Goal: Task Accomplishment & Management: Complete application form

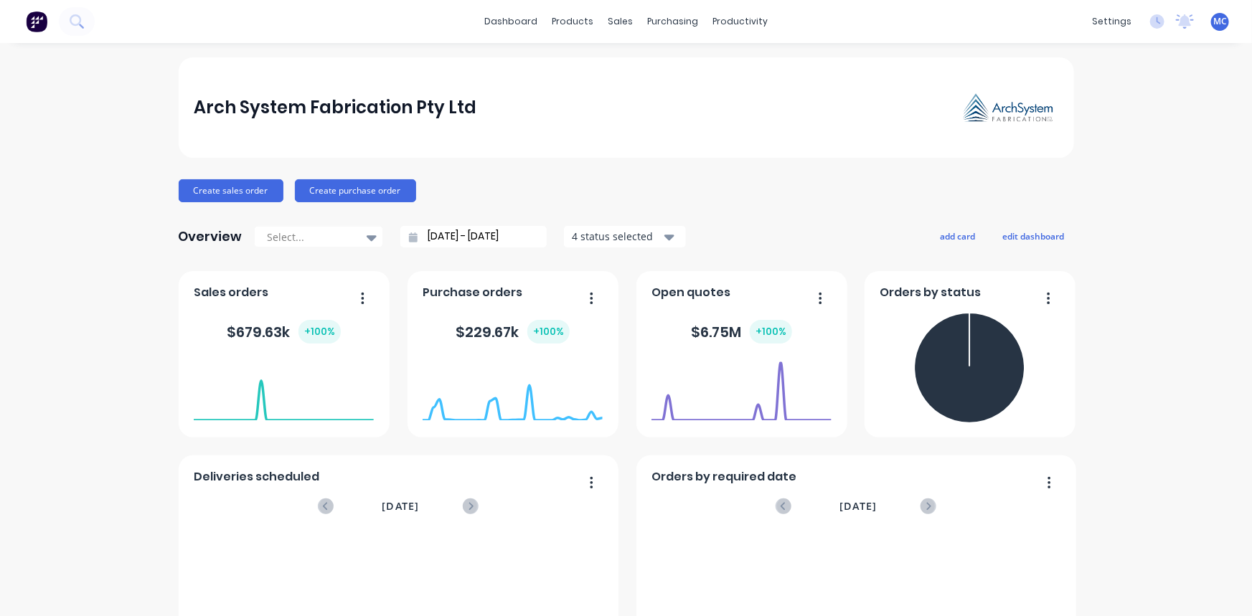
click at [187, 14] on div "dashboard products sales purchasing productivity dashboard products Product Cat…" at bounding box center [626, 21] width 1252 height 43
click at [83, 19] on icon at bounding box center [77, 21] width 14 height 14
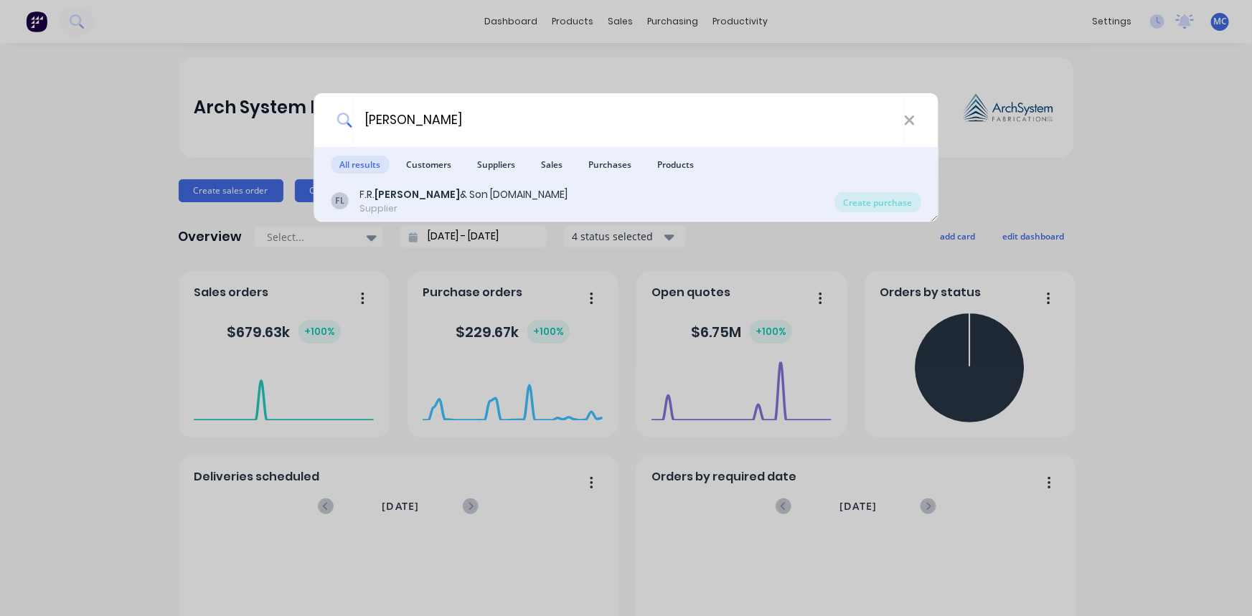
type input "[PERSON_NAME]"
click at [450, 207] on div "Supplier" at bounding box center [464, 208] width 208 height 13
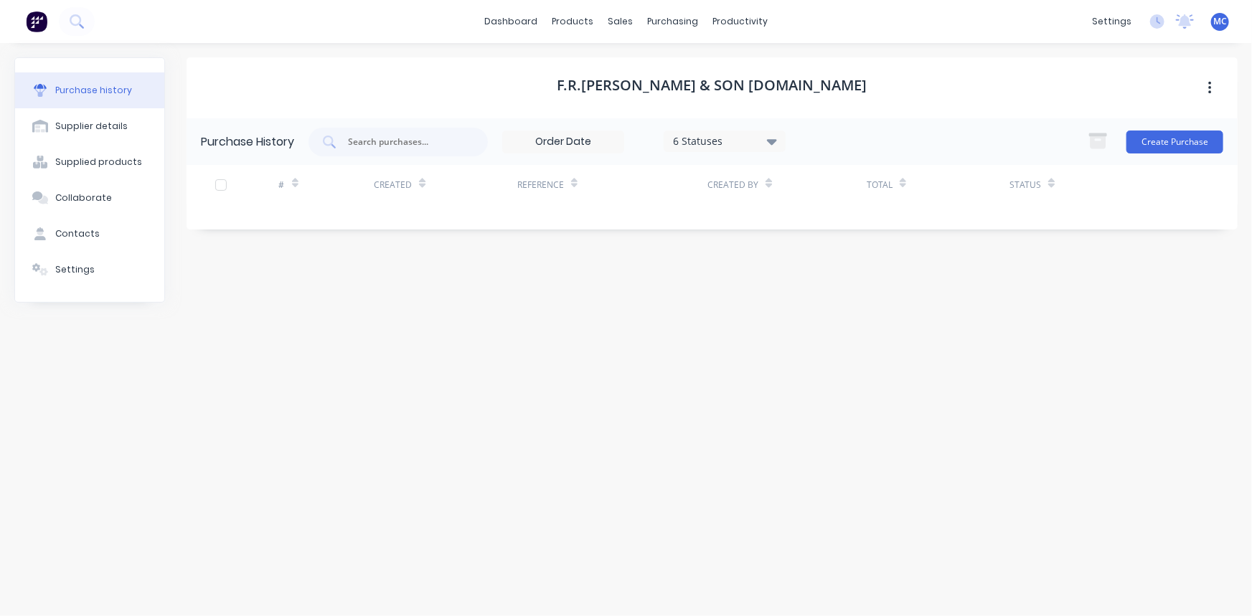
click at [710, 87] on h1 "F.R.[PERSON_NAME] & Son [DOMAIN_NAME]" at bounding box center [713, 85] width 310 height 17
click at [85, 157] on div "Supplied products" at bounding box center [98, 162] width 87 height 13
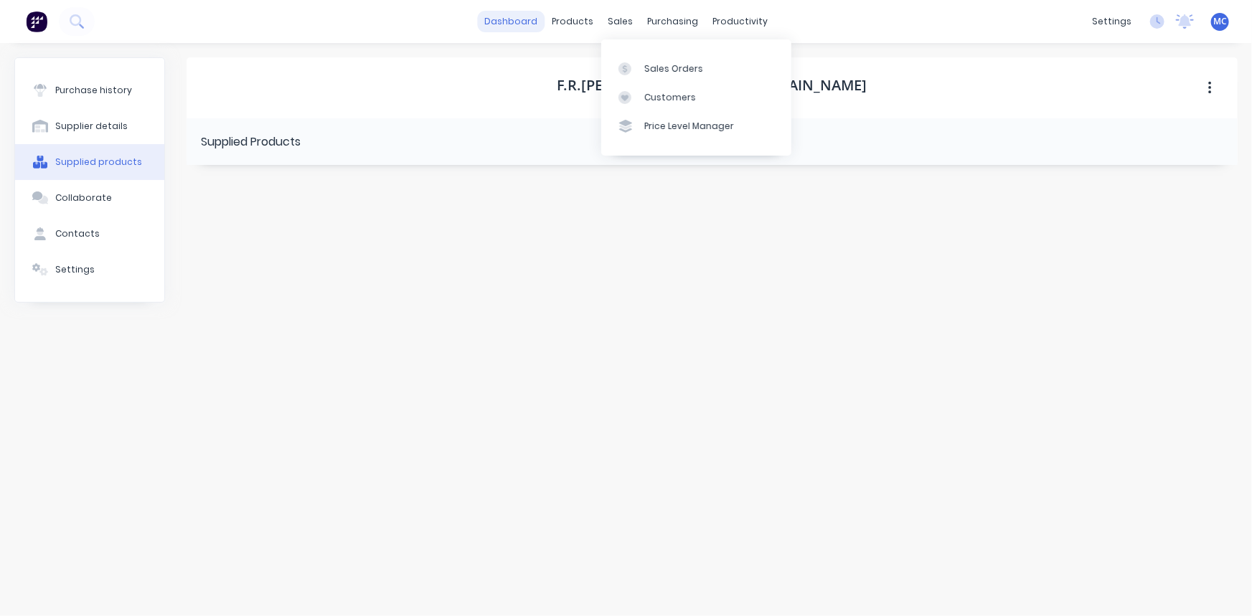
click at [500, 25] on link "dashboard" at bounding box center [510, 22] width 67 height 22
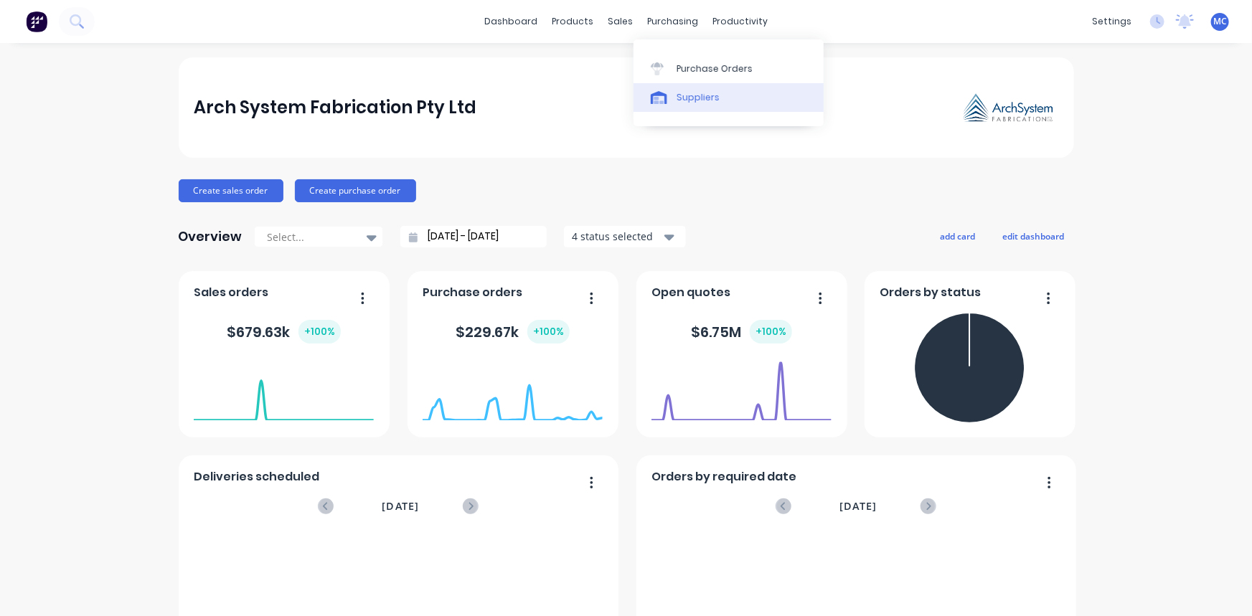
click at [700, 93] on div "Suppliers" at bounding box center [698, 97] width 43 height 13
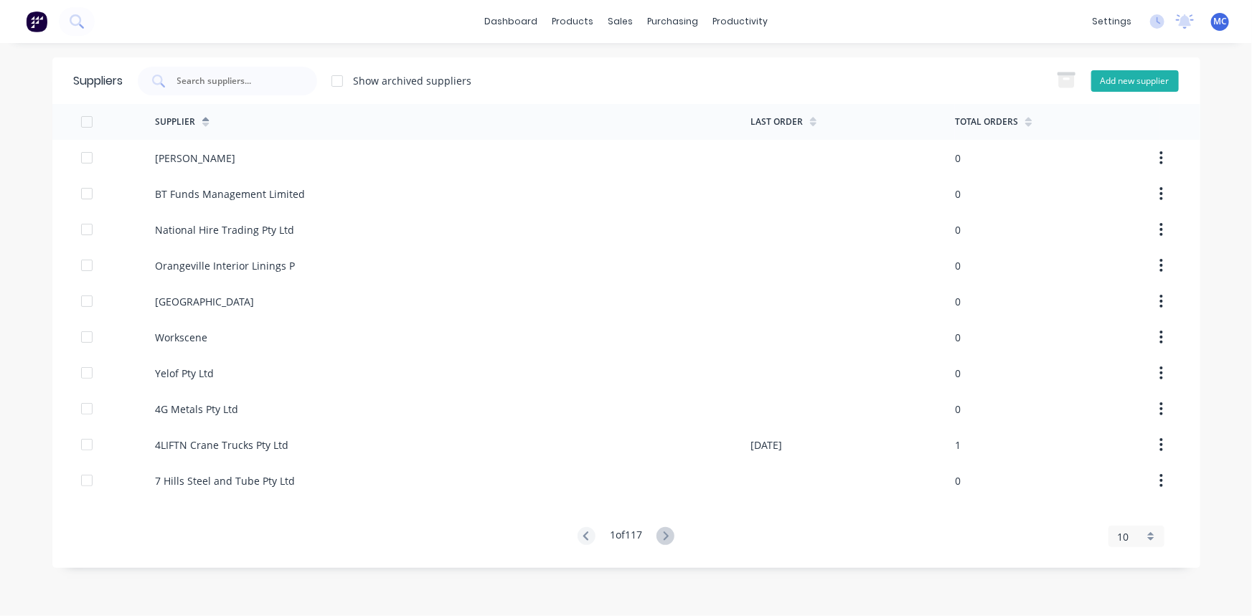
click at [1114, 85] on button "Add new supplier" at bounding box center [1136, 81] width 88 height 22
select select "AU"
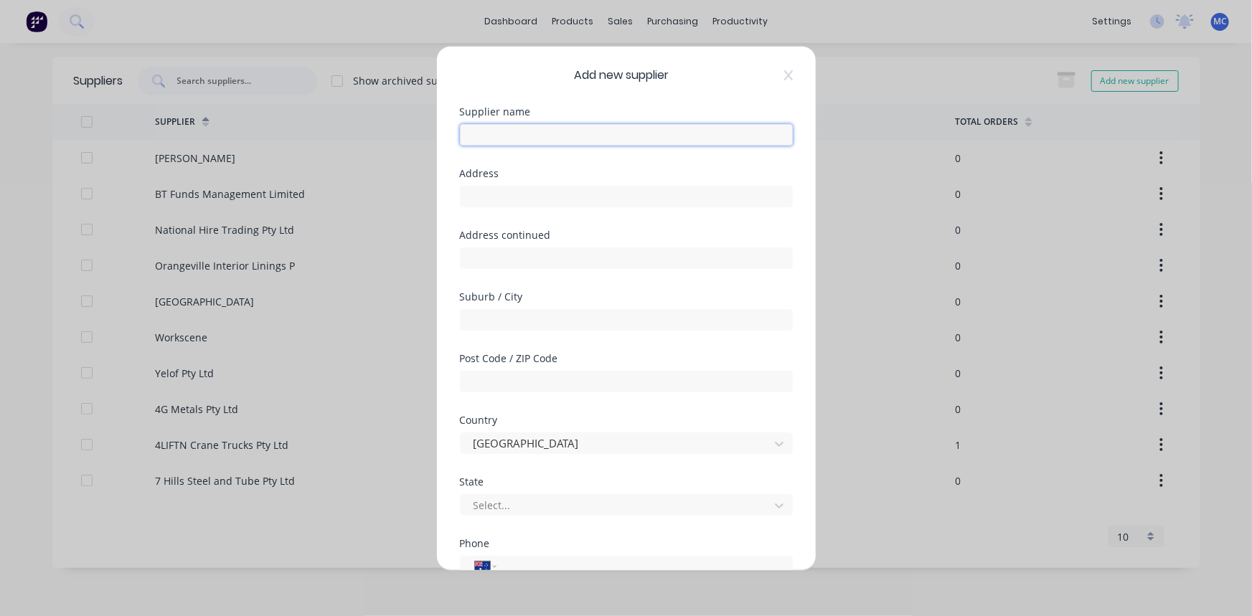
click at [474, 139] on input "text" at bounding box center [626, 134] width 333 height 22
type input "[PERSON_NAME] Air & Gas"
click at [499, 193] on input "text" at bounding box center [626, 196] width 333 height 22
paste input "[STREET_ADDRESS]"
drag, startPoint x: 558, startPoint y: 194, endPoint x: 627, endPoint y: 192, distance: 69.7
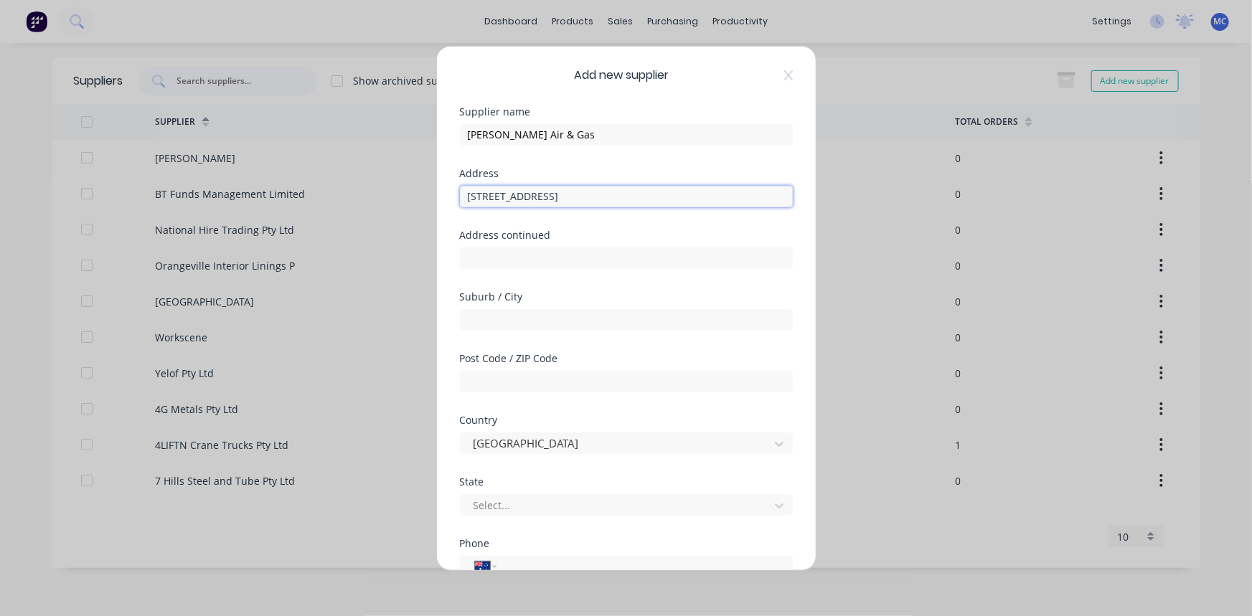
click at [627, 192] on input "[STREET_ADDRESS]" at bounding box center [626, 196] width 333 height 22
type input "[STREET_ADDRESS]"
click at [517, 320] on input "text" at bounding box center [626, 320] width 333 height 22
paste input "[GEOGRAPHIC_DATA]"
type input "[GEOGRAPHIC_DATA]"
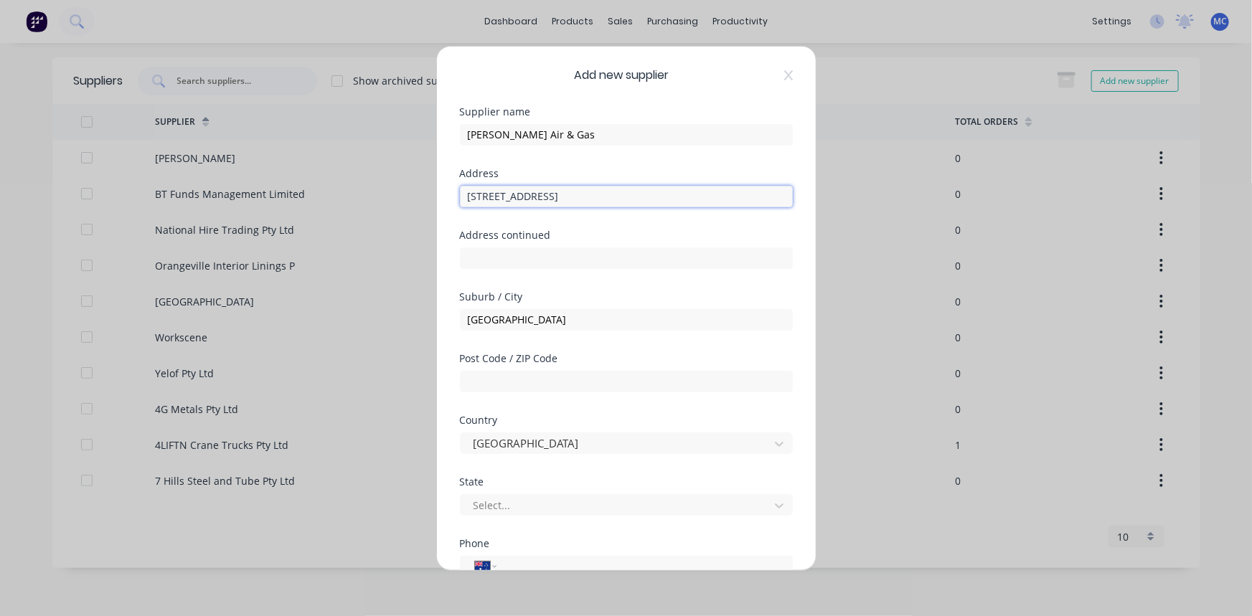
drag, startPoint x: 564, startPoint y: 194, endPoint x: 590, endPoint y: 197, distance: 25.9
click at [590, 197] on input "[STREET_ADDRESS]" at bounding box center [626, 196] width 333 height 22
drag, startPoint x: 531, startPoint y: 194, endPoint x: 568, endPoint y: 199, distance: 37.7
click at [568, 199] on input "[STREET_ADDRESS]" at bounding box center [626, 196] width 333 height 22
type input "[STREET_ADDRESS]"
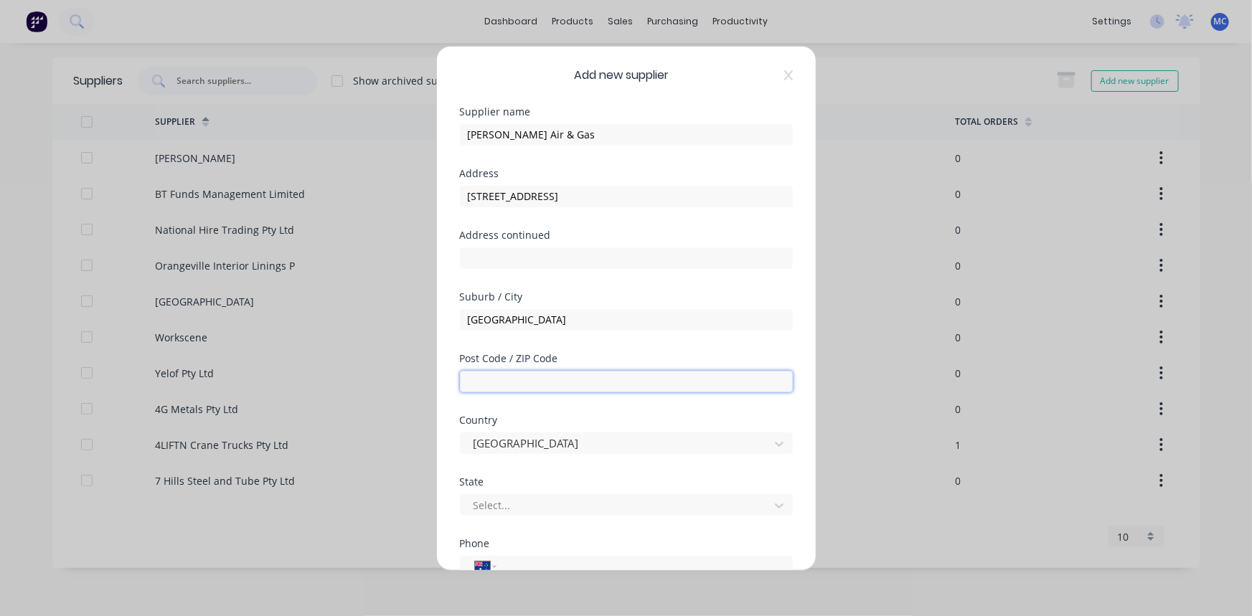
click at [495, 381] on input "text" at bounding box center [626, 381] width 333 height 22
paste input "2148"
type input "2148"
click at [510, 250] on input "text" at bounding box center [626, 258] width 333 height 22
drag, startPoint x: 467, startPoint y: 375, endPoint x: 469, endPoint y: 386, distance: 11.0
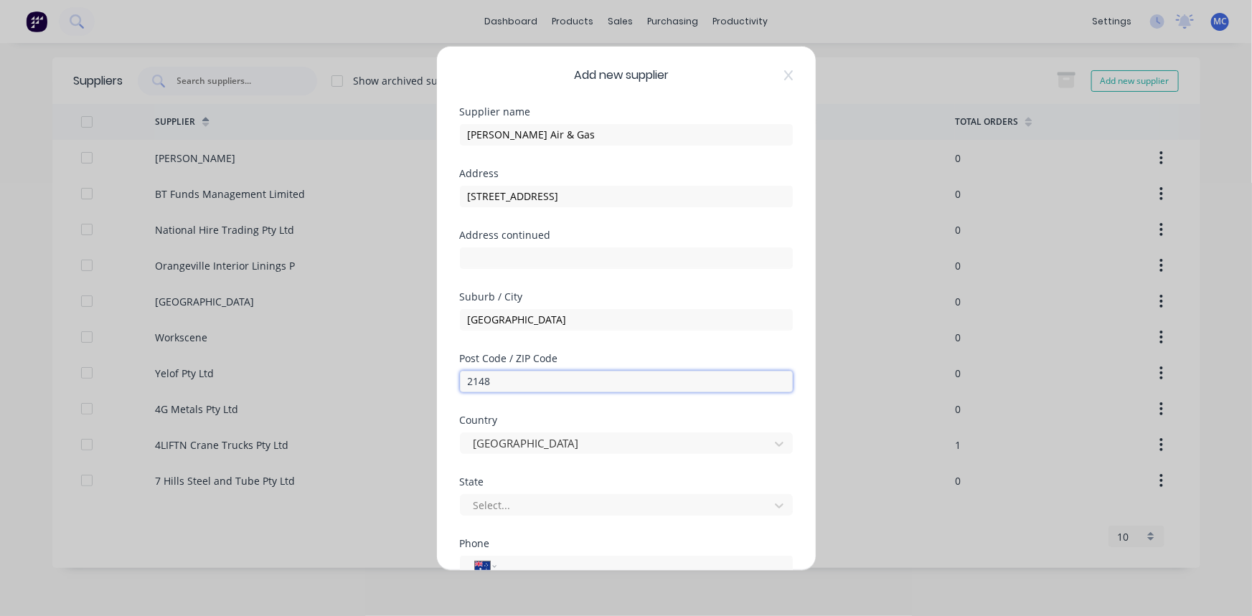
click at [467, 375] on input "2148" at bounding box center [626, 381] width 333 height 22
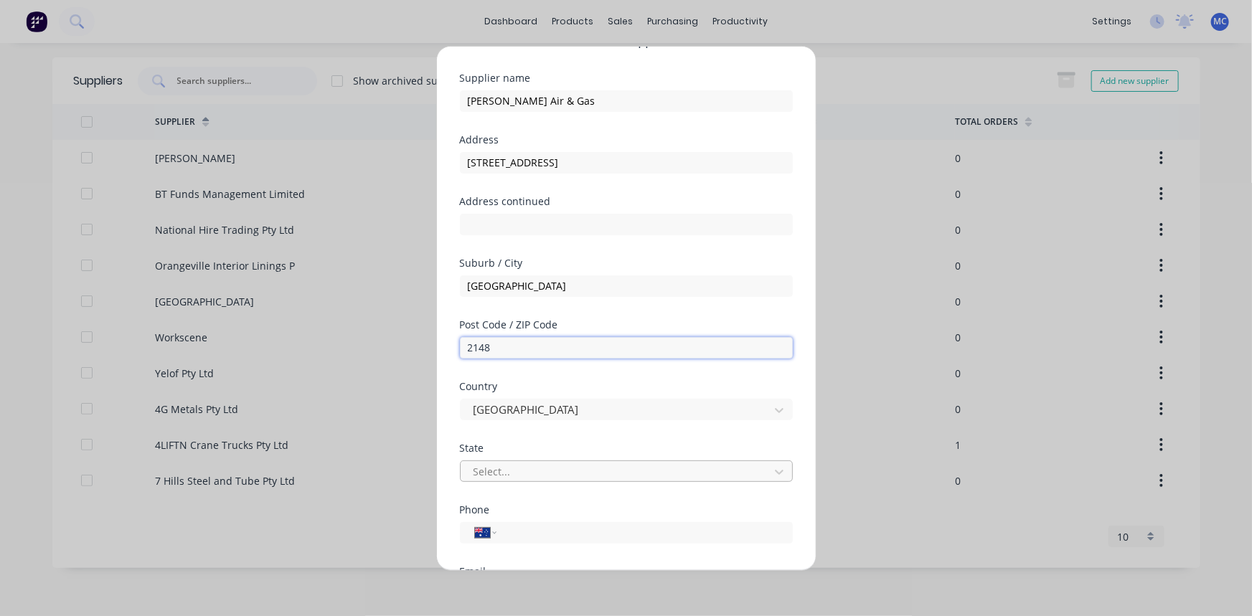
scroll to position [65, 0]
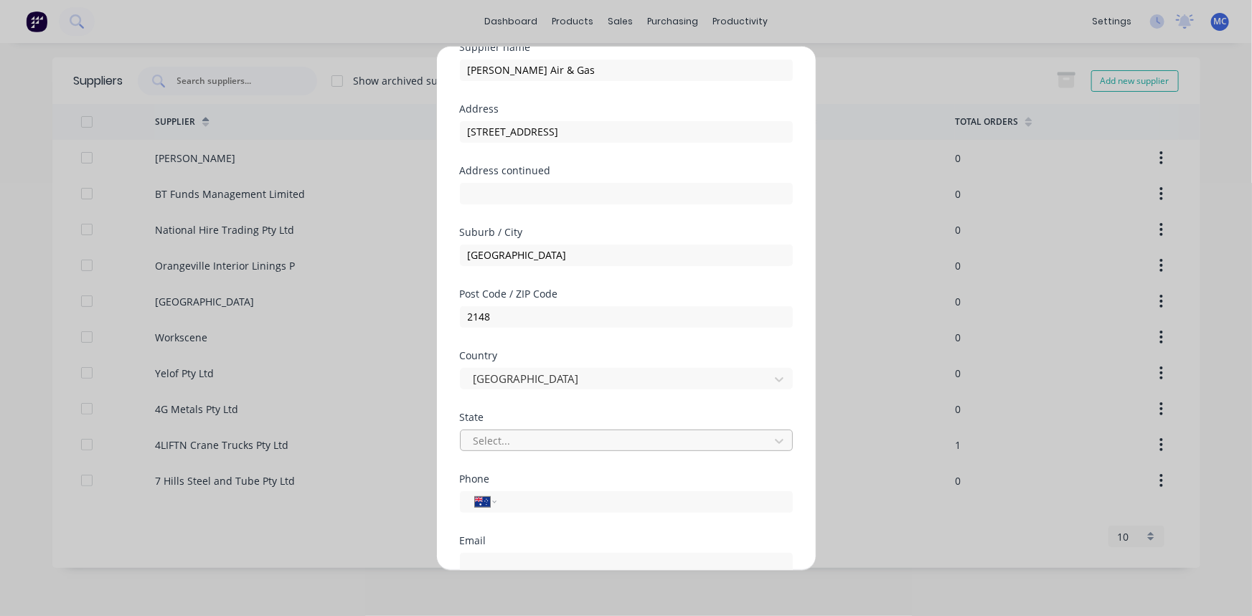
click at [543, 435] on div at bounding box center [617, 441] width 290 height 18
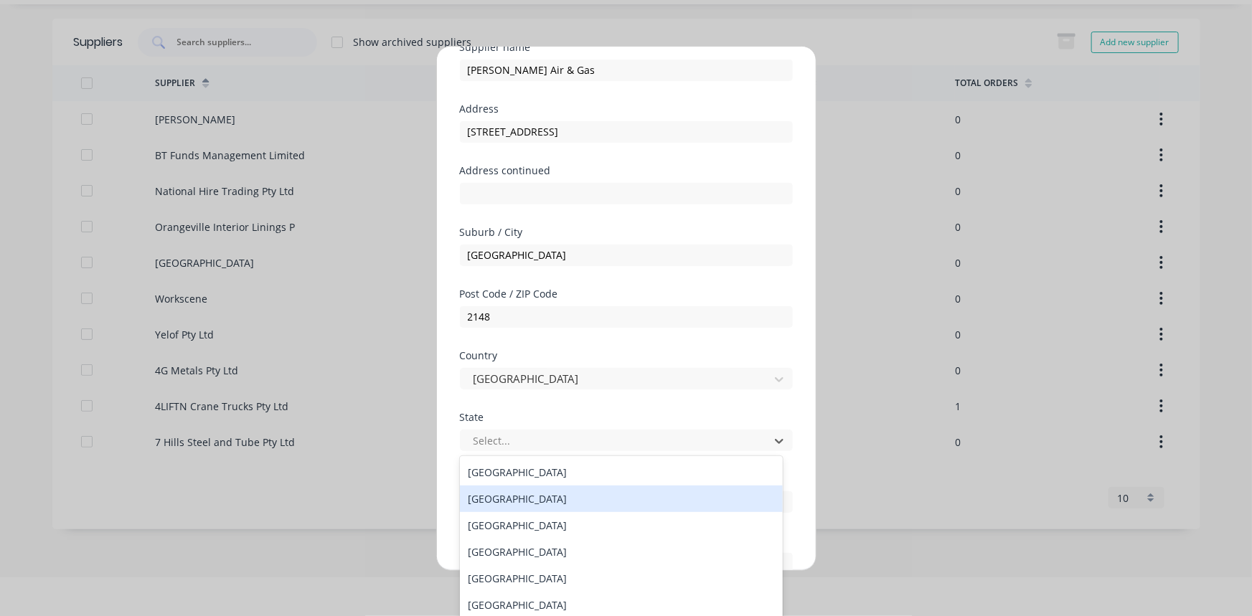
click at [555, 505] on div "[GEOGRAPHIC_DATA]" at bounding box center [622, 499] width 324 height 27
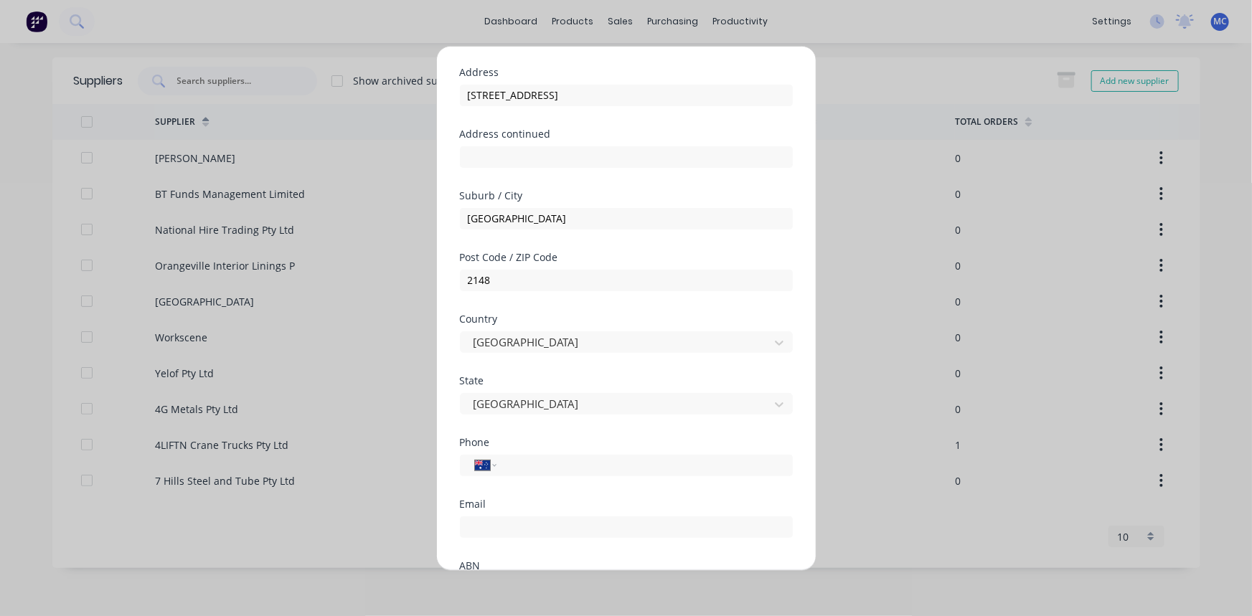
scroll to position [130, 0]
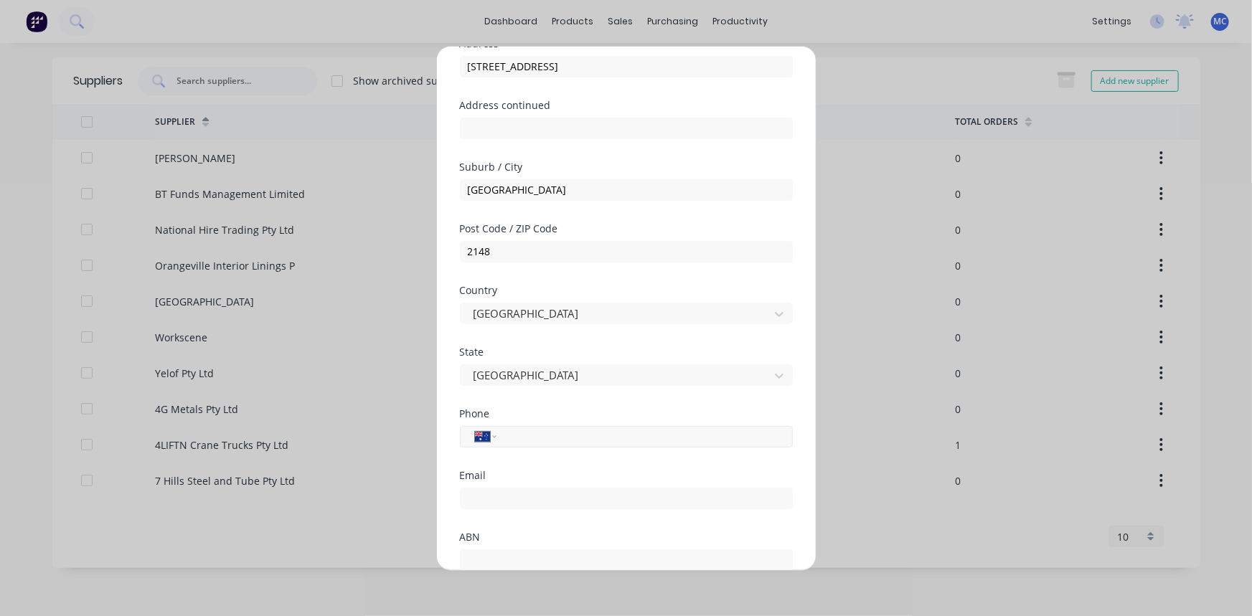
click at [552, 439] on input "tel" at bounding box center [642, 436] width 271 height 17
click at [535, 436] on input "tel" at bounding box center [642, 436] width 271 height 17
paste input "1300 138 124"
type input "1300 138 124"
click at [590, 492] on input "email" at bounding box center [626, 498] width 333 height 22
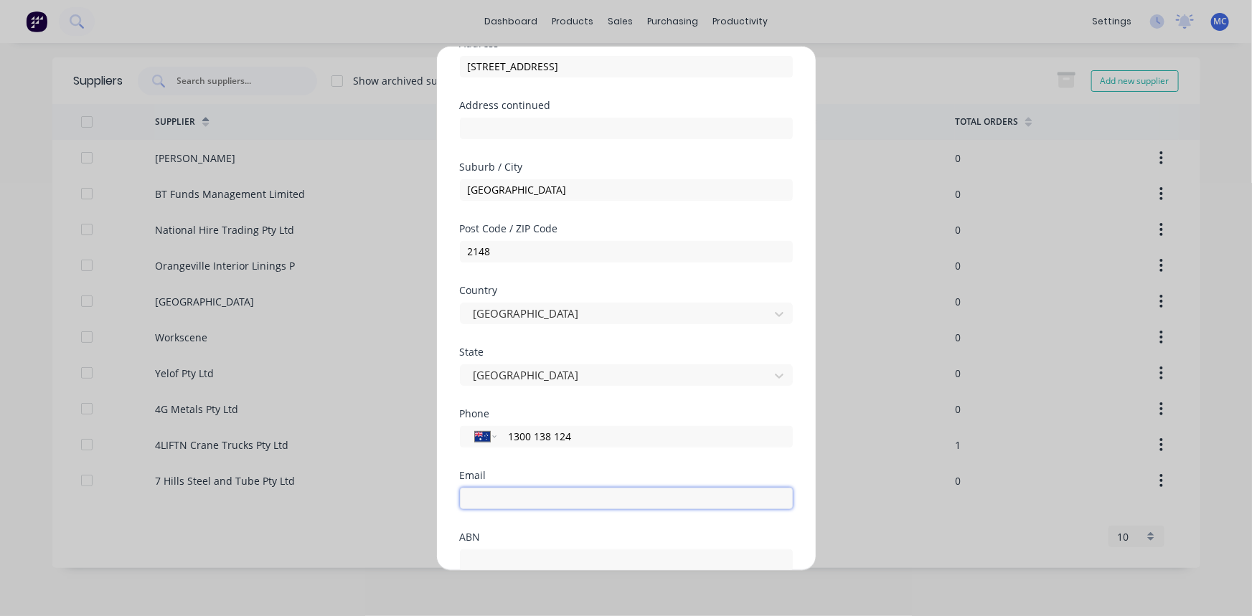
paste input ""[EMAIL_ADDRESS][PERSON_NAME][DOMAIN_NAME]" <[EMAIL_ADDRESS][PERSON_NAME][DOMAI…"
drag, startPoint x: 613, startPoint y: 495, endPoint x: 448, endPoint y: 499, distance: 165.1
click at [448, 499] on div "Add new supplier Supplier name [PERSON_NAME] Air & Gas Address 3 Squill Place A…" at bounding box center [626, 308] width 379 height 524
click at [632, 489] on input "[EMAIL_ADDRESS][PERSON_NAME][DOMAIN_NAME]>" at bounding box center [626, 498] width 333 height 22
type input "[EMAIL_ADDRESS][PERSON_NAME][DOMAIN_NAME]"
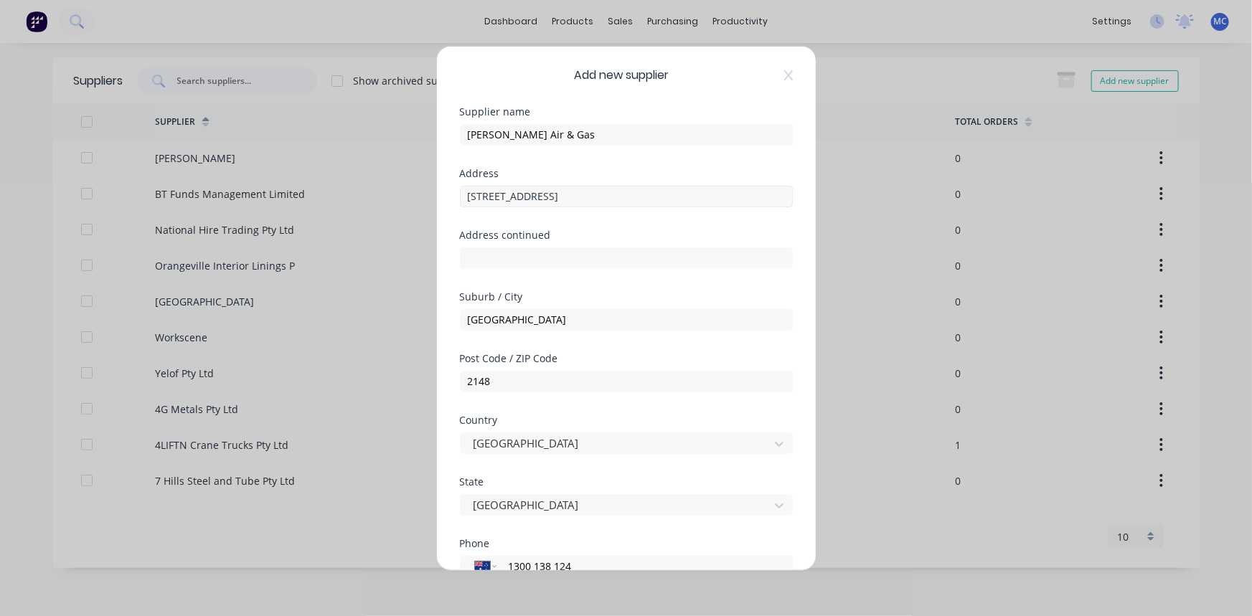
scroll to position [0, 0]
drag, startPoint x: 541, startPoint y: 137, endPoint x: 457, endPoint y: 139, distance: 84.0
click at [444, 136] on div "Add new supplier Supplier name [PERSON_NAME] Air & Gas Address 3 Squill Place A…" at bounding box center [626, 308] width 379 height 524
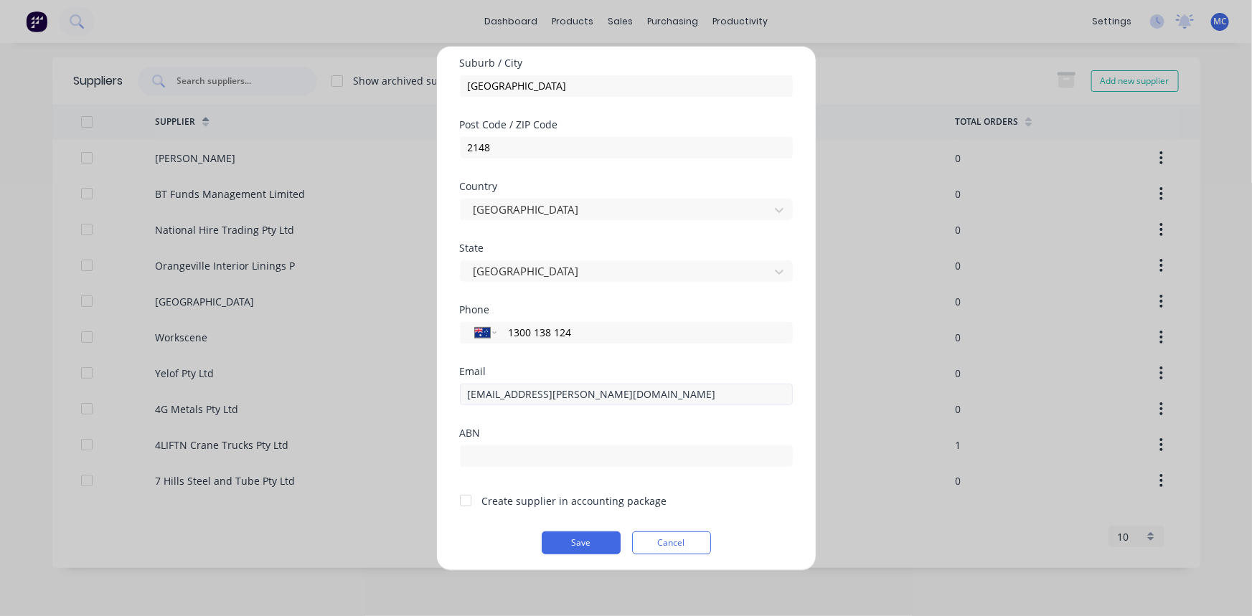
scroll to position [237, 0]
drag, startPoint x: 657, startPoint y: 528, endPoint x: 665, endPoint y: 530, distance: 8.9
click at [657, 528] on button "Cancel" at bounding box center [671, 539] width 79 height 23
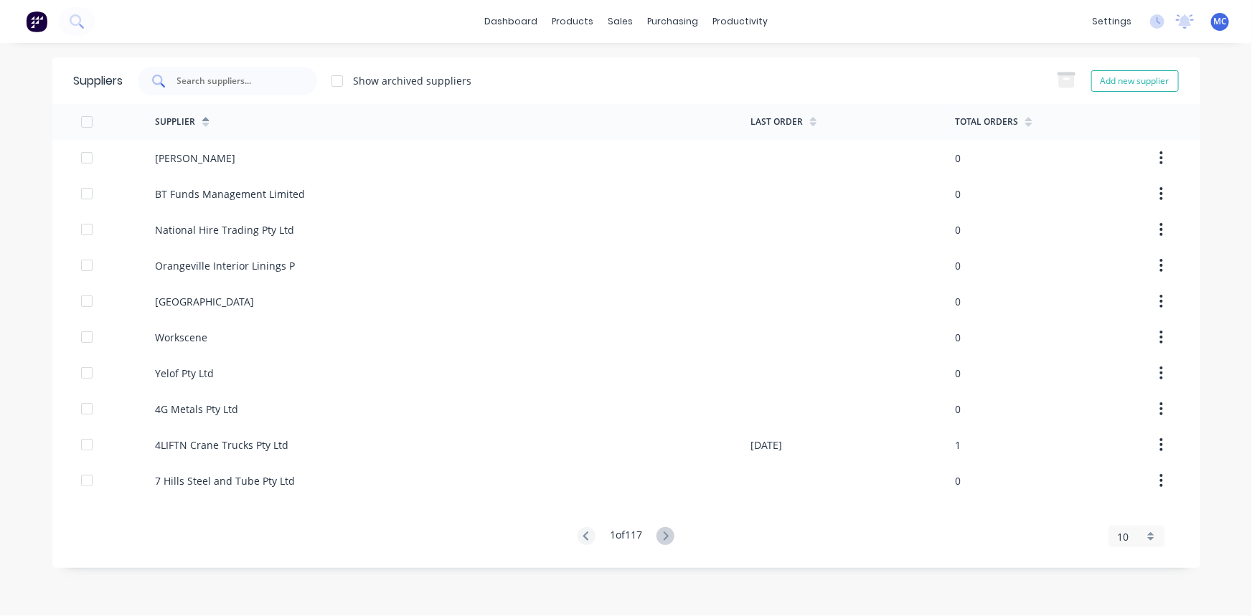
click at [194, 76] on input "text" at bounding box center [235, 81] width 119 height 14
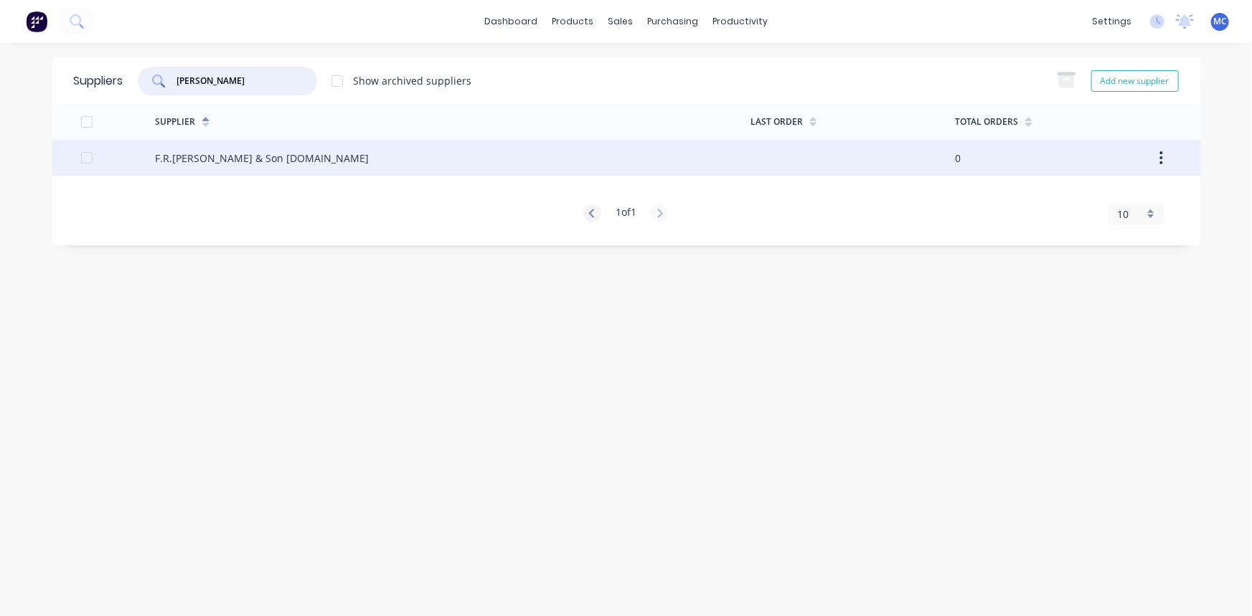
type input "[PERSON_NAME]"
click at [194, 161] on div "F.R.[PERSON_NAME] & Son [DOMAIN_NAME]" at bounding box center [262, 158] width 214 height 15
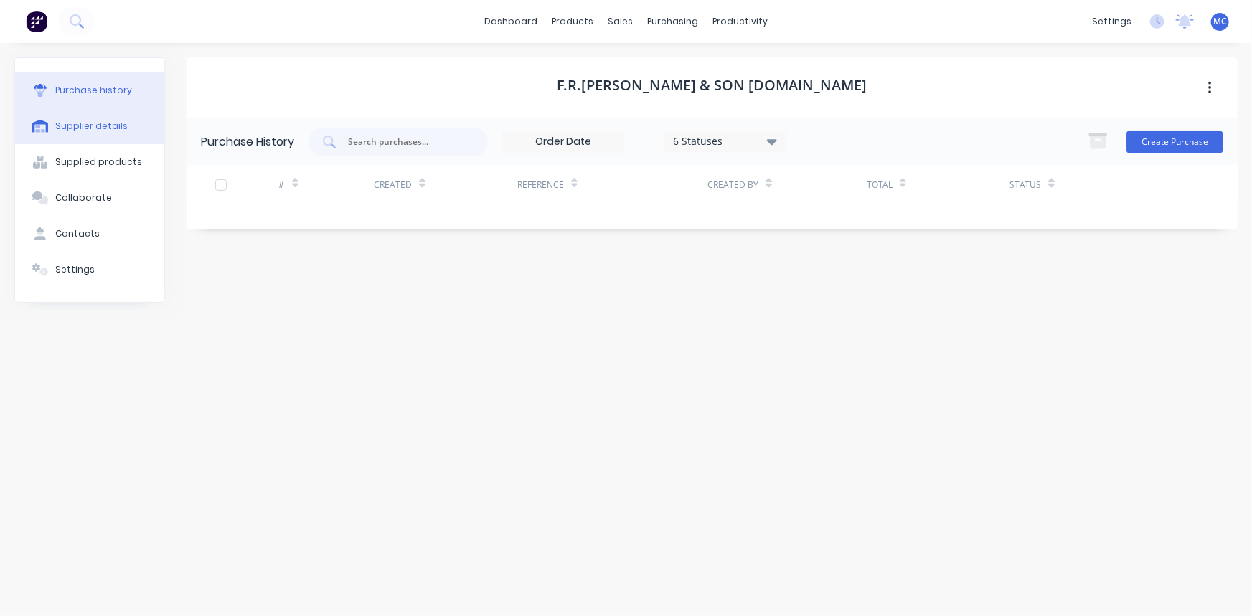
click at [108, 123] on div "Supplier details" at bounding box center [91, 126] width 72 height 13
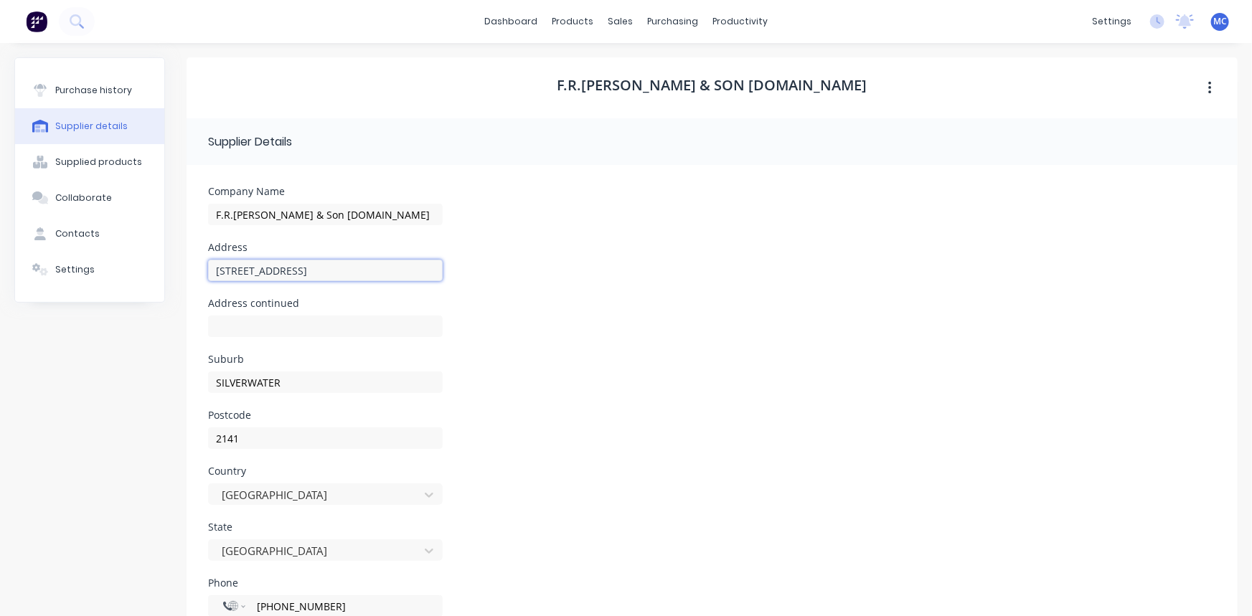
click at [358, 265] on input "[STREET_ADDRESS]" at bounding box center [325, 271] width 235 height 22
drag, startPoint x: 357, startPoint y: 266, endPoint x: 98, endPoint y: 275, distance: 260.0
click at [98, 275] on div "Purchase history Supplier details Supplied products Collaborate Contacts Settin…" at bounding box center [626, 412] width 1224 height 710
paste input "[PERSON_NAME] Air & Gas [STREET_ADDRESS]"
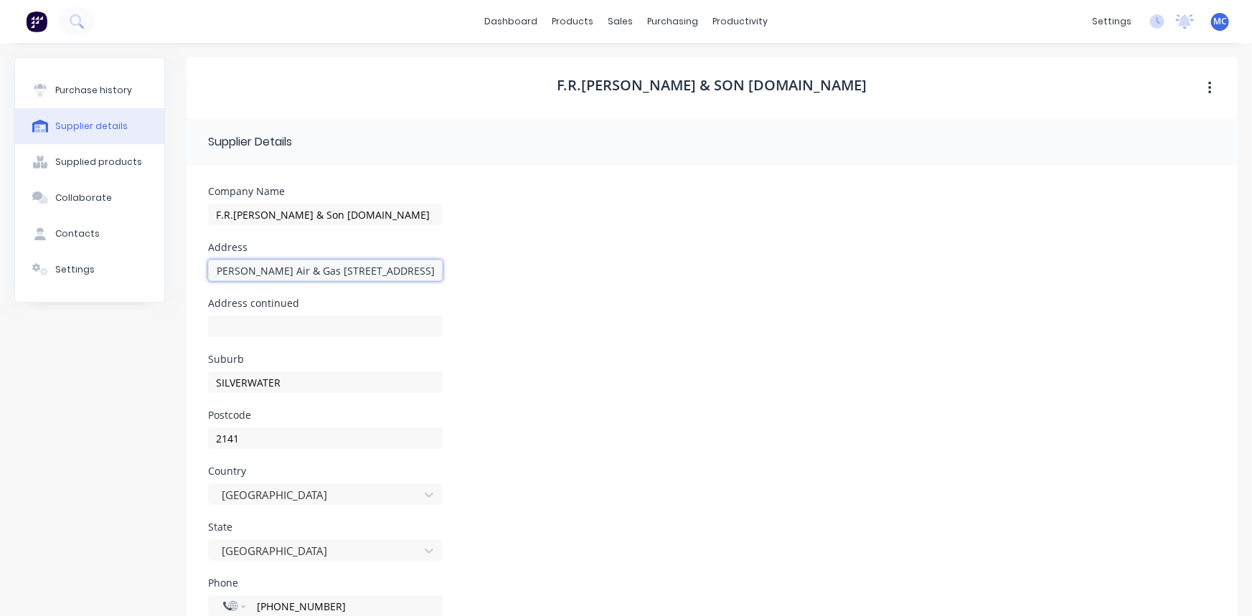
drag, startPoint x: 349, startPoint y: 269, endPoint x: 421, endPoint y: 272, distance: 71.1
click at [421, 272] on input "[PERSON_NAME] Air & Gas [STREET_ADDRESS]" at bounding box center [325, 271] width 235 height 22
type input "[PERSON_NAME] Air & Gas [STREET_ADDRESS]"
drag, startPoint x: 329, startPoint y: 388, endPoint x: 85, endPoint y: 385, distance: 244.0
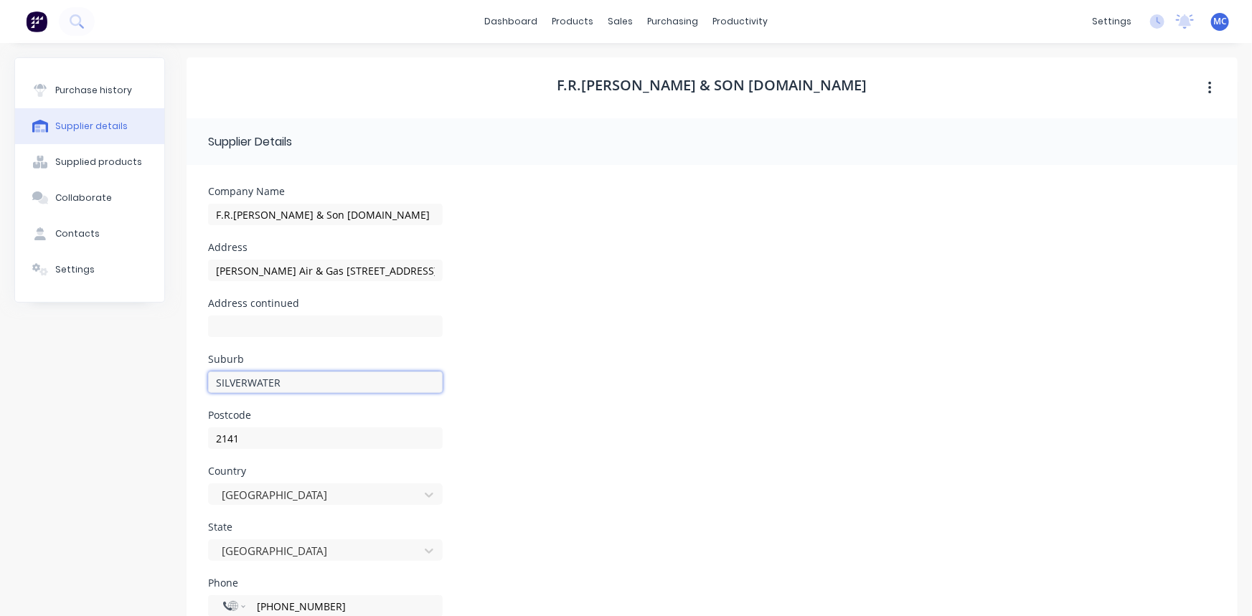
click at [85, 385] on div "Purchase history Supplier details Supplied products Collaborate Contacts Settin…" at bounding box center [626, 412] width 1224 height 710
paste input "[GEOGRAPHIC_DATA]"
type input "[GEOGRAPHIC_DATA]"
click at [278, 440] on input "2141" at bounding box center [325, 439] width 235 height 22
type input "2148"
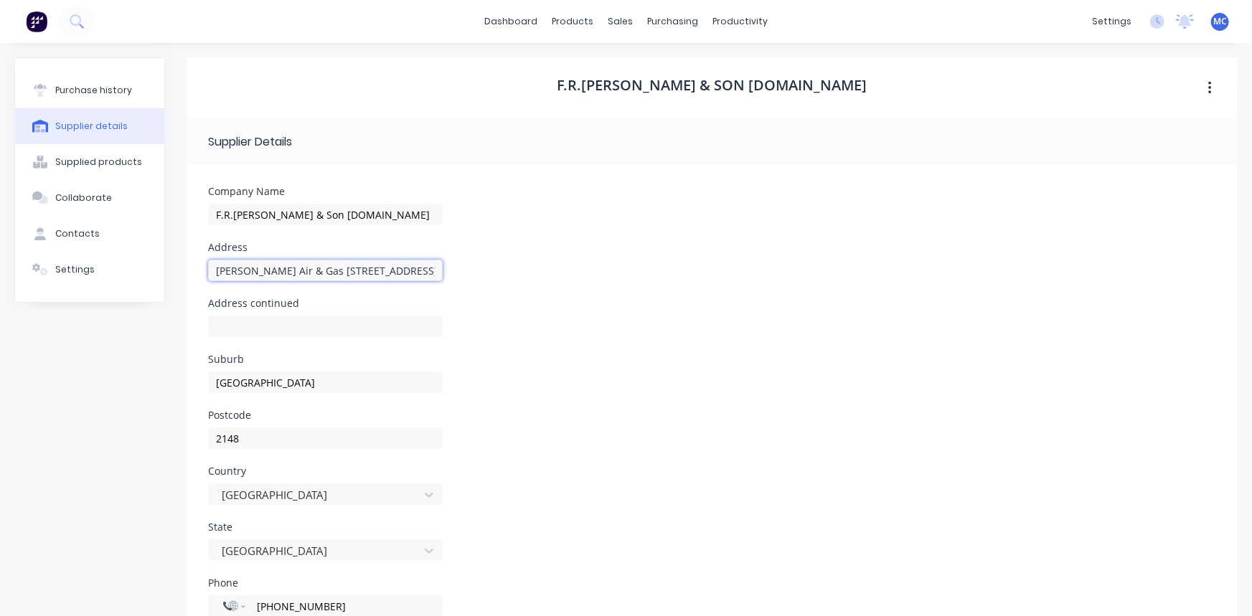
click at [432, 268] on input "[PERSON_NAME] Air & Gas [STREET_ADDRESS]" at bounding box center [325, 271] width 235 height 22
drag, startPoint x: 297, startPoint y: 266, endPoint x: 133, endPoint y: 285, distance: 164.7
click at [133, 285] on div "Purchase history Supplier details Supplied products Collaborate Contacts Settin…" at bounding box center [626, 412] width 1224 height 710
type input "[STREET_ADDRESS]"
click at [566, 518] on div "Country [GEOGRAPHIC_DATA]" at bounding box center [712, 494] width 1008 height 56
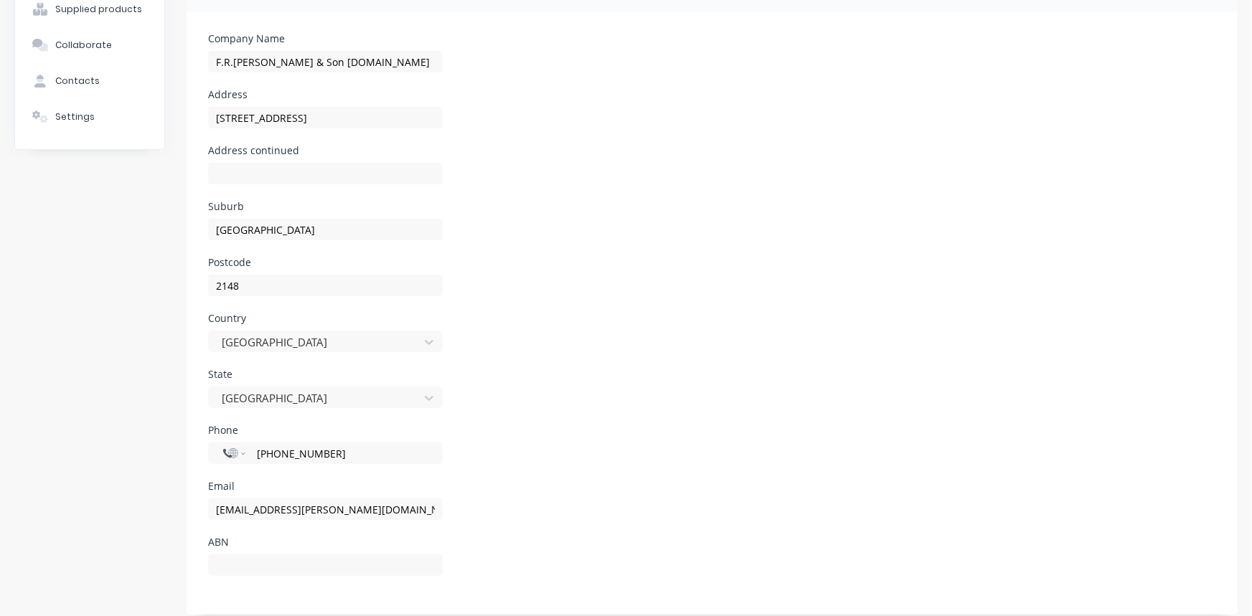
scroll to position [165, 0]
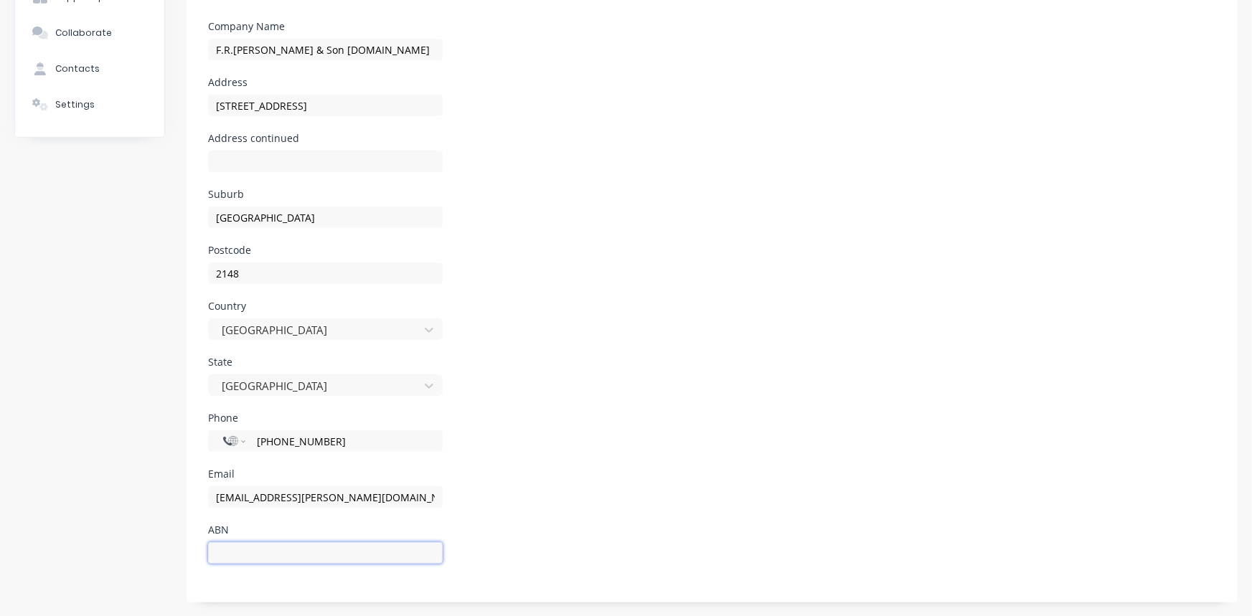
click at [339, 553] on input at bounding box center [325, 554] width 235 height 22
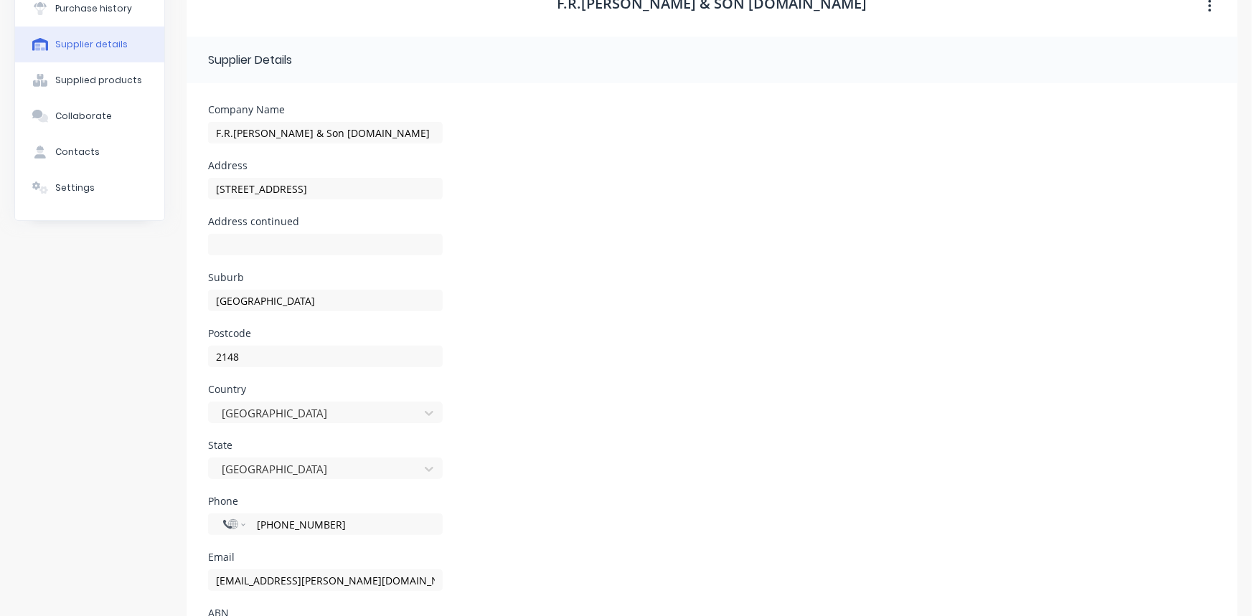
scroll to position [0, 0]
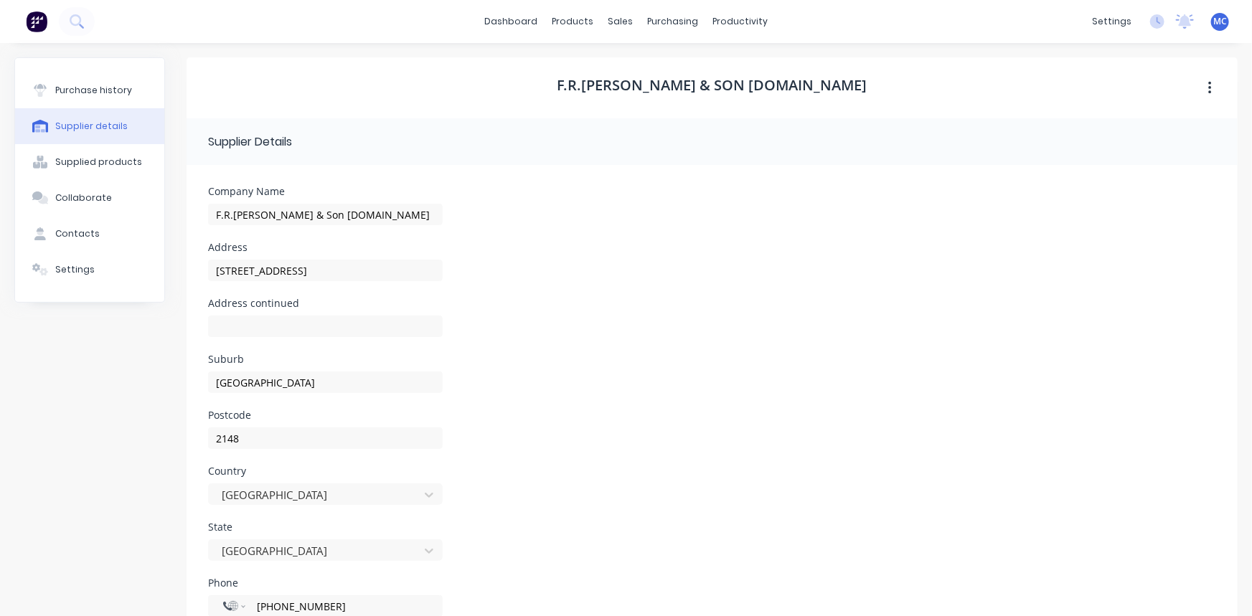
type input "820000055596"
click at [1201, 80] on button "button" at bounding box center [1210, 88] width 34 height 26
click at [1140, 129] on div "Archive" at bounding box center [1159, 126] width 111 height 21
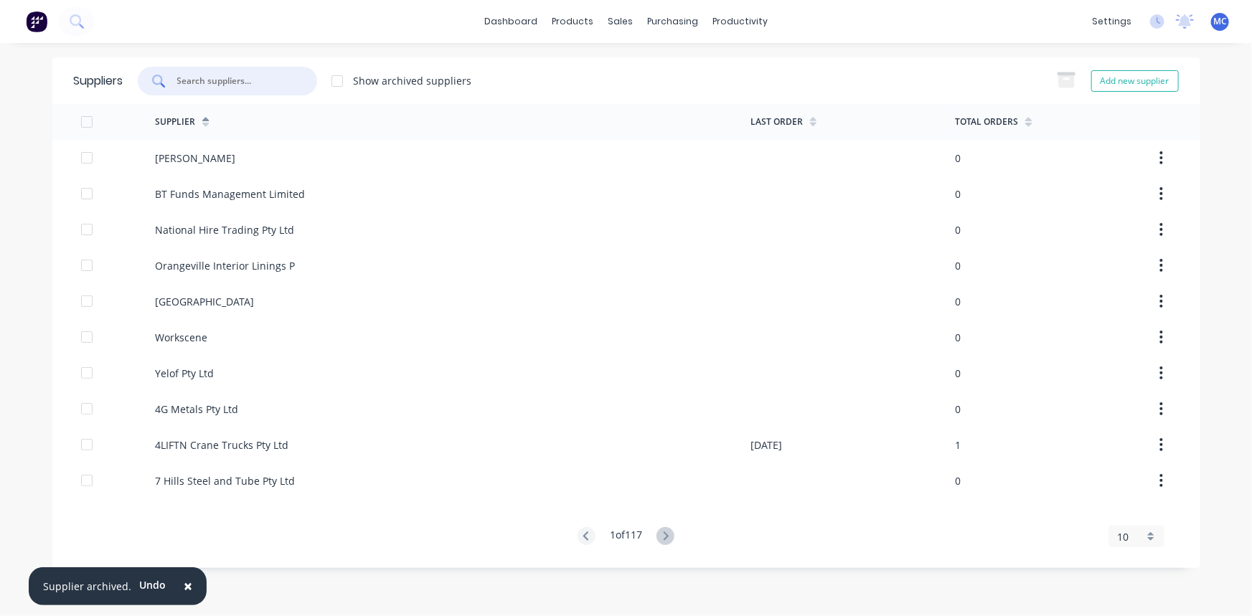
click at [249, 76] on input "text" at bounding box center [235, 81] width 119 height 14
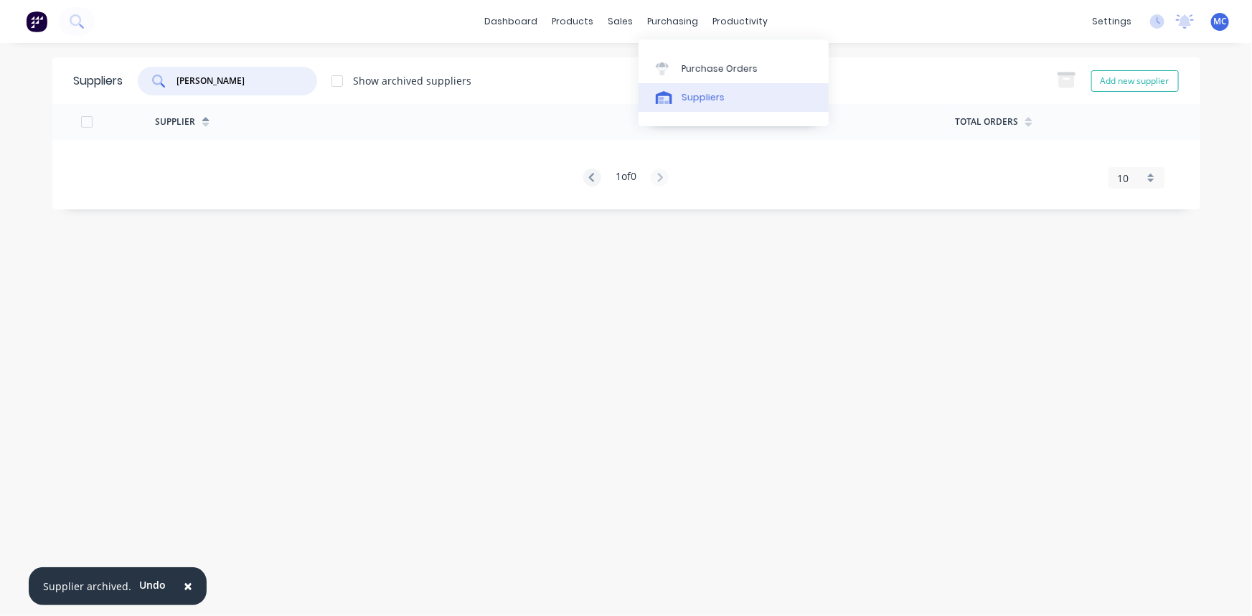
type input "[PERSON_NAME]"
click at [710, 98] on div "Suppliers" at bounding box center [703, 97] width 43 height 13
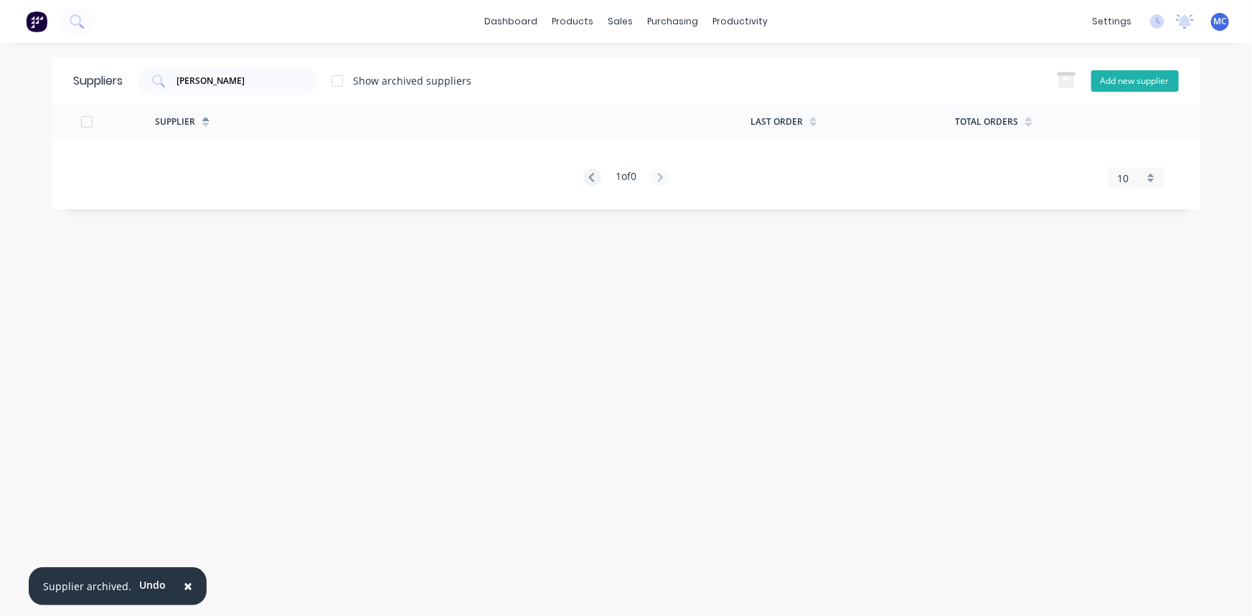
click at [1140, 77] on button "Add new supplier" at bounding box center [1136, 81] width 88 height 22
select select "AU"
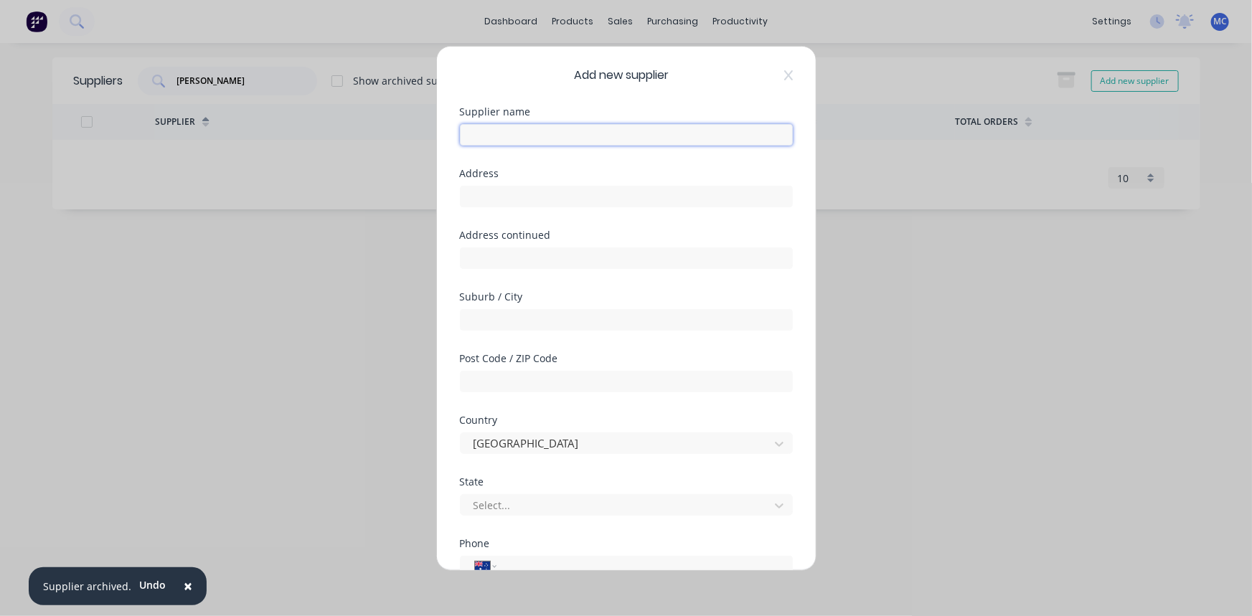
click at [582, 130] on input "text" at bounding box center [626, 134] width 333 height 22
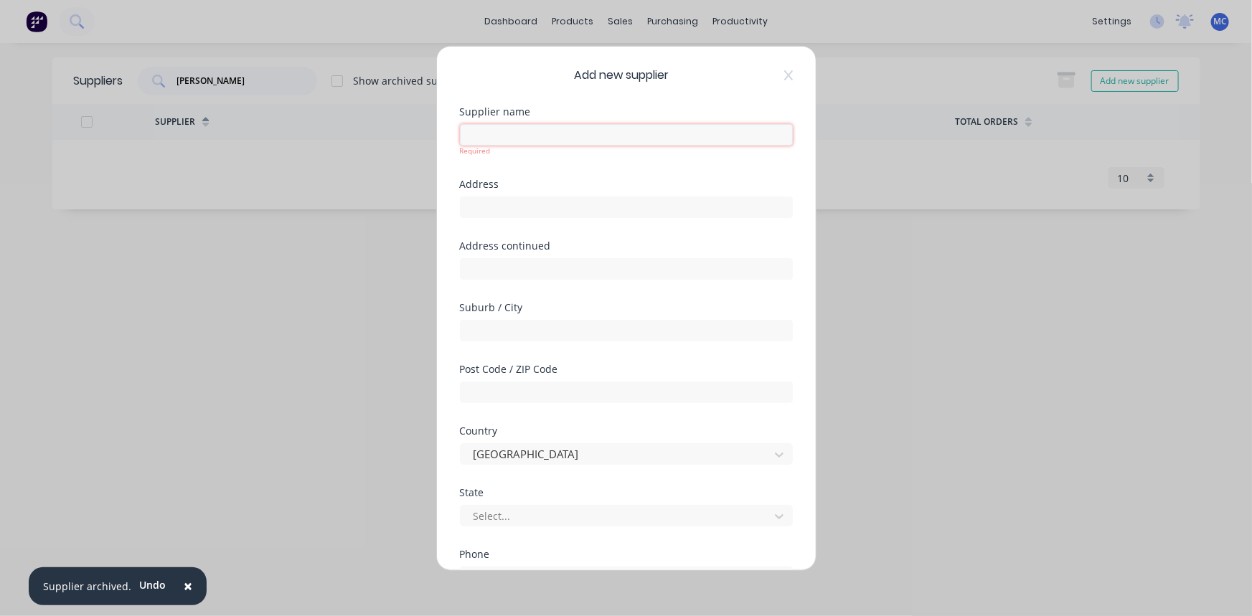
click at [485, 137] on input "text" at bounding box center [626, 134] width 333 height 22
paste input "[PERSON_NAME] Air & Gas"
type input "[PERSON_NAME] Air & Gas"
click at [499, 203] on input "text" at bounding box center [626, 207] width 333 height 22
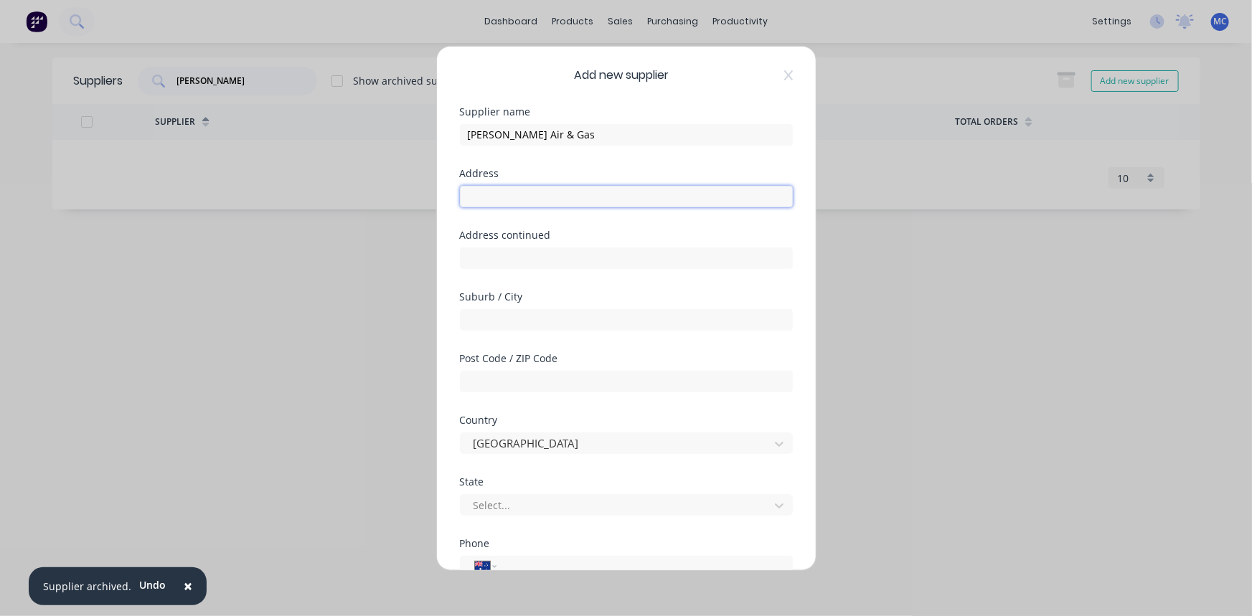
click at [505, 198] on input "text" at bounding box center [626, 196] width 333 height 22
paste input "[STREET_ADDRESS]"
drag, startPoint x: 558, startPoint y: 194, endPoint x: 627, endPoint y: 200, distance: 69.1
click at [627, 200] on input "[STREET_ADDRESS]" at bounding box center [626, 196] width 333 height 22
type input "[STREET_ADDRESS]"
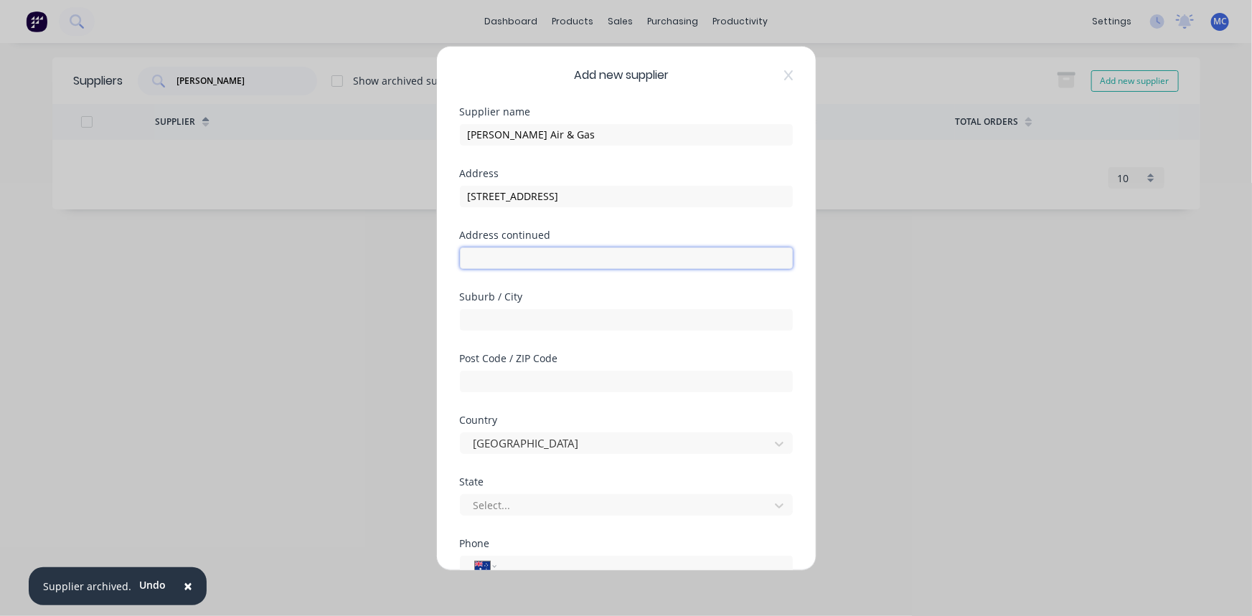
click at [542, 258] on input "text" at bounding box center [626, 258] width 333 height 22
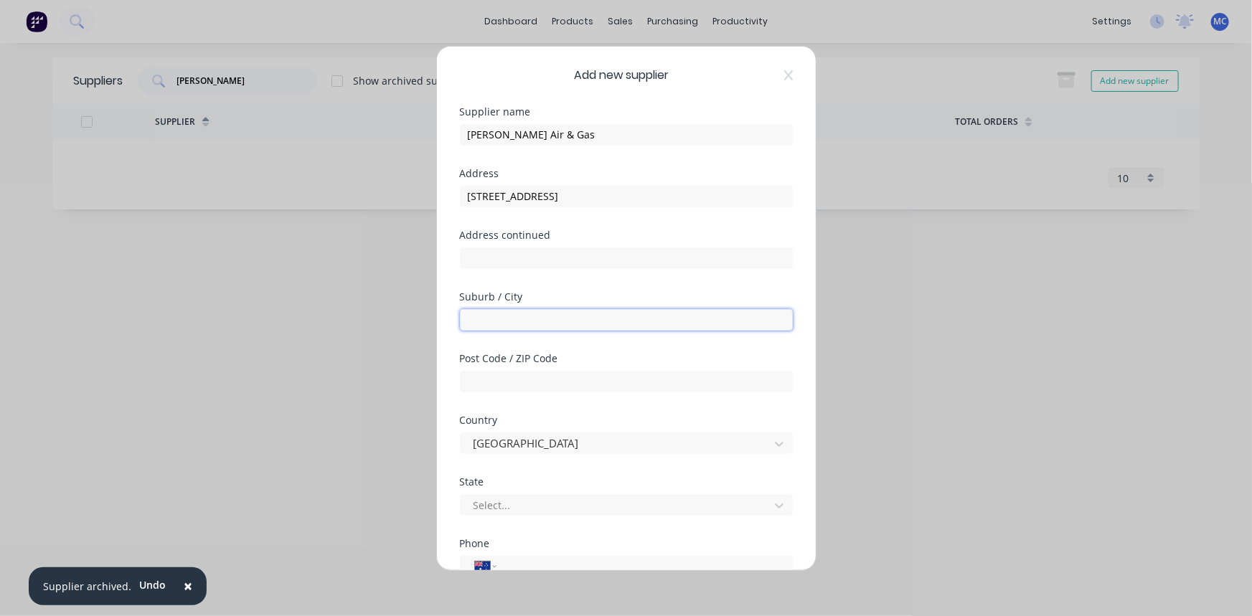
click at [508, 317] on input "text" at bounding box center [626, 320] width 333 height 22
paste input "[GEOGRAPHIC_DATA]"
type input "[GEOGRAPHIC_DATA]"
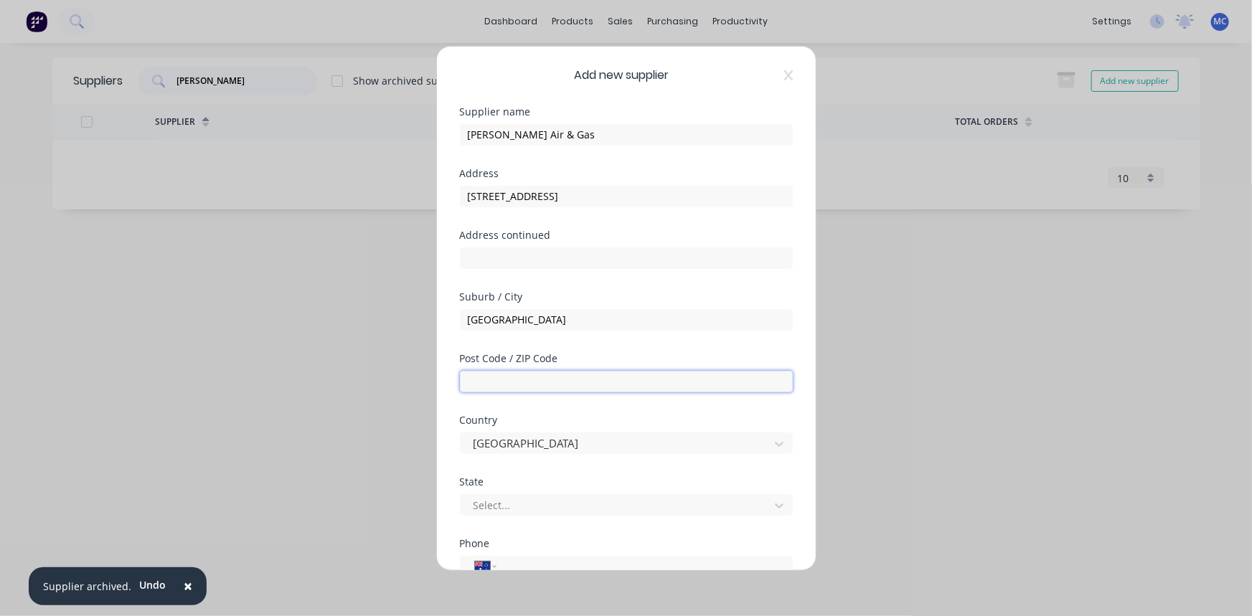
click at [525, 381] on input "text" at bounding box center [626, 381] width 333 height 22
type input "2148"
drag, startPoint x: 558, startPoint y: 195, endPoint x: 588, endPoint y: 202, distance: 30.1
click at [584, 199] on input "[STREET_ADDRESS]" at bounding box center [626, 196] width 333 height 22
type input "[STREET_ADDRESS]"
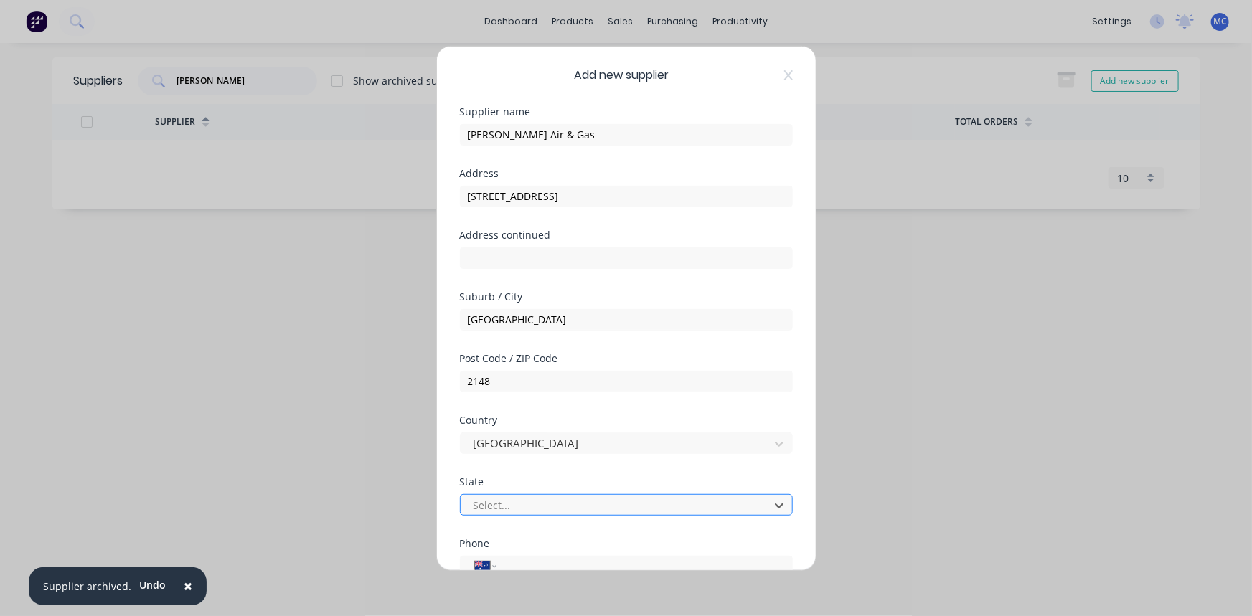
scroll to position [98, 0]
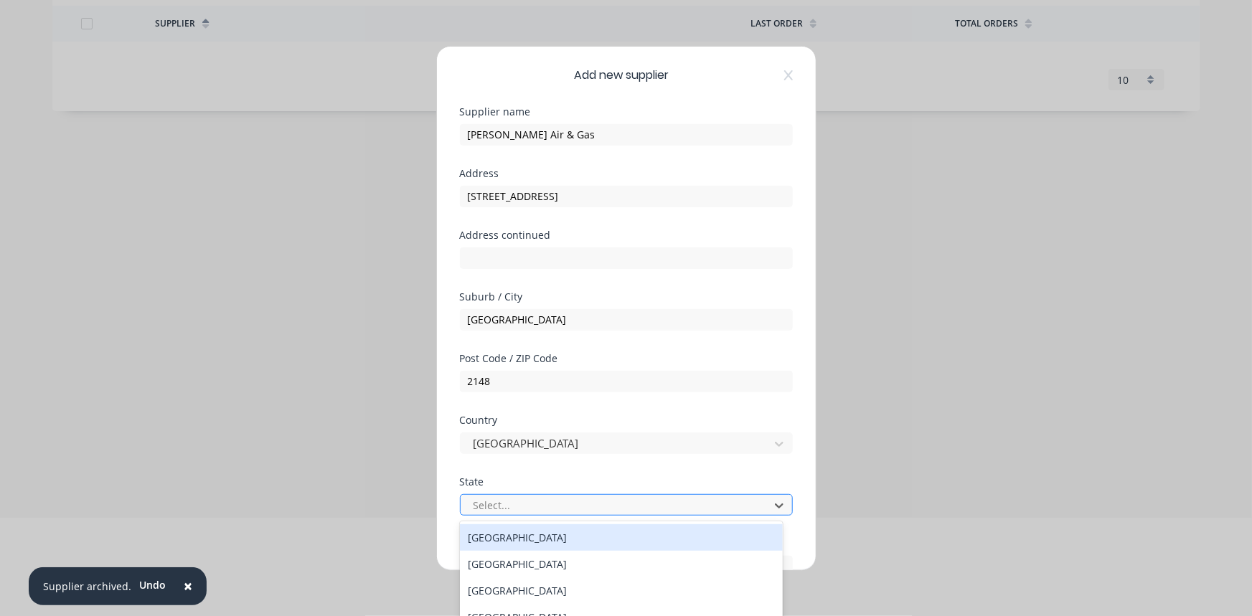
click at [524, 510] on div at bounding box center [617, 506] width 290 height 18
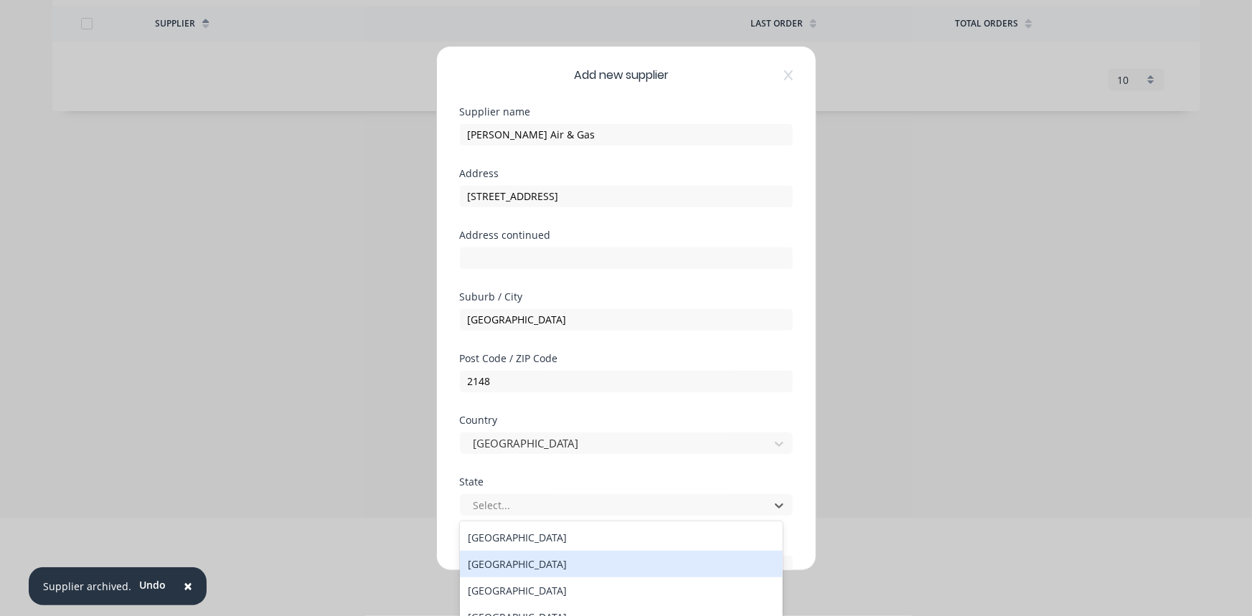
click at [531, 568] on div "[GEOGRAPHIC_DATA]" at bounding box center [622, 564] width 324 height 27
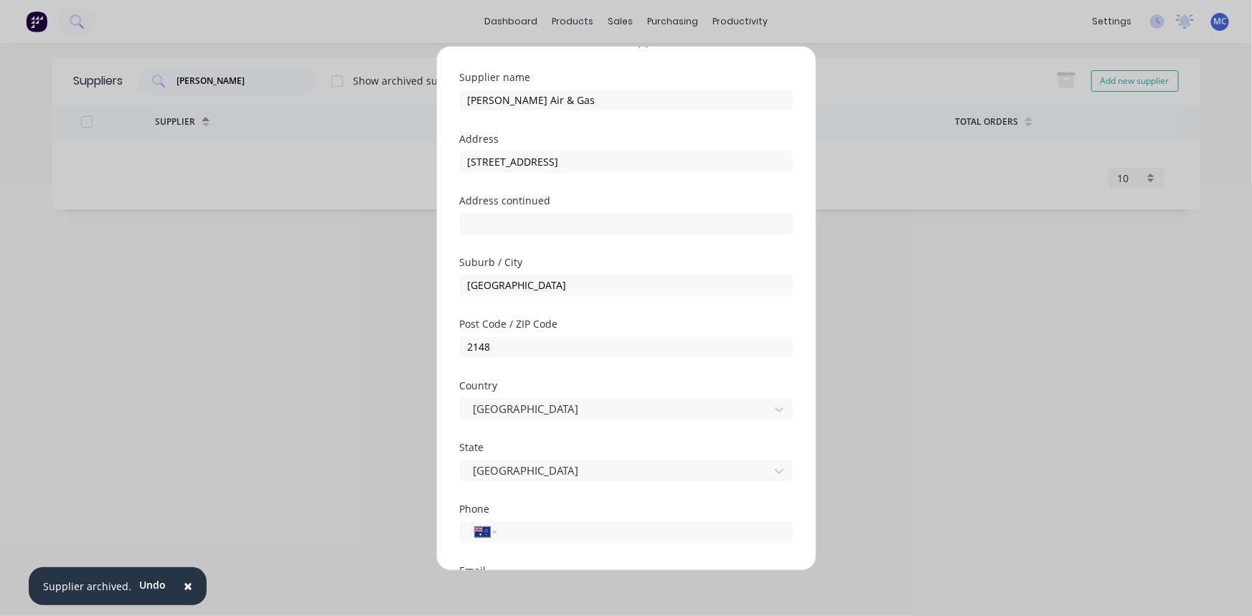
scroll to position [65, 0]
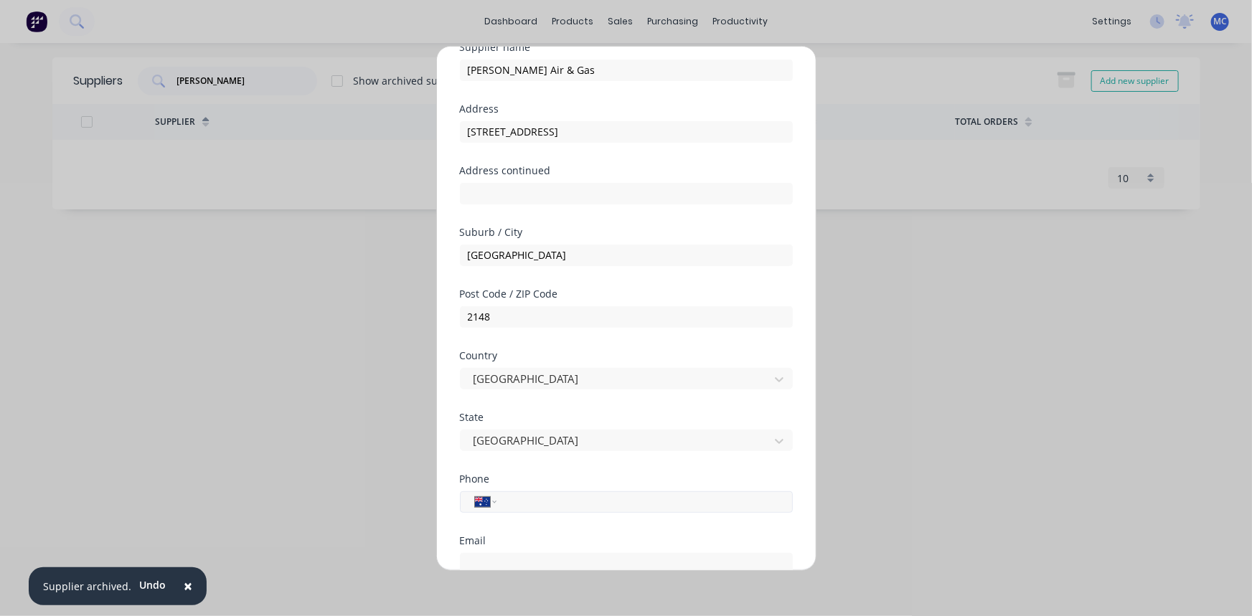
click at [528, 511] on div "Phone International [GEOGRAPHIC_DATA] [GEOGRAPHIC_DATA] [GEOGRAPHIC_DATA] [GEOG…" at bounding box center [626, 505] width 333 height 62
click at [526, 506] on input "tel" at bounding box center [642, 502] width 271 height 17
paste input "1300 138 124"
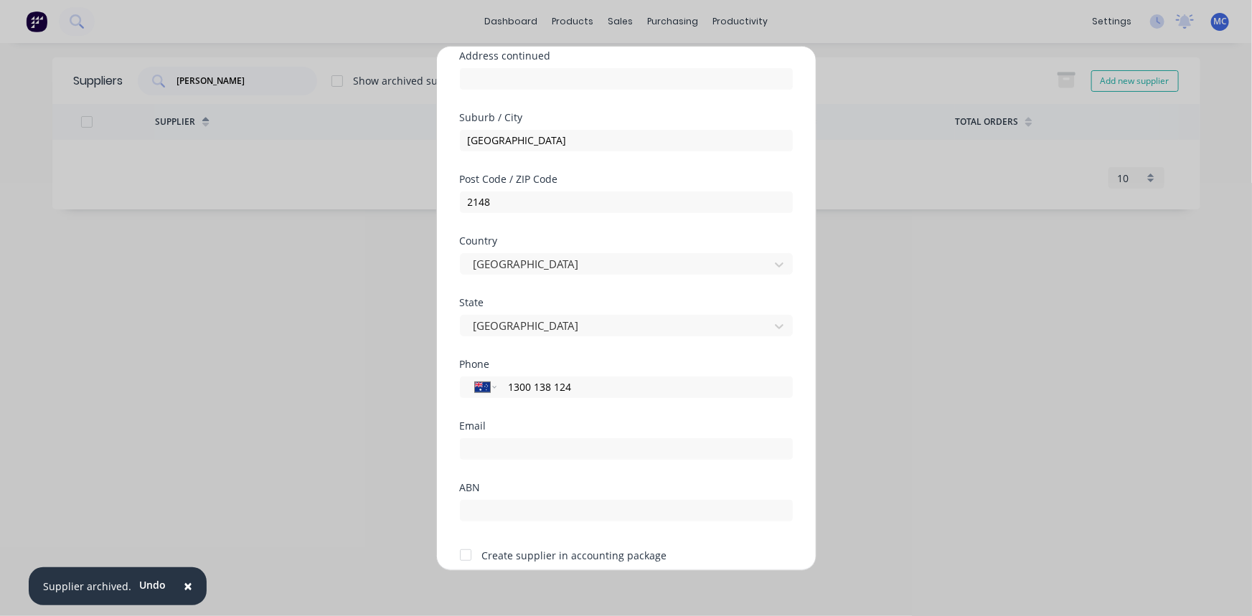
scroll to position [195, 0]
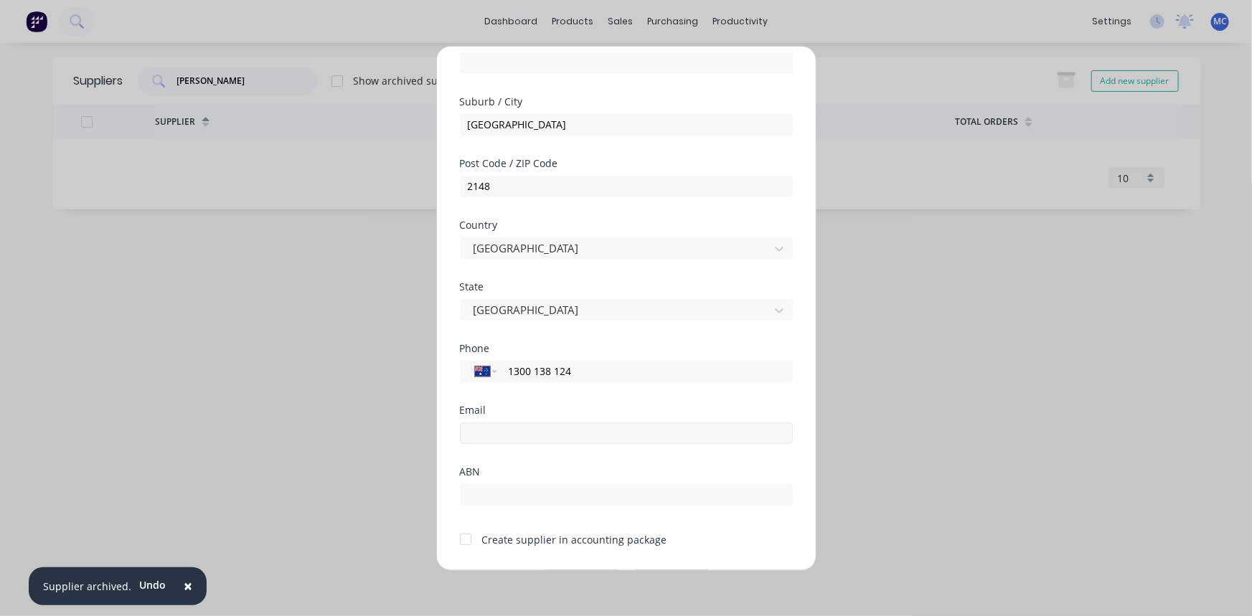
type input "1300 138 124"
click at [535, 430] on input "email" at bounding box center [626, 433] width 333 height 22
click at [519, 431] on input "email" at bounding box center [626, 433] width 333 height 22
paste input ""[EMAIL_ADDRESS][PERSON_NAME][DOMAIN_NAME]" <[EMAIL_ADDRESS][PERSON_NAME][DOMAI…"
drag, startPoint x: 583, startPoint y: 431, endPoint x: 189, endPoint y: 446, distance: 394.3
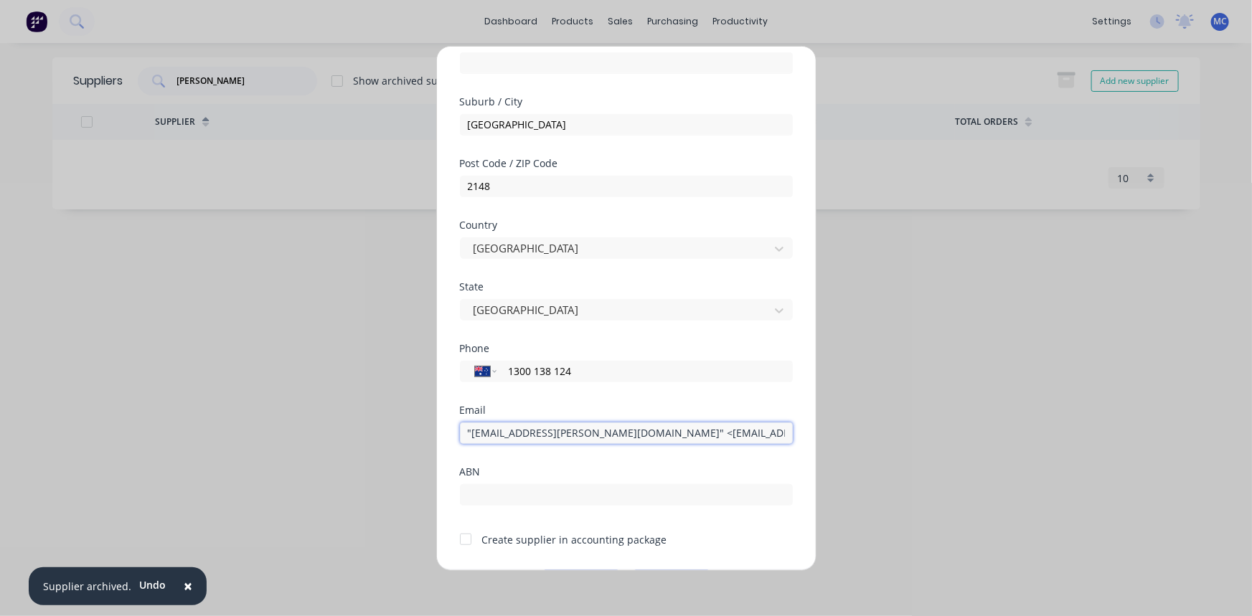
click at [190, 446] on div "Add new supplier Supplier name [PERSON_NAME] Air & Gas Address 3 Squill Place A…" at bounding box center [626, 308] width 1252 height 616
click at [581, 438] on input "[EMAIL_ADDRESS][PERSON_NAME][DOMAIN_NAME]>" at bounding box center [626, 433] width 333 height 22
type input "[EMAIL_ADDRESS][PERSON_NAME][DOMAIN_NAME]"
click at [517, 503] on input "text" at bounding box center [626, 495] width 333 height 22
type input "820000055596"
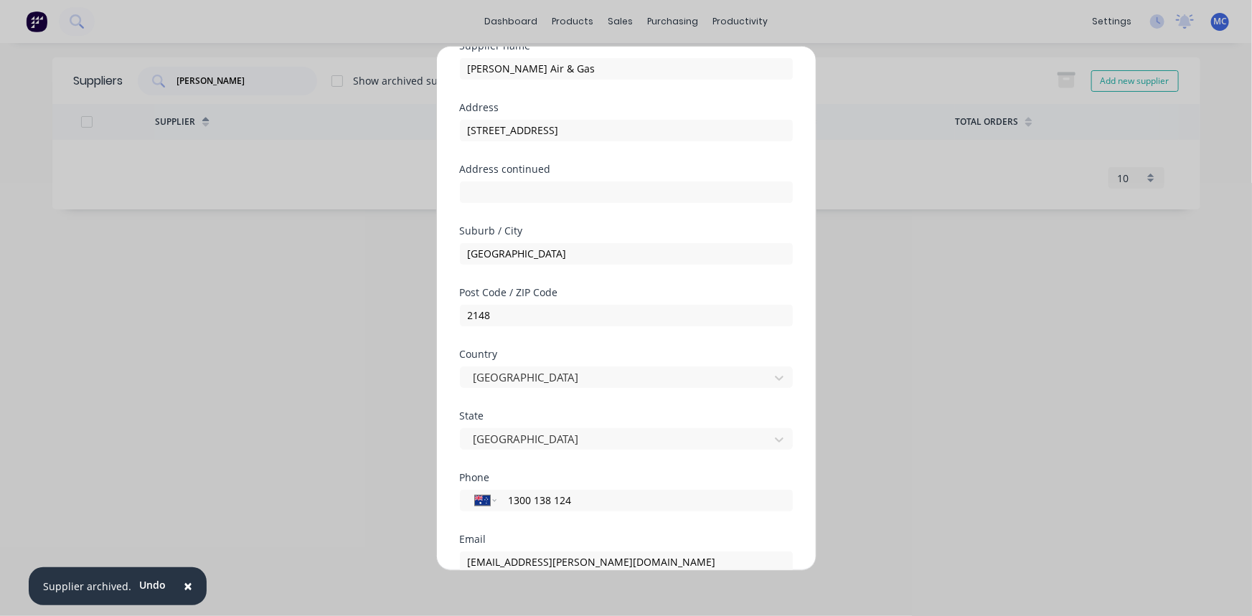
scroll to position [237, 0]
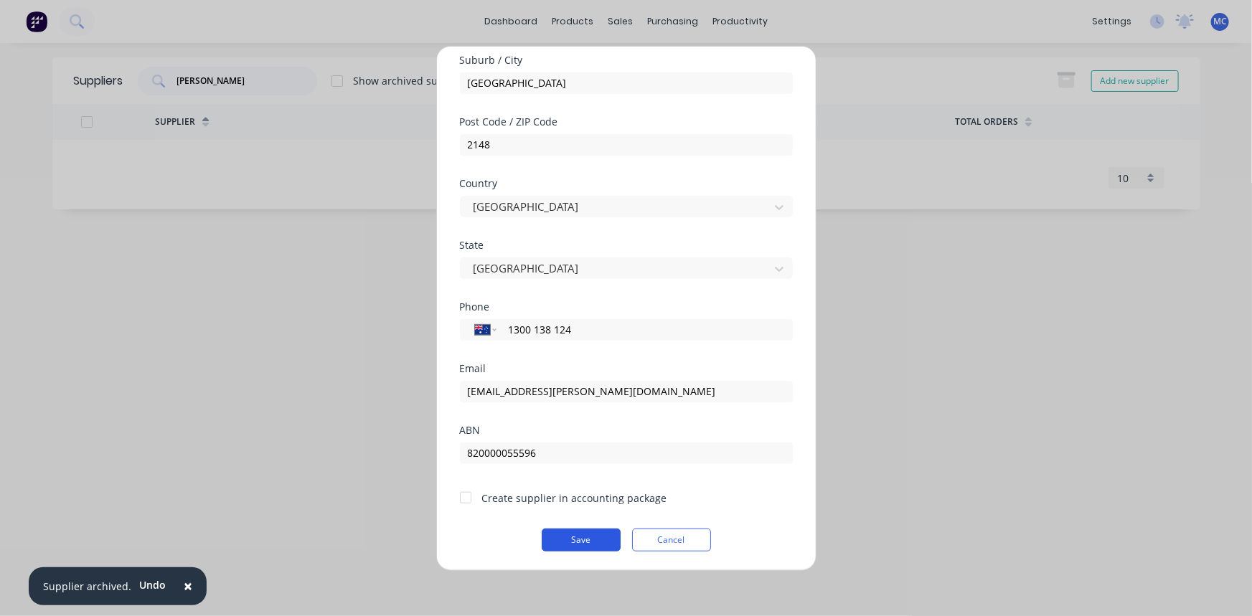
click at [578, 538] on button "Save" at bounding box center [581, 539] width 79 height 23
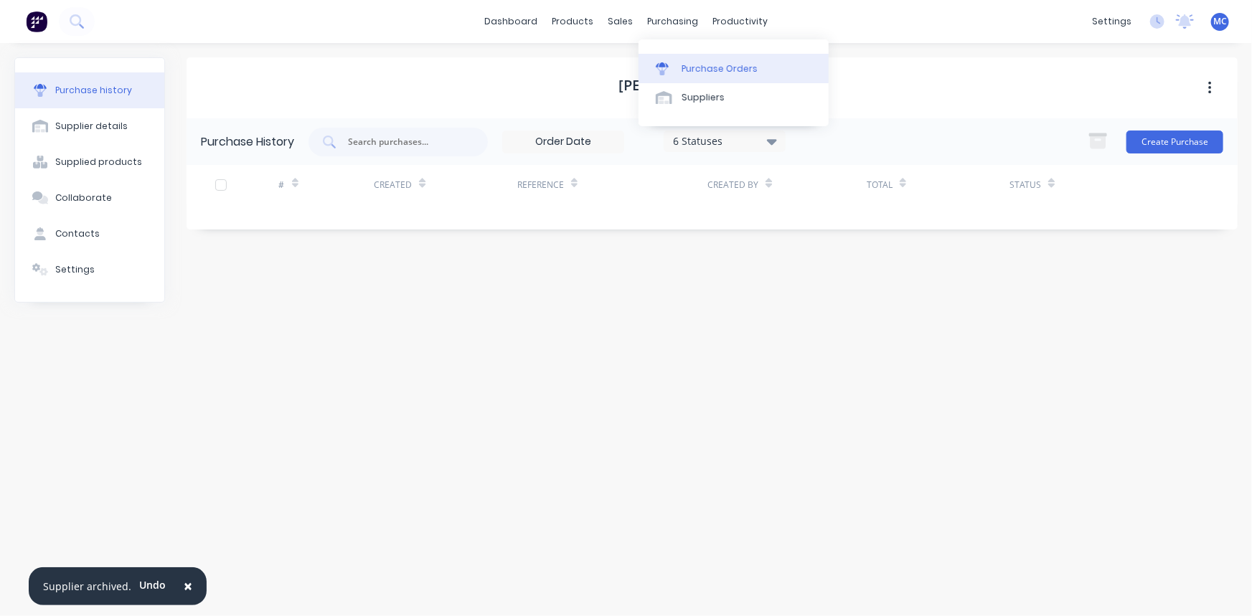
click at [694, 75] on div "Purchase Orders" at bounding box center [720, 68] width 76 height 13
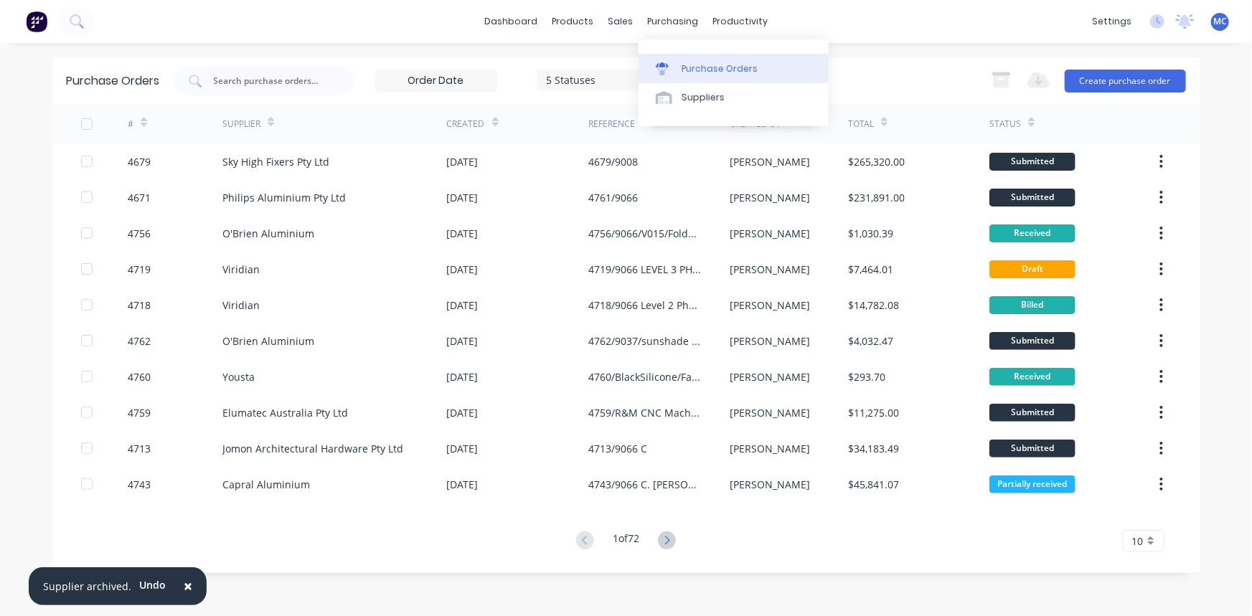
click at [695, 72] on div "Purchase Orders" at bounding box center [720, 68] width 76 height 13
click at [1110, 78] on button "Create purchase order" at bounding box center [1125, 81] width 121 height 23
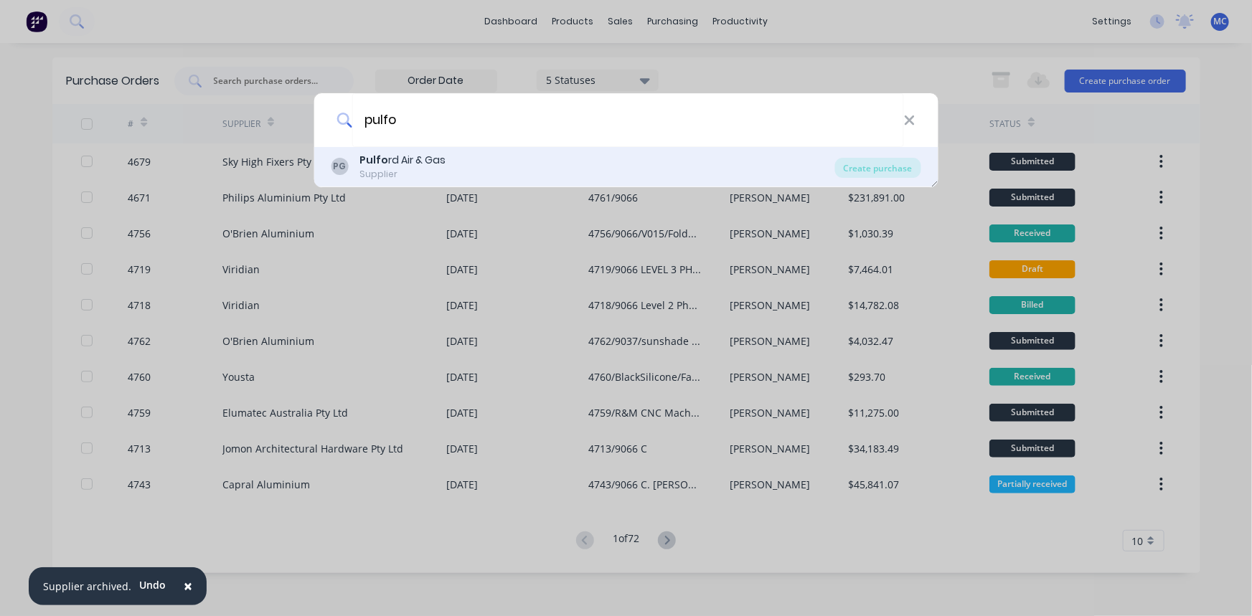
type input "pulfo"
click at [438, 158] on div "Pulfo rd Air & Gas" at bounding box center [403, 160] width 86 height 15
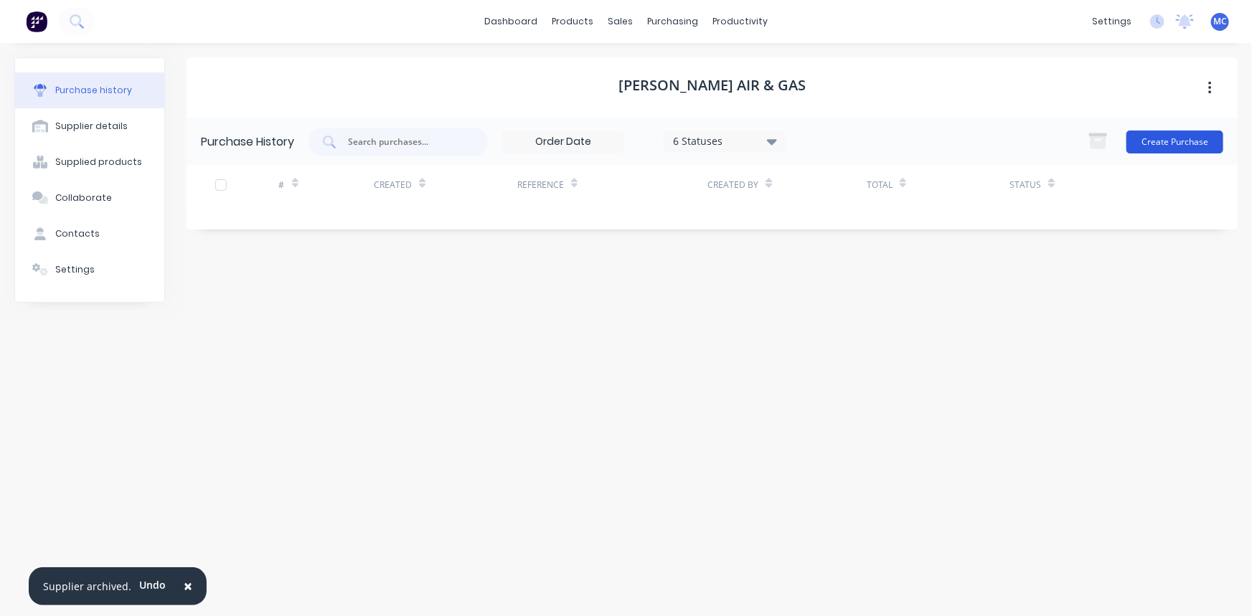
click at [1166, 145] on button "Create Purchase" at bounding box center [1175, 142] width 97 height 23
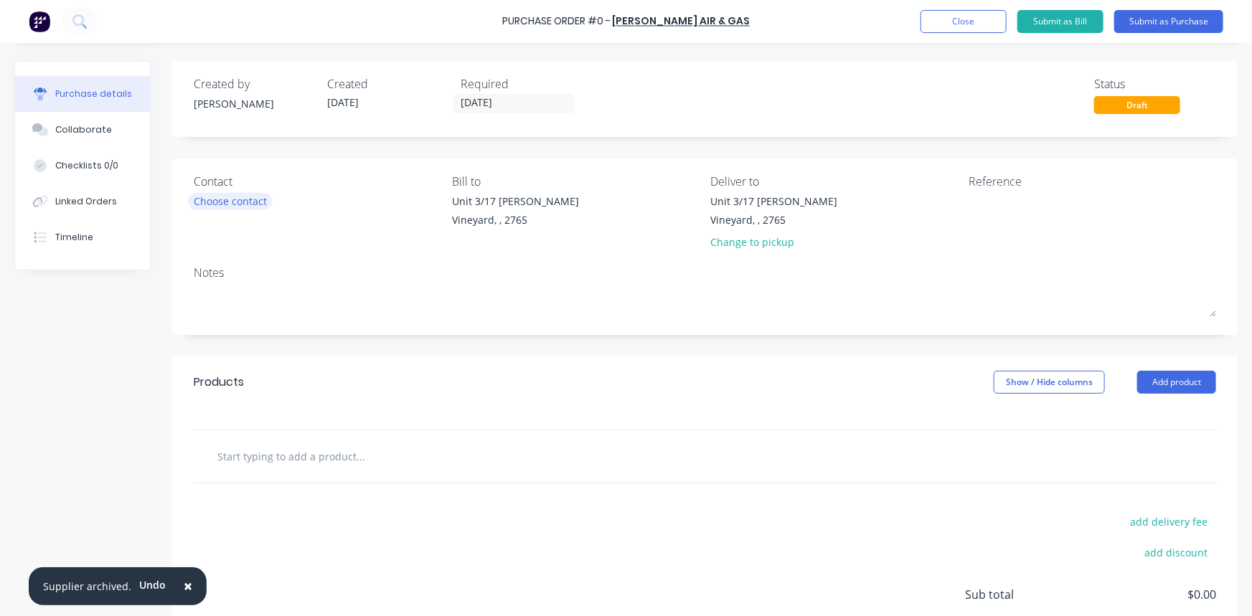
click at [244, 199] on div "Choose contact" at bounding box center [230, 201] width 73 height 15
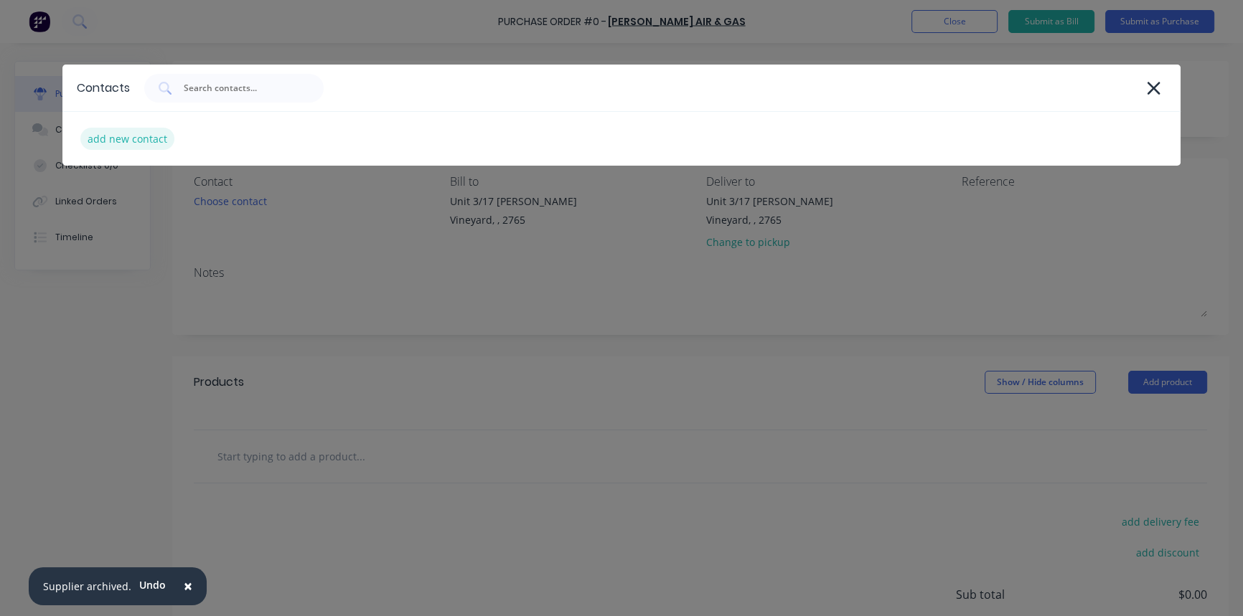
click at [154, 143] on div "add new contact" at bounding box center [127, 139] width 94 height 22
select select "AU"
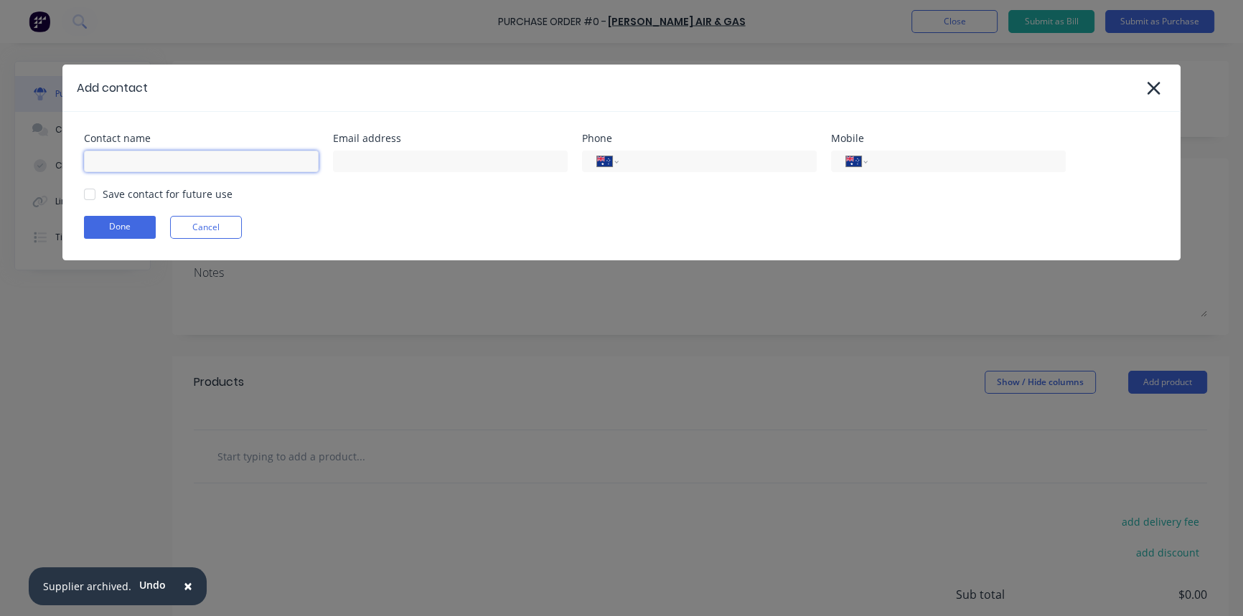
click at [184, 154] on input at bounding box center [201, 162] width 235 height 22
paste input "[PERSON_NAME]"
type input "[PERSON_NAME]"
click at [423, 164] on input at bounding box center [450, 162] width 235 height 22
paste input "[EMAIL_ADDRESS][PERSON_NAME][DOMAIN_NAME]"
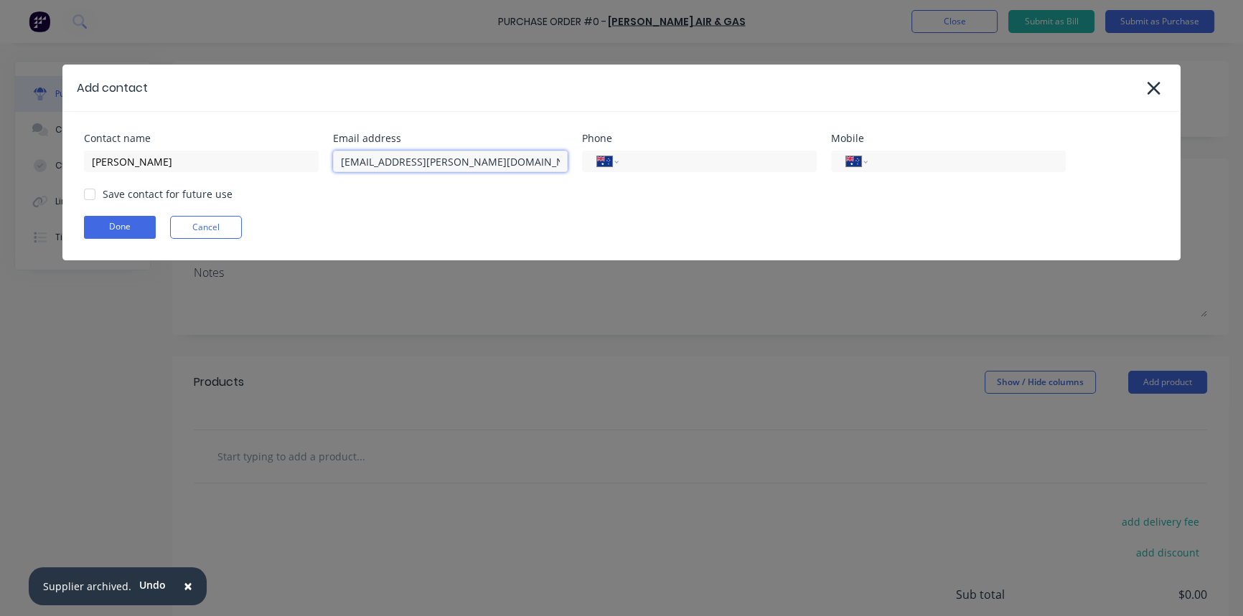
type input "[EMAIL_ADDRESS][PERSON_NAME][DOMAIN_NAME]"
click at [676, 161] on input "tel" at bounding box center [715, 162] width 172 height 17
click at [904, 164] on input "tel" at bounding box center [964, 162] width 172 height 17
paste input "0408 111 316"
type input "0408 111 316"
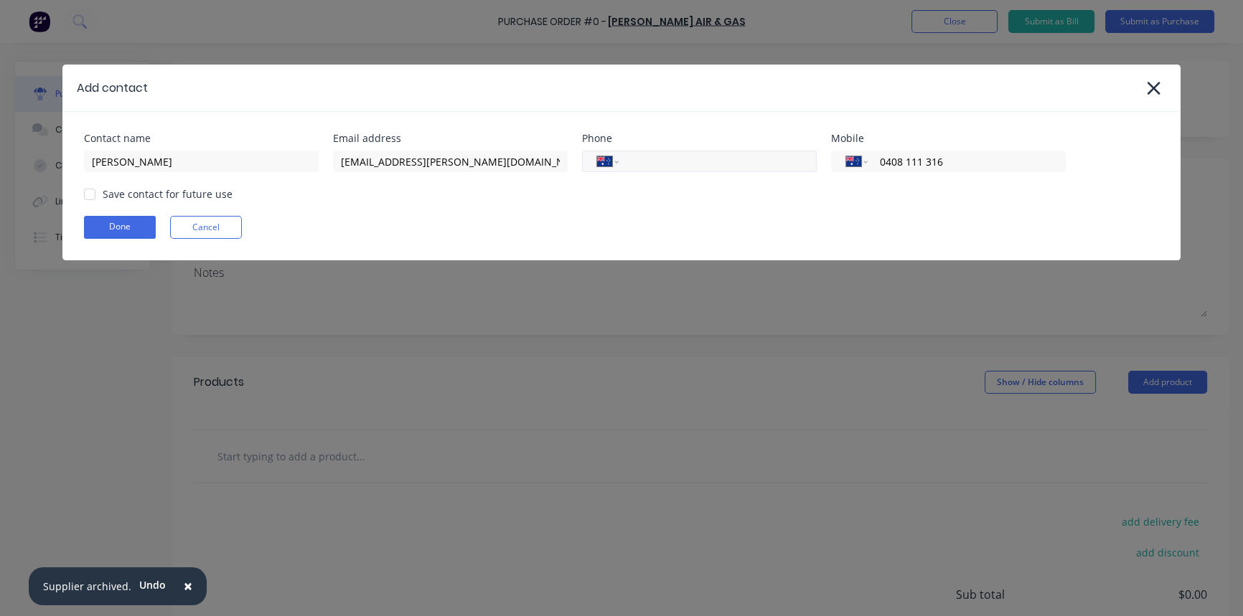
click at [700, 168] on input "tel" at bounding box center [715, 162] width 172 height 17
paste input "[PHONE_NUMBER]"
click at [88, 195] on div at bounding box center [89, 194] width 29 height 29
type input "[PHONE_NUMBER]"
click at [126, 230] on button "Done" at bounding box center [120, 227] width 72 height 23
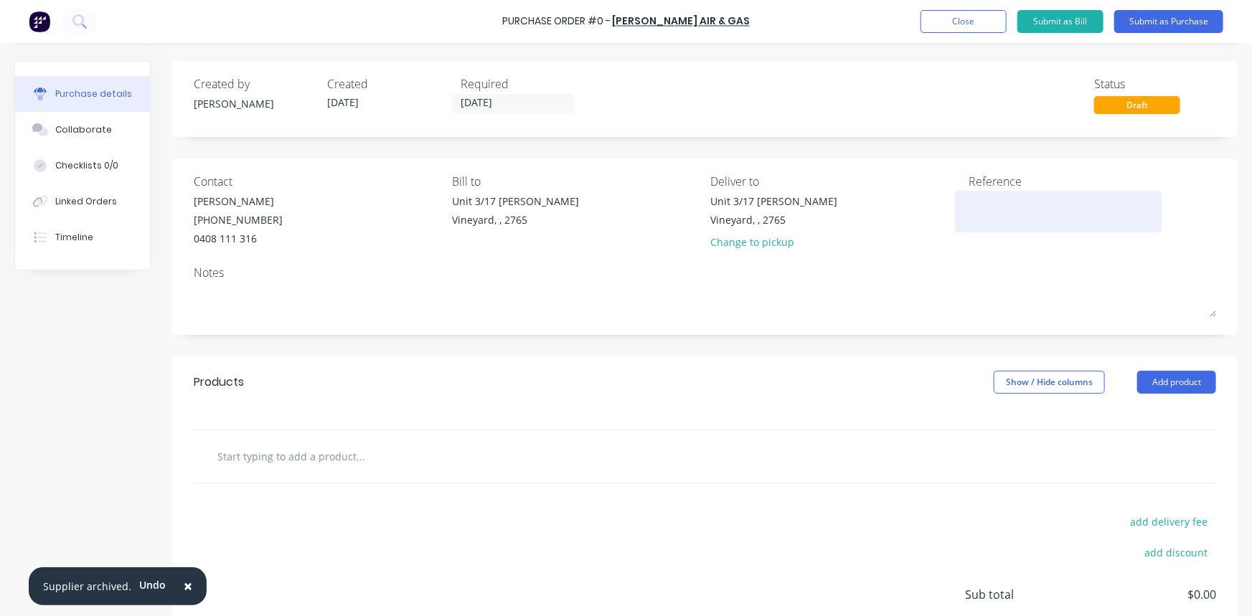
click at [1026, 200] on textarea at bounding box center [1058, 210] width 179 height 32
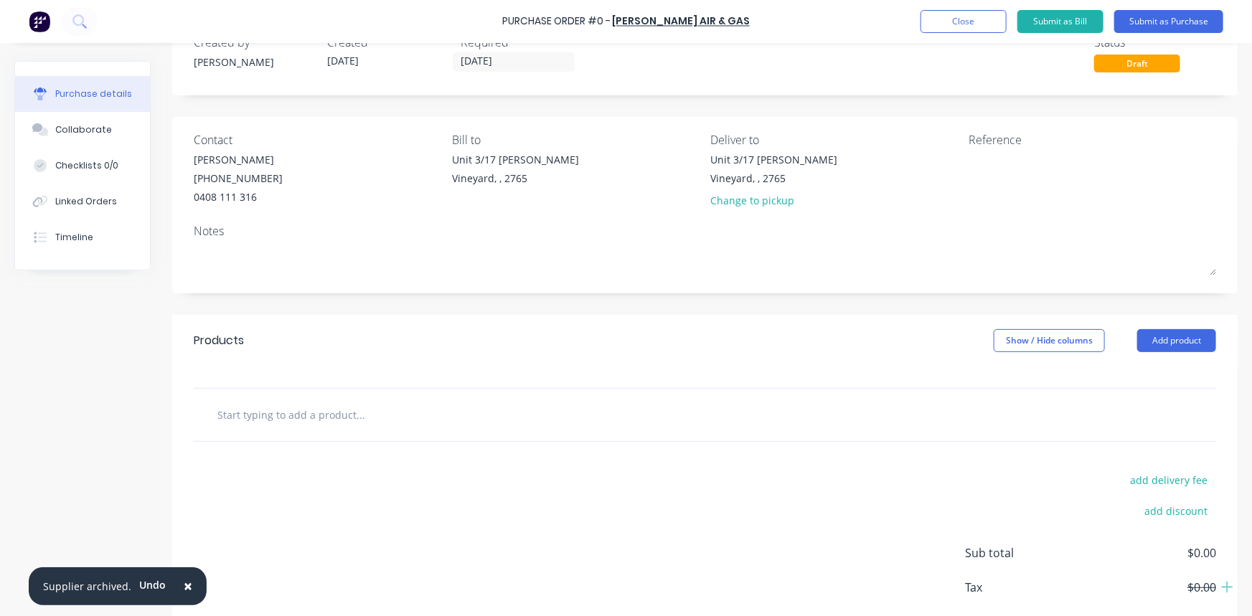
scroll to position [65, 0]
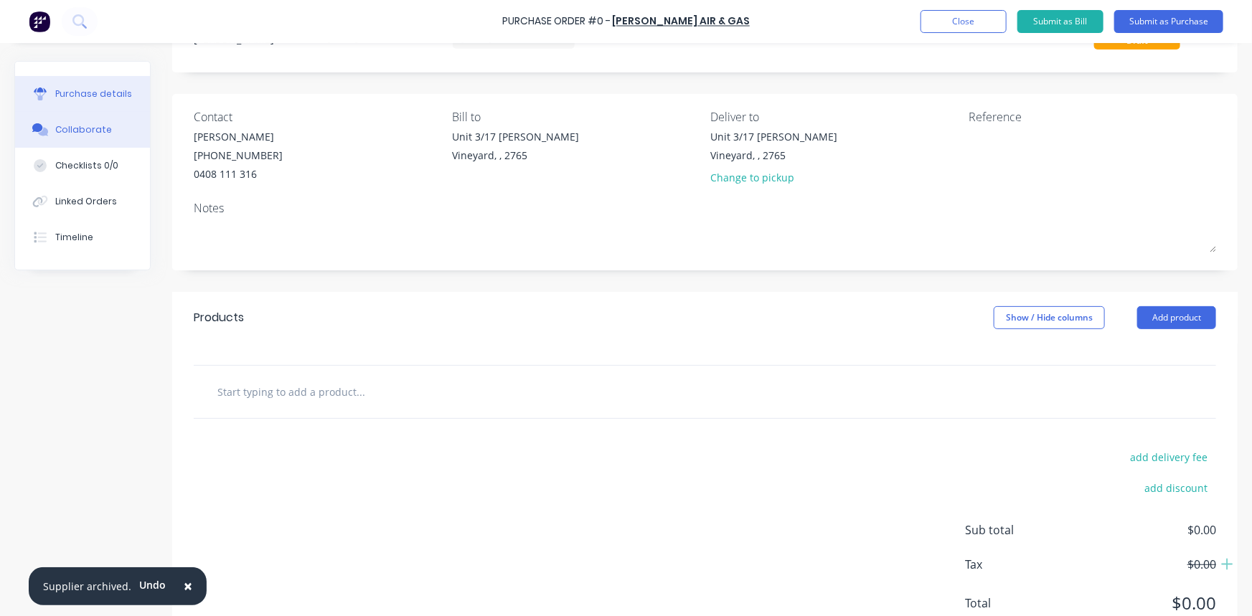
click at [95, 130] on div "Collaborate" at bounding box center [83, 129] width 57 height 13
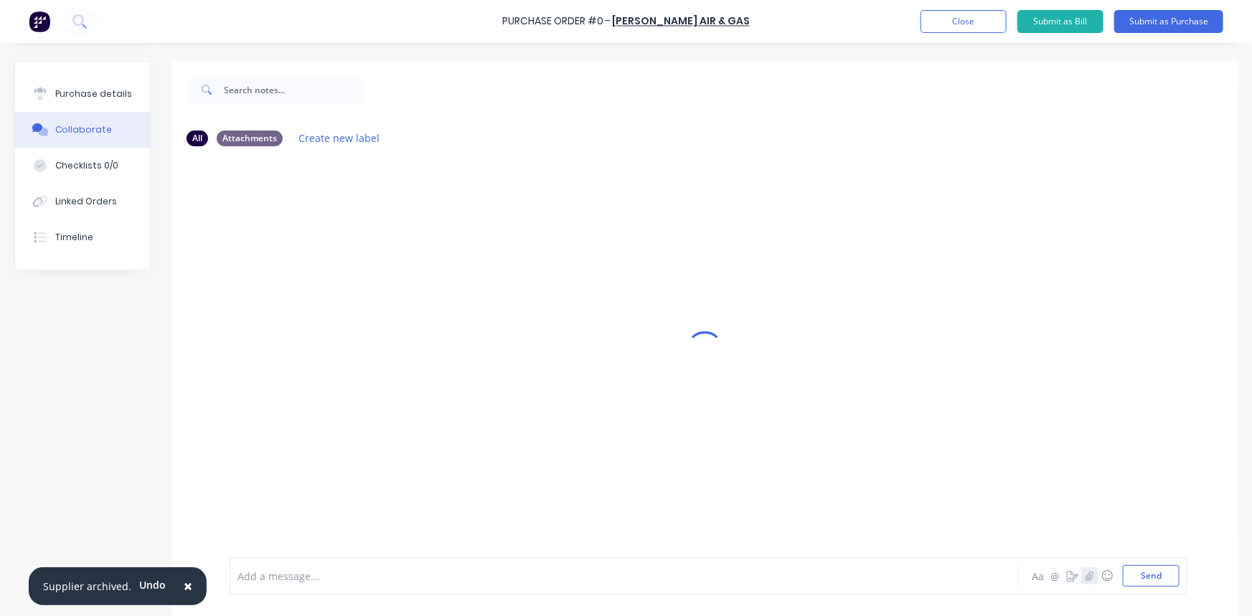
click at [1086, 579] on icon "button" at bounding box center [1090, 576] width 9 height 10
click at [84, 99] on div "Purchase details" at bounding box center [93, 94] width 77 height 13
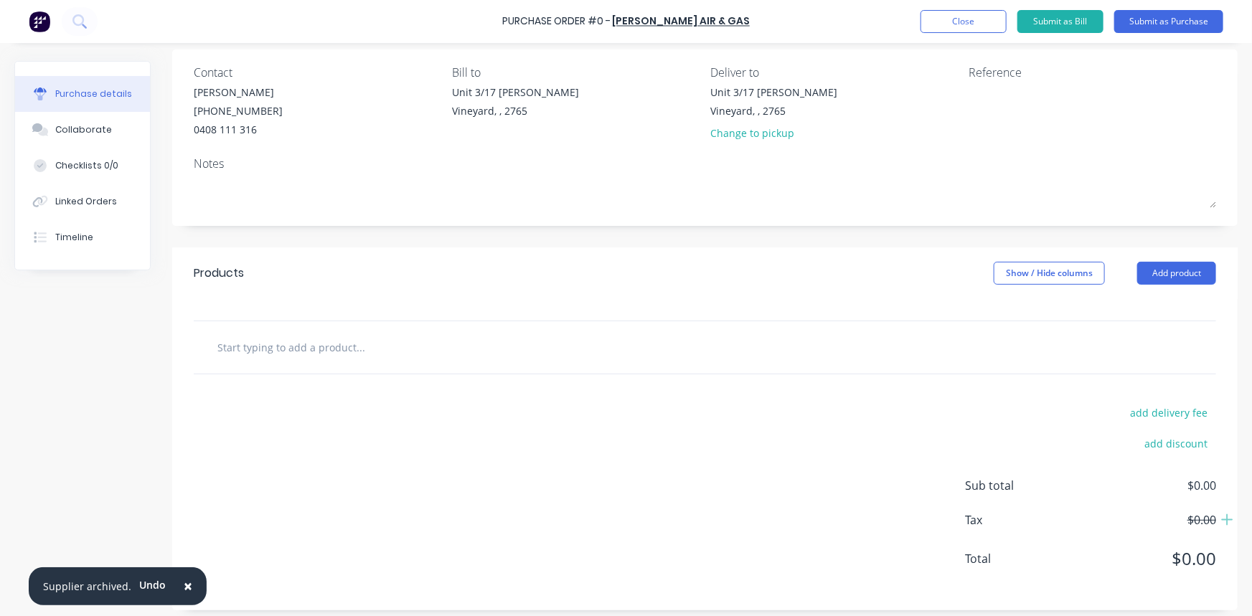
scroll to position [118, 0]
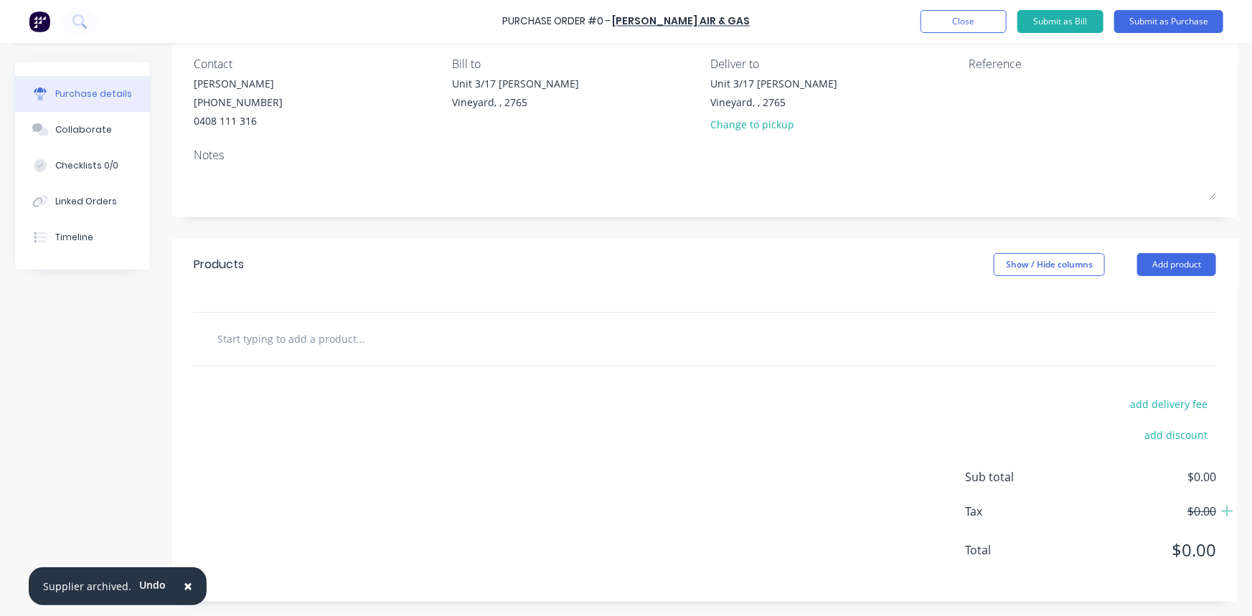
click at [261, 341] on input "text" at bounding box center [360, 338] width 287 height 29
click at [287, 342] on input "text" at bounding box center [360, 338] width 287 height 29
type input "m"
type input "S"
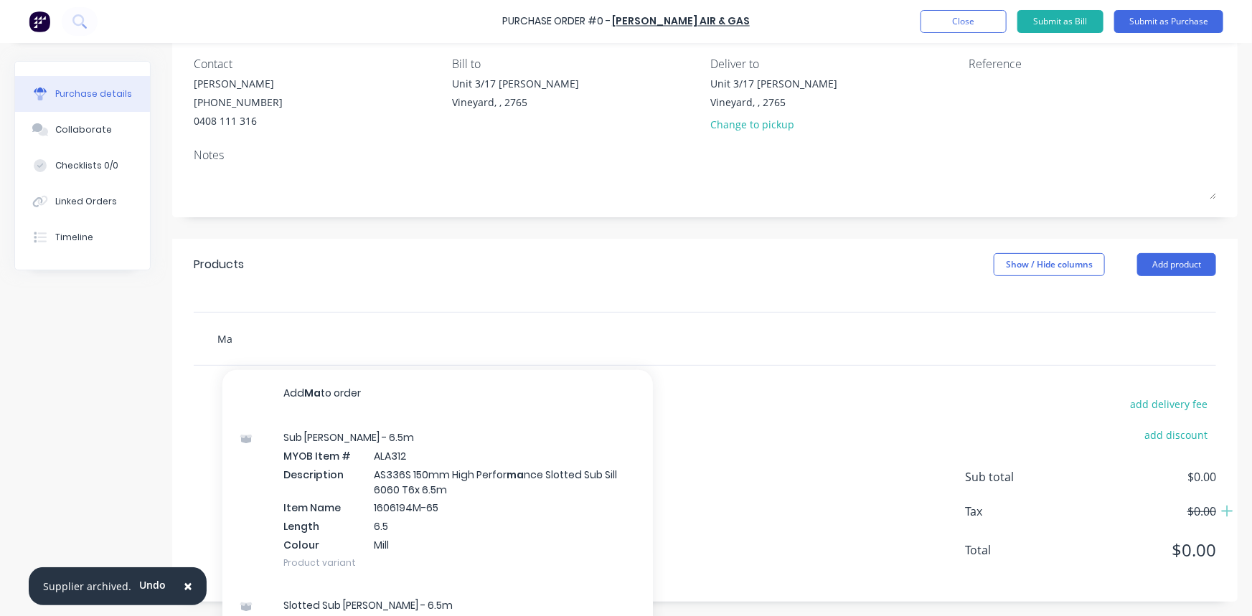
type input "M"
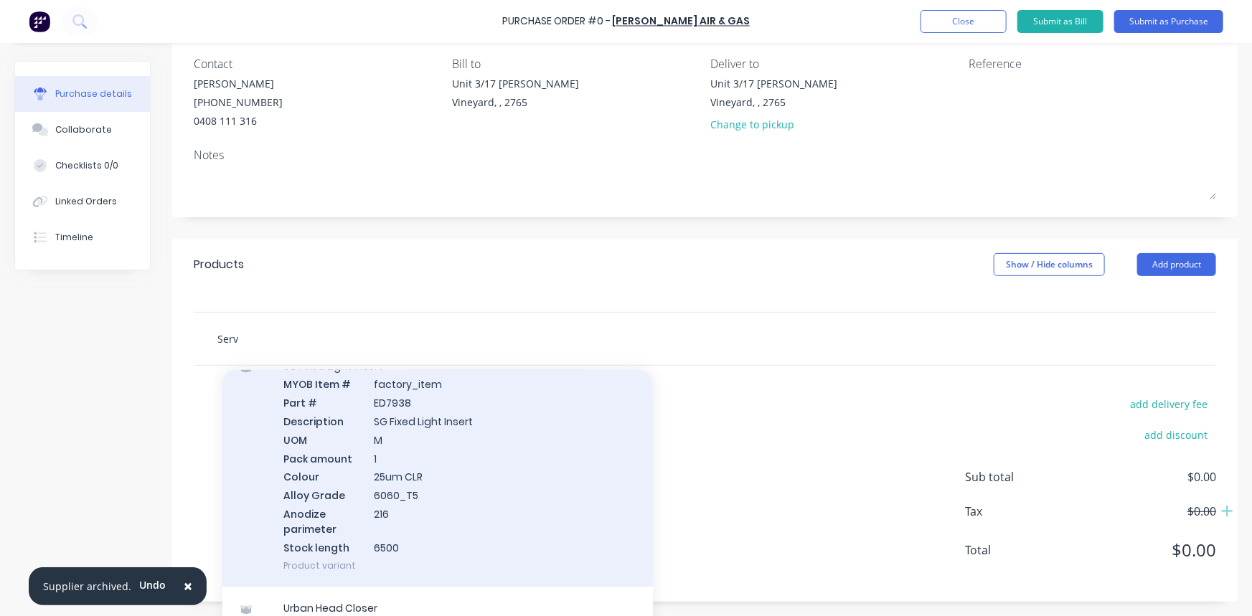
scroll to position [4958, 0]
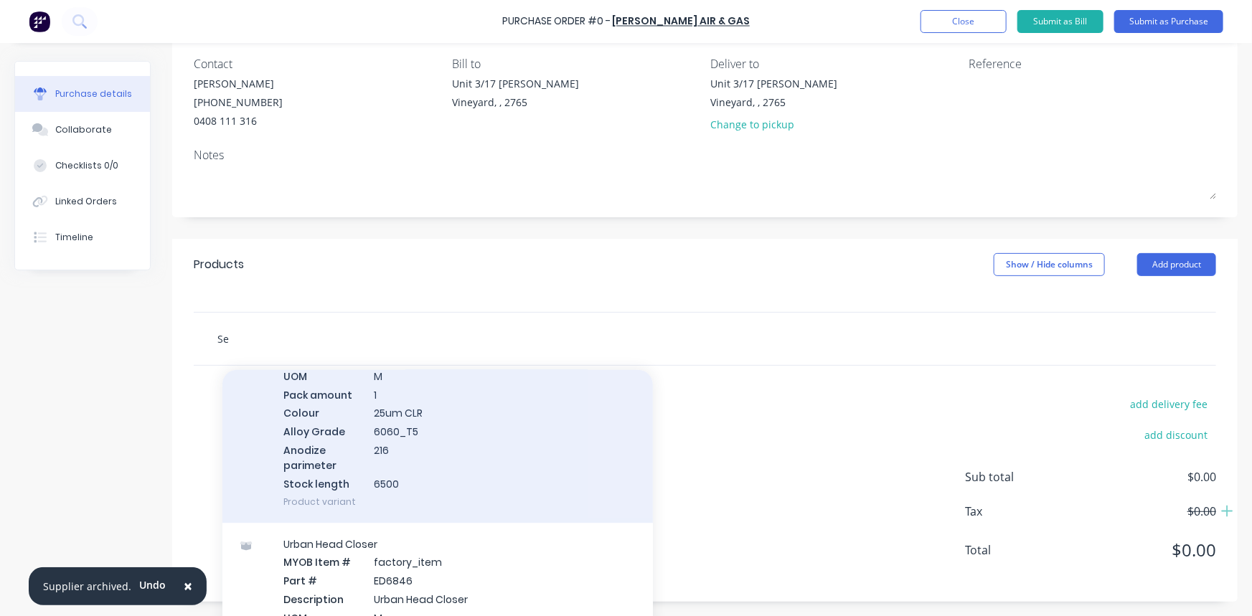
type input "S"
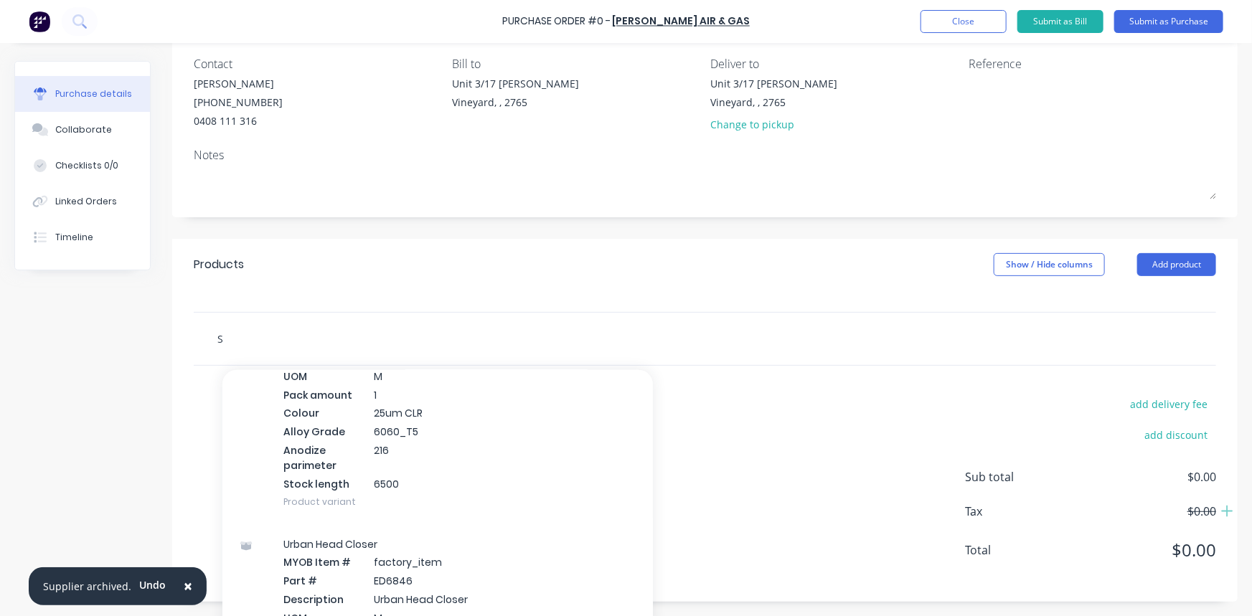
click at [255, 337] on input "S" at bounding box center [360, 338] width 287 height 29
click at [244, 335] on input "S" at bounding box center [360, 338] width 287 height 29
click at [240, 334] on input "S" at bounding box center [360, 338] width 287 height 29
click at [237, 332] on input "S" at bounding box center [360, 338] width 287 height 29
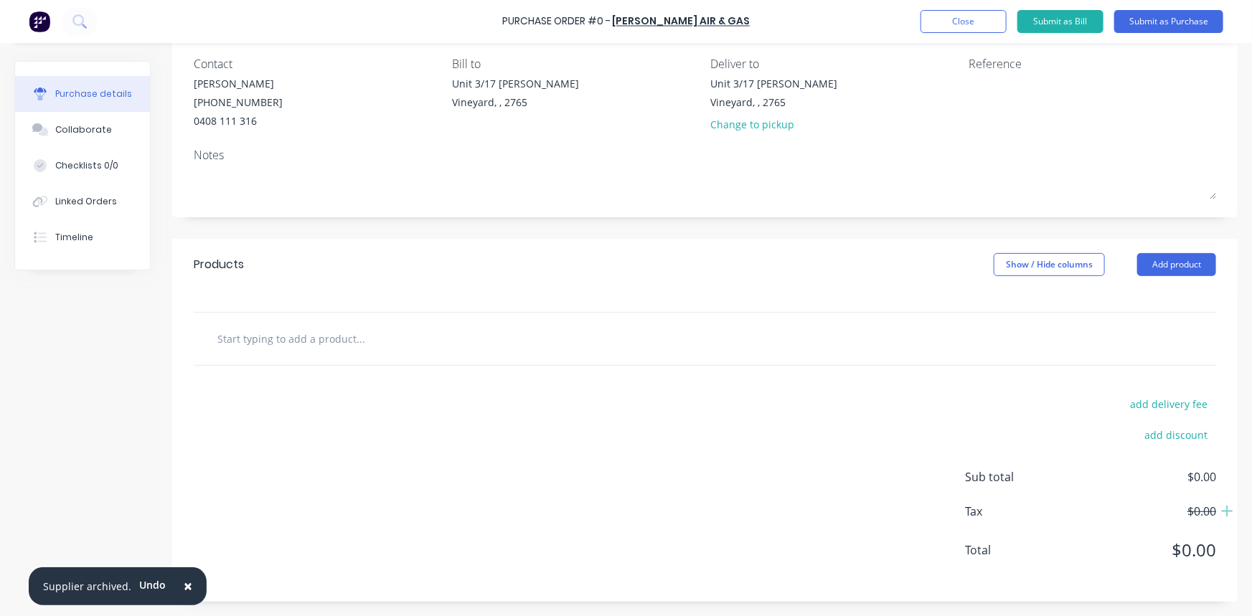
type input "R"
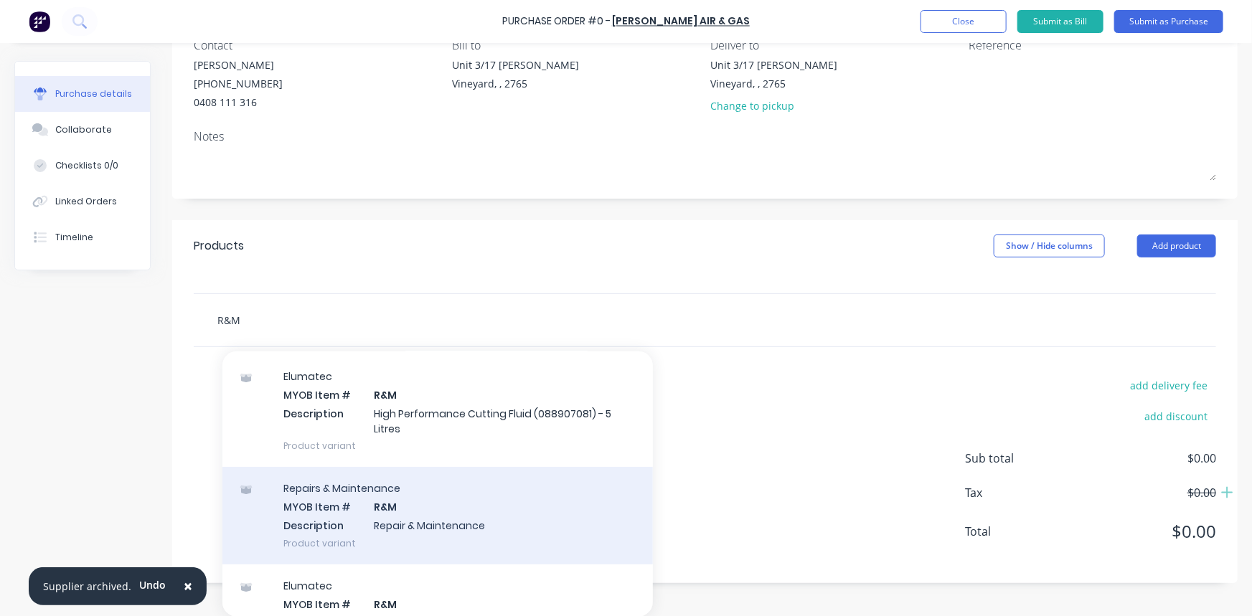
scroll to position [65, 0]
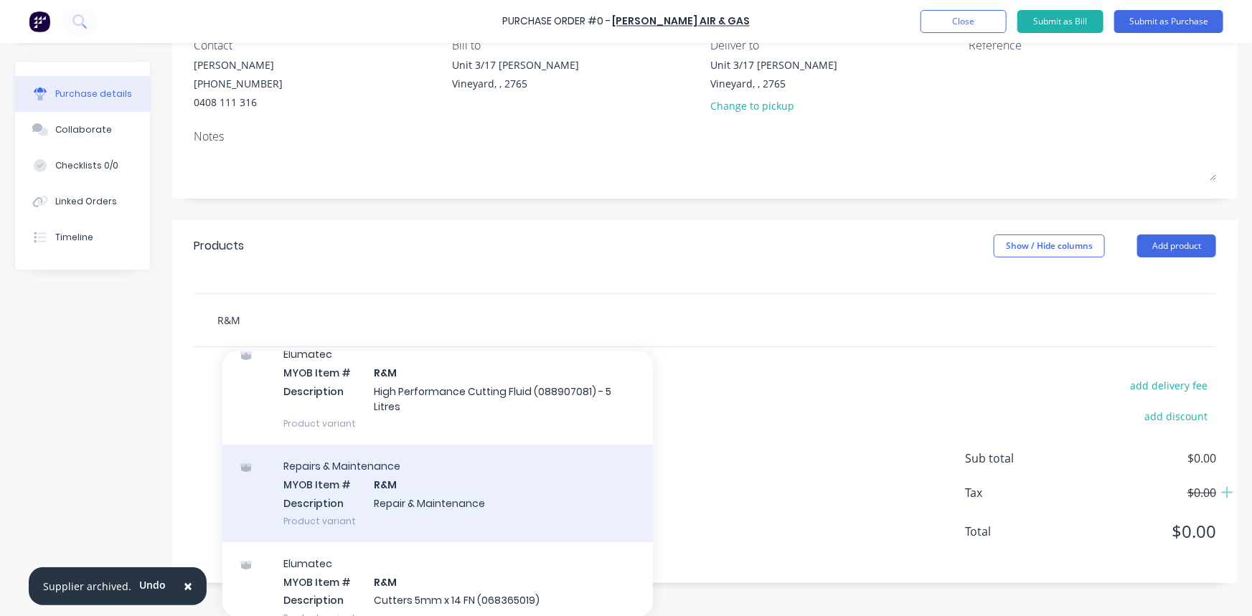
type input "R&M"
click at [387, 489] on div "Repairs & Maintenance MYOB Item # R&M Description Repair & Maintenance Product …" at bounding box center [437, 493] width 431 height 97
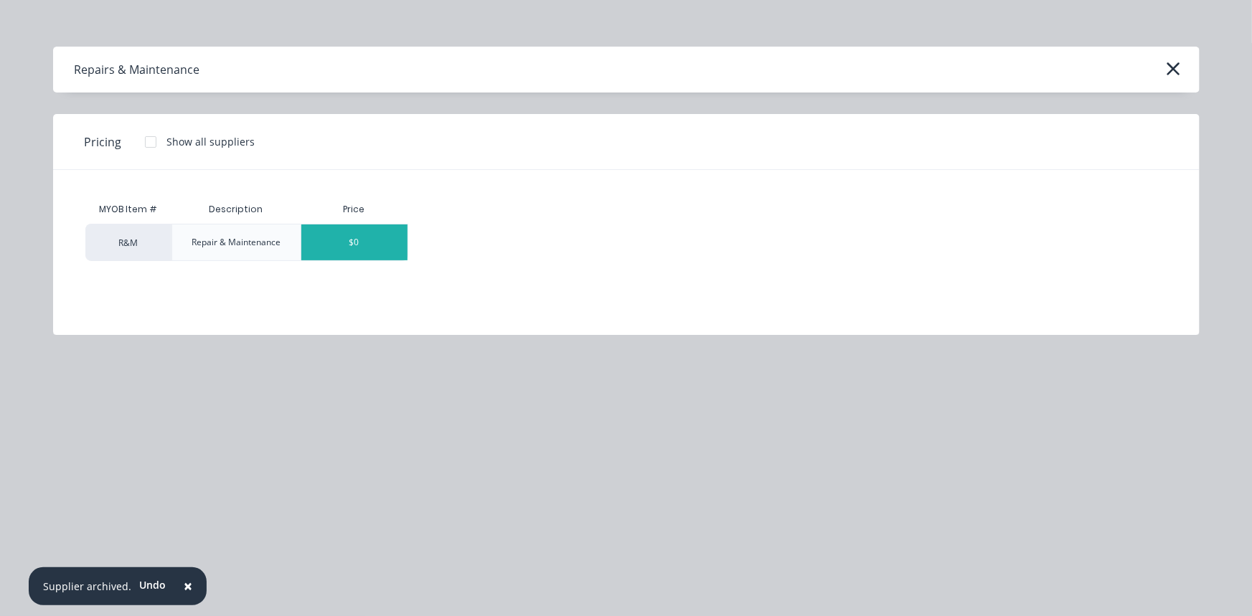
click at [368, 244] on div "$0" at bounding box center [354, 243] width 106 height 36
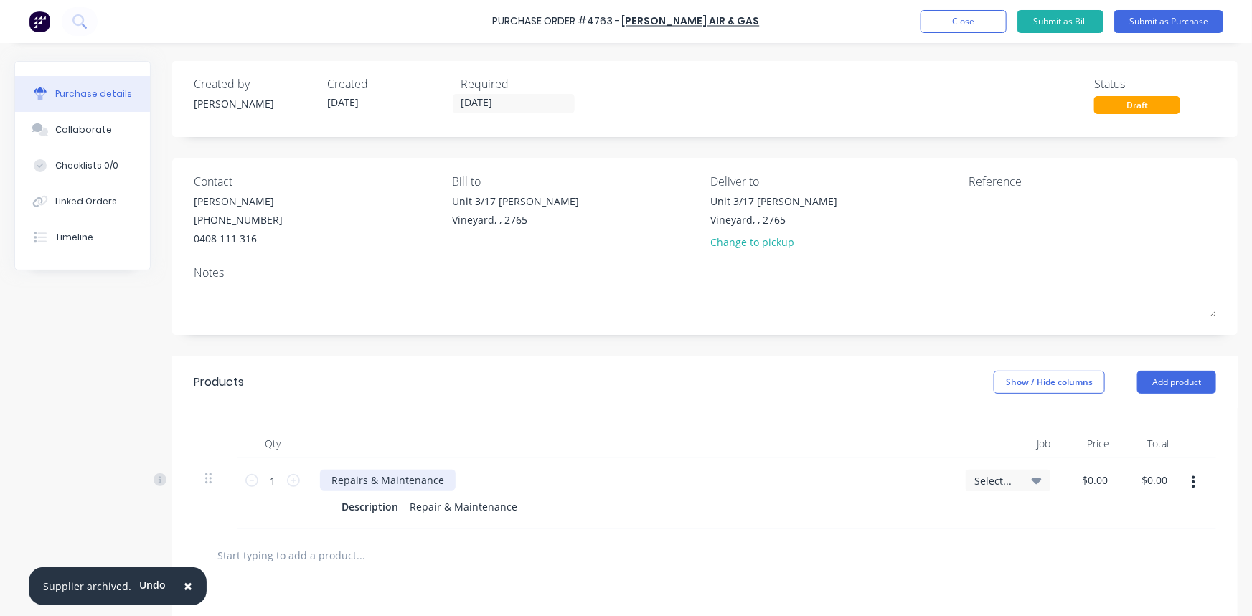
click at [365, 477] on div "Repairs & Maintenance" at bounding box center [388, 480] width 136 height 21
click at [357, 489] on div at bounding box center [380, 480] width 120 height 21
click at [344, 484] on div at bounding box center [380, 480] width 120 height 21
click at [445, 482] on div "MAJOR SERVICE -" at bounding box center [631, 480] width 623 height 21
click at [425, 480] on div "MAJOR SERVICE -" at bounding box center [631, 480] width 623 height 21
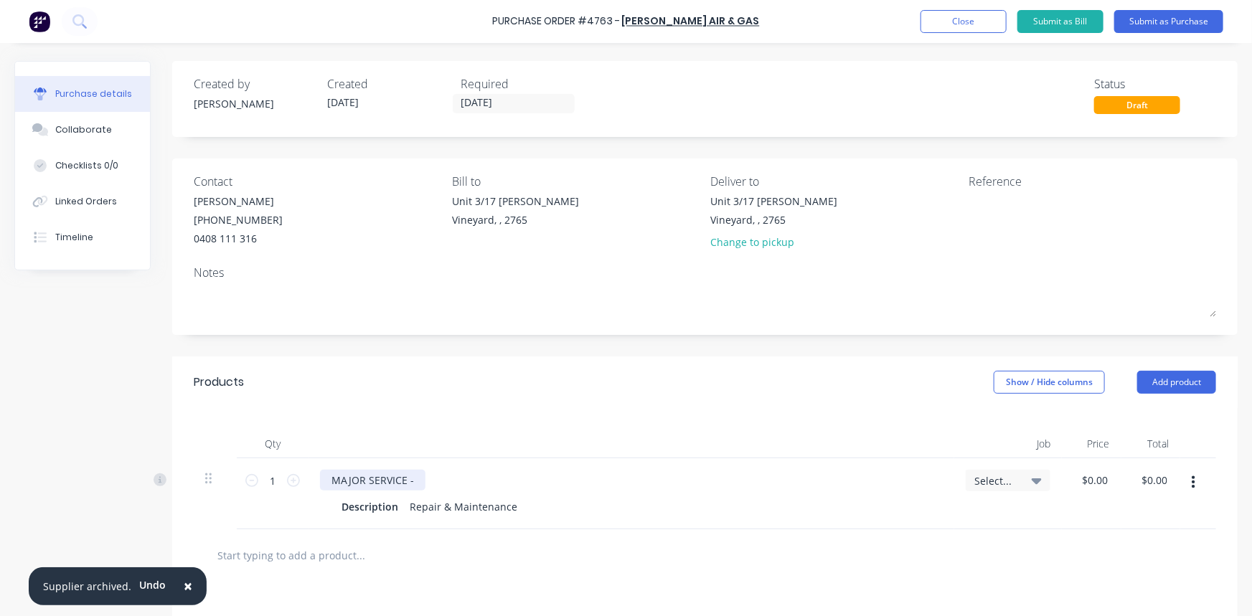
click at [413, 482] on div "MAJOR SERVICE -" at bounding box center [372, 480] width 105 height 21
click at [493, 484] on div "MAJOR SERVICE - PILOT - PAC15 &" at bounding box center [412, 480] width 185 height 21
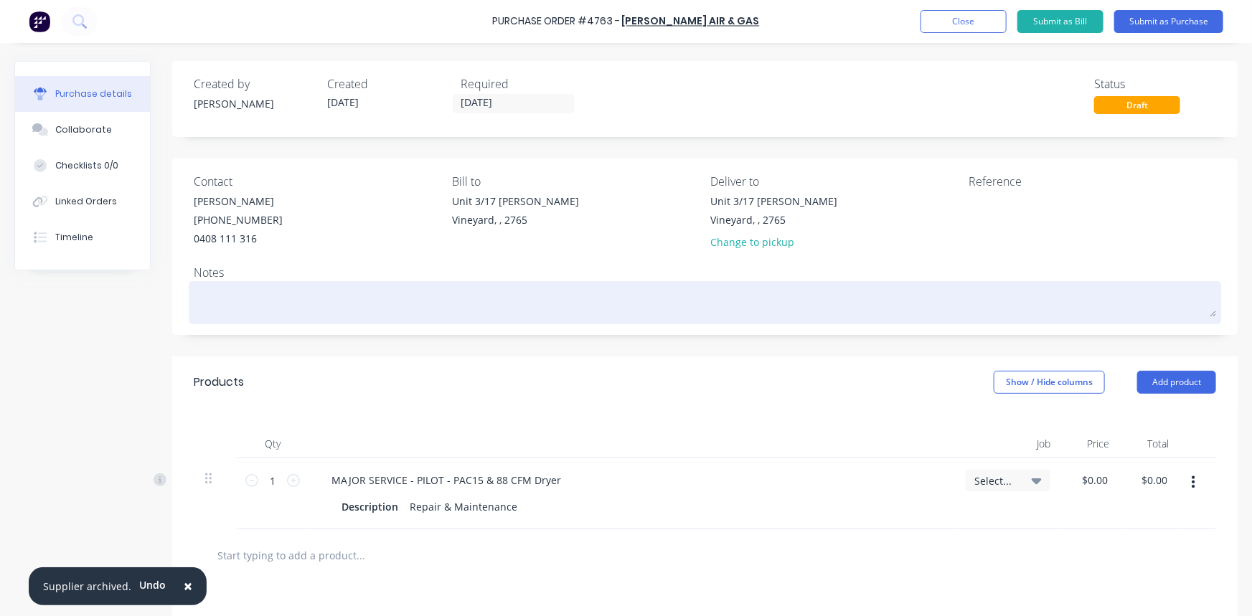
click at [393, 294] on textarea at bounding box center [705, 301] width 1023 height 32
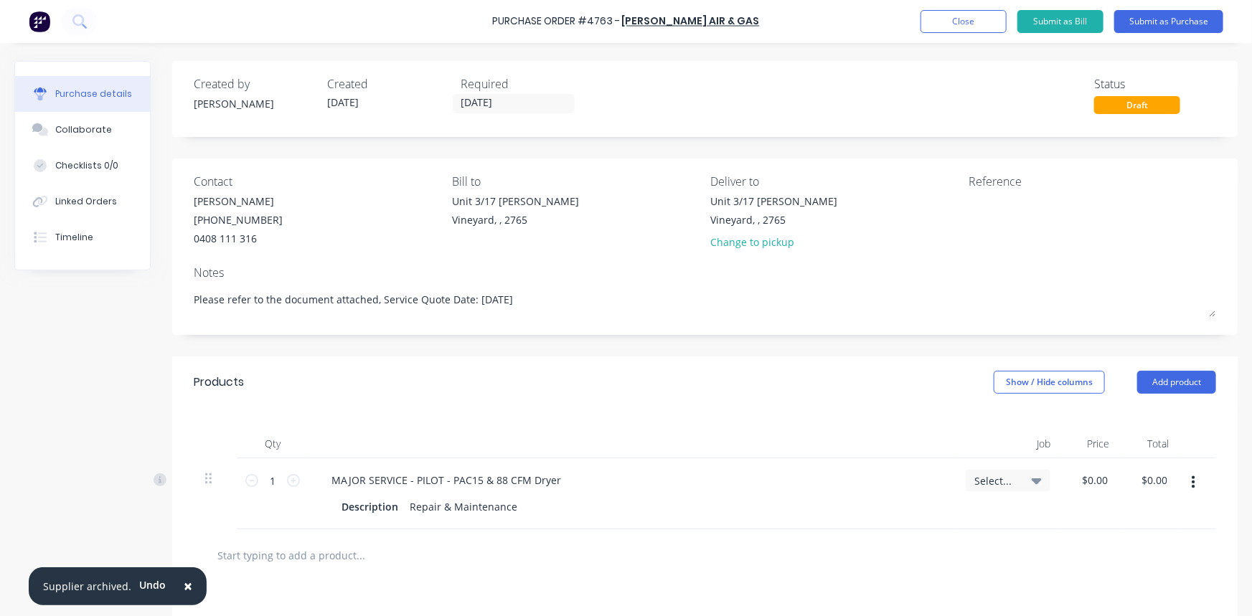
drag, startPoint x: 543, startPoint y: 297, endPoint x: 493, endPoint y: 390, distance: 105.0
click at [131, 299] on div "Created by [PERSON_NAME] Created [DATE] Required [DATE] Status Draft Contact [P…" at bounding box center [626, 439] width 1224 height 757
paste textarea "Please refer to the attached document for the service quote dated [DATE]."
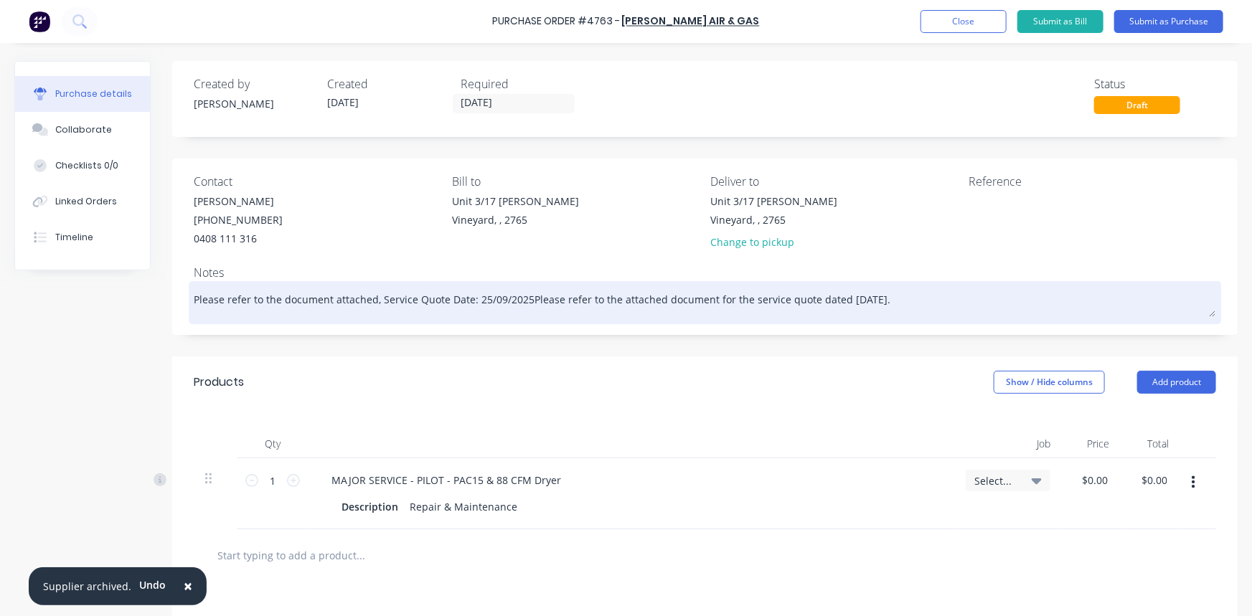
click at [526, 296] on textarea "Please refer to the document attached, Service Quote Date: 25/09/2025Please ref…" at bounding box center [705, 301] width 1023 height 32
click at [618, 301] on textarea "Please refer to the attached document for the service quote dated [DATE]." at bounding box center [705, 301] width 1023 height 32
type textarea "Please refer to the attached document for the service quote dated [DATE]. MC"
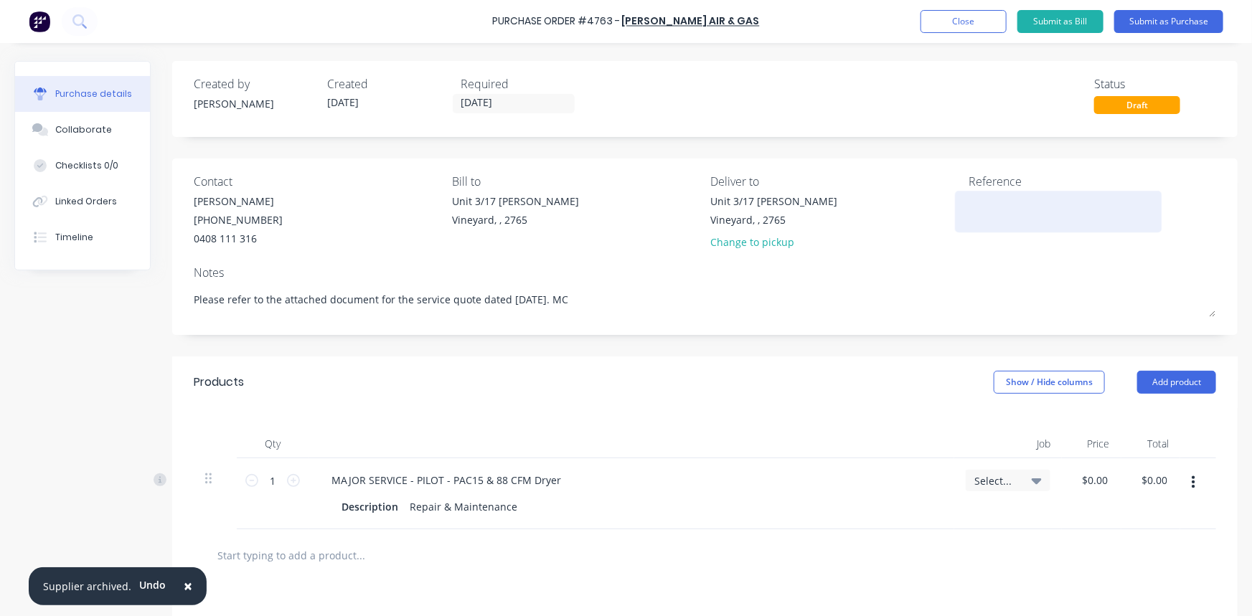
click at [970, 197] on textarea at bounding box center [1058, 210] width 179 height 32
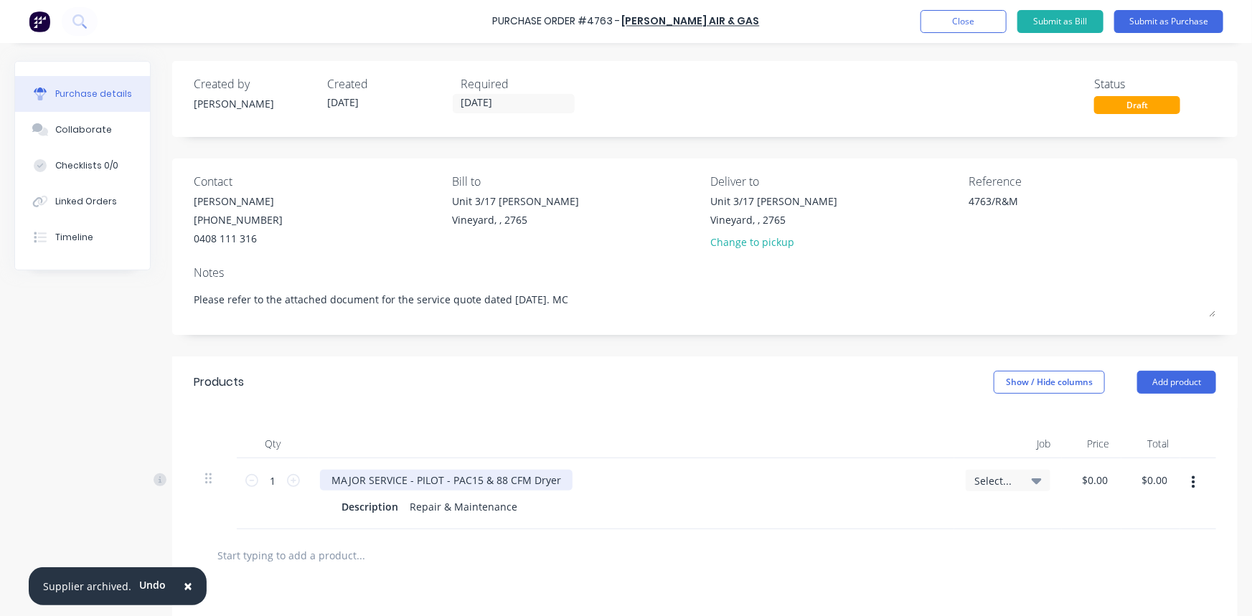
type textarea "4763/R&M"
click at [488, 479] on div "MAJOR SERVICE - PILOT - PAC15 & 88 CFM Dryer" at bounding box center [446, 480] width 253 height 21
click at [1084, 476] on input "0.00" at bounding box center [1097, 480] width 27 height 21
drag, startPoint x: 1083, startPoint y: 478, endPoint x: 1113, endPoint y: 479, distance: 30.1
click at [1113, 479] on div "0.00 0.00" at bounding box center [1092, 494] width 60 height 71
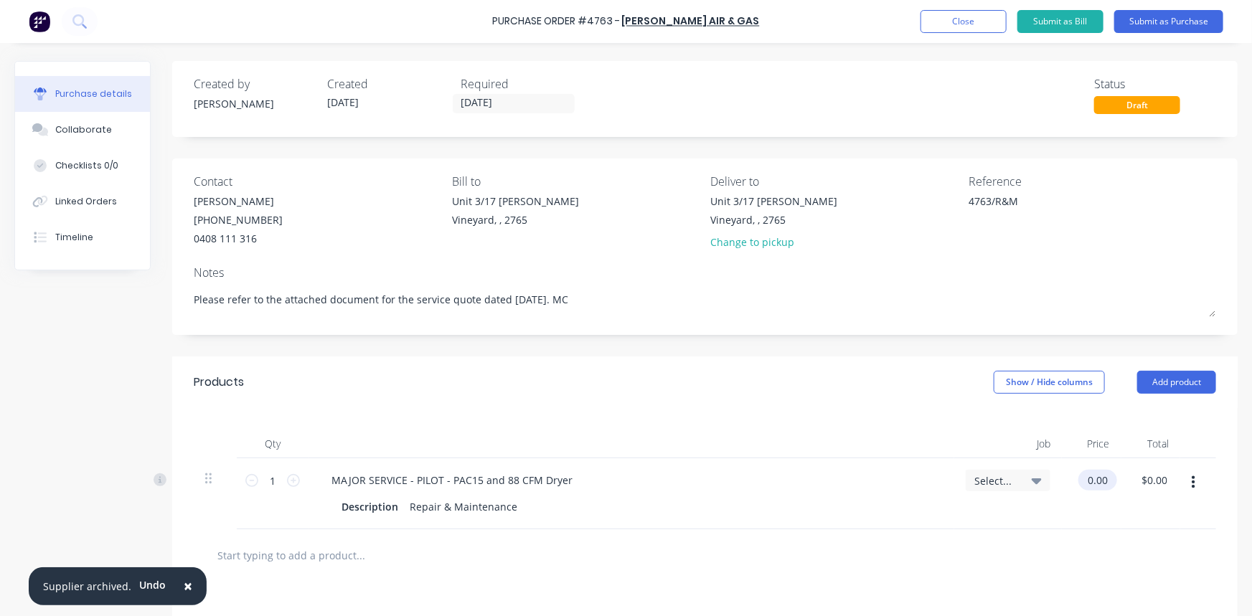
click at [1081, 482] on input "0.00" at bounding box center [1095, 480] width 33 height 21
drag, startPoint x: 1079, startPoint y: 482, endPoint x: 1116, endPoint y: 485, distance: 36.7
click at [1116, 485] on div "1 1 MAJOR SERVICE - PILOT - PAC15 and 88 CFM Dryer Description Repair & Mainten…" at bounding box center [705, 494] width 1023 height 71
type input "$1,630.00"
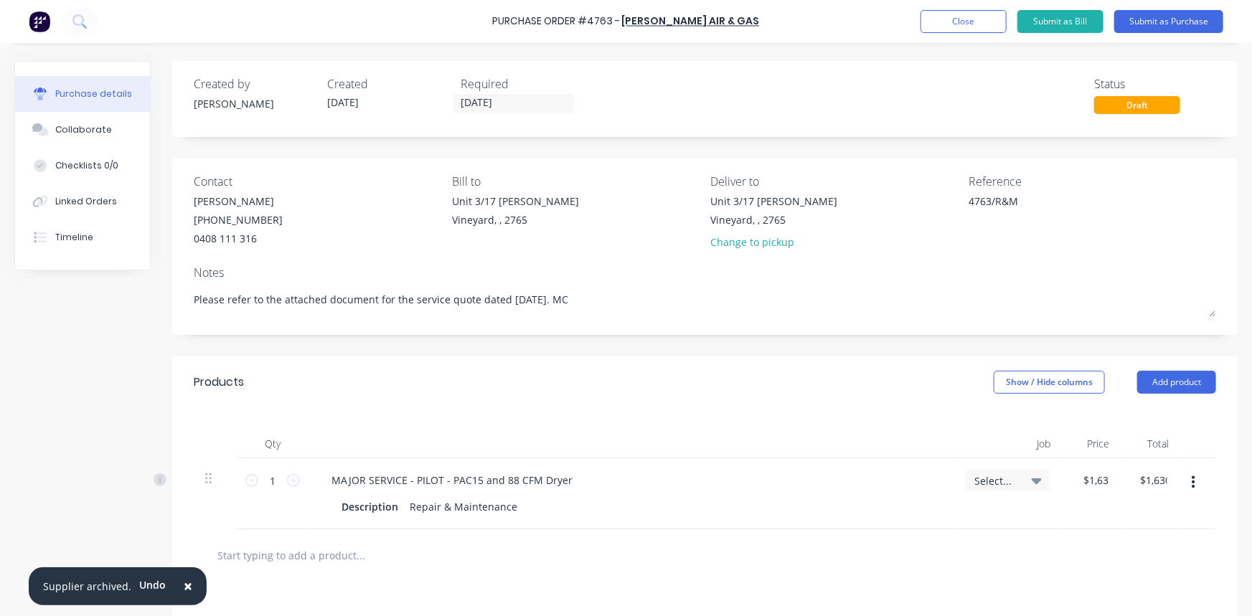
click at [1084, 531] on div at bounding box center [705, 556] width 1023 height 52
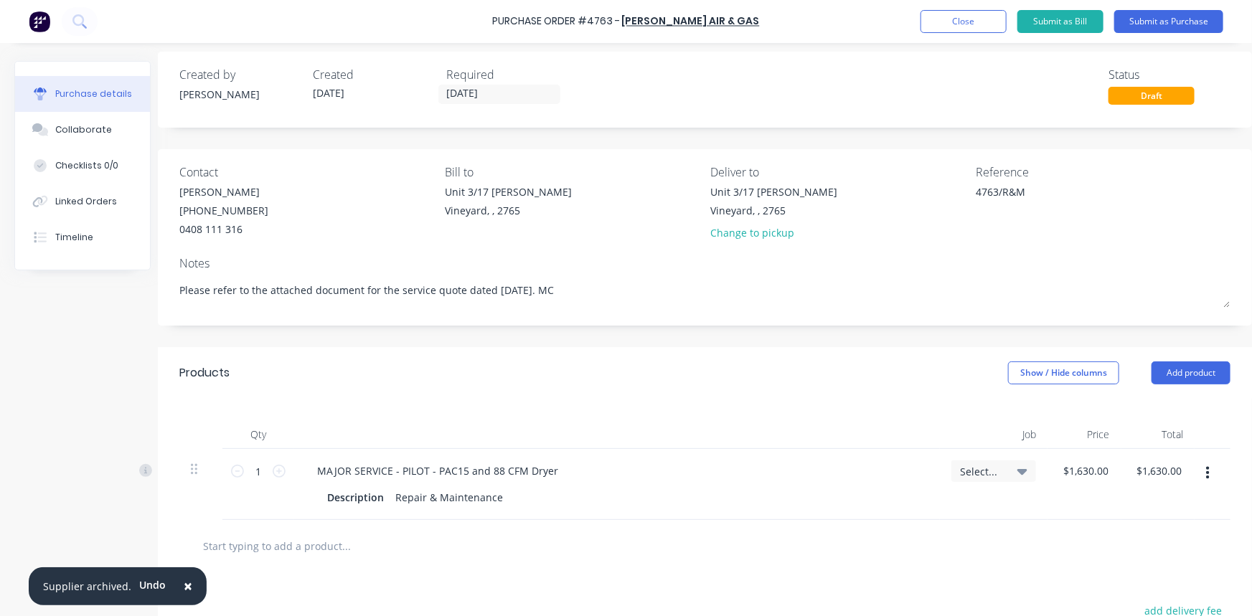
scroll to position [0, 24]
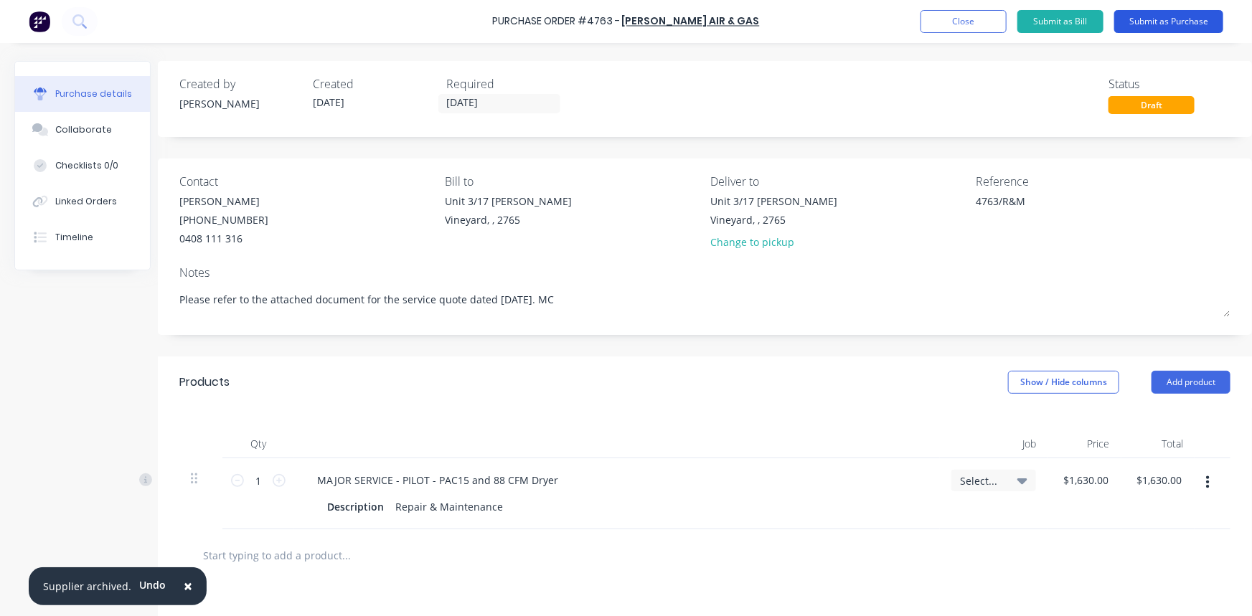
click at [1157, 24] on button "Submit as Purchase" at bounding box center [1168, 21] width 109 height 23
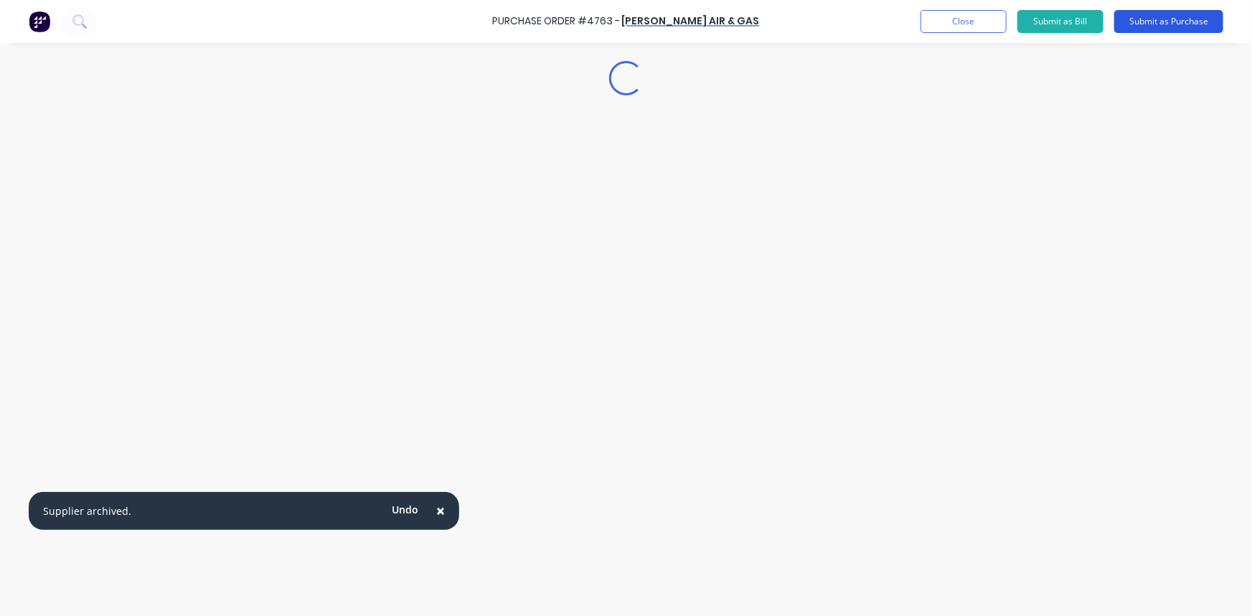
scroll to position [0, 0]
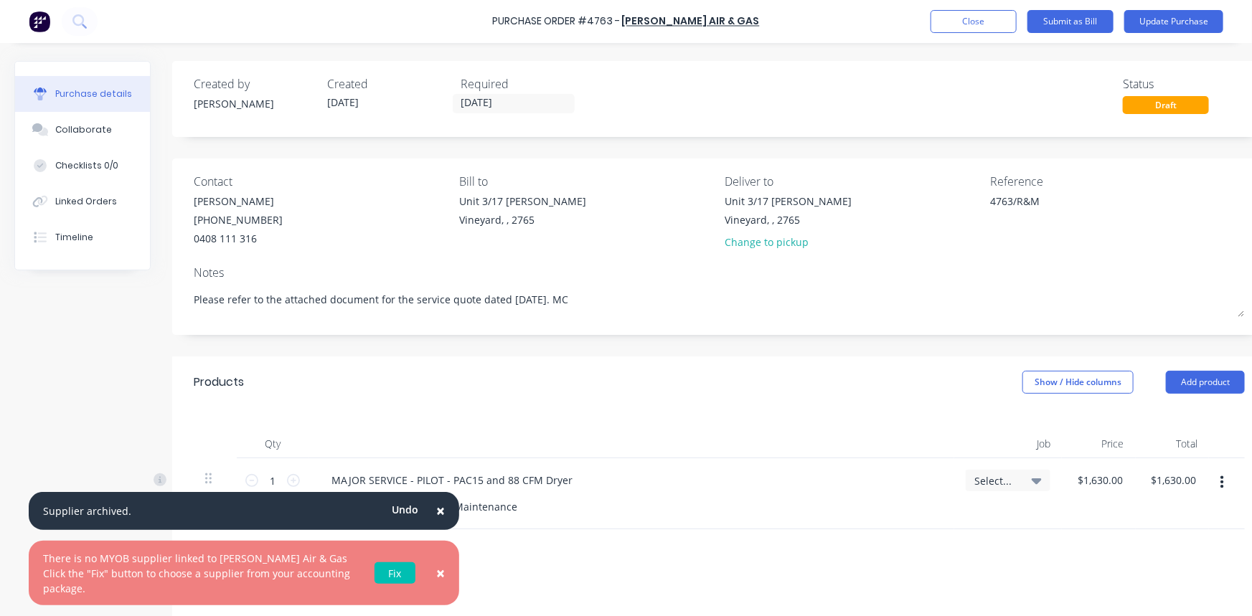
click at [550, 431] on div at bounding box center [632, 444] width 646 height 29
click at [1156, 19] on button "Update Purchase" at bounding box center [1174, 21] width 99 height 23
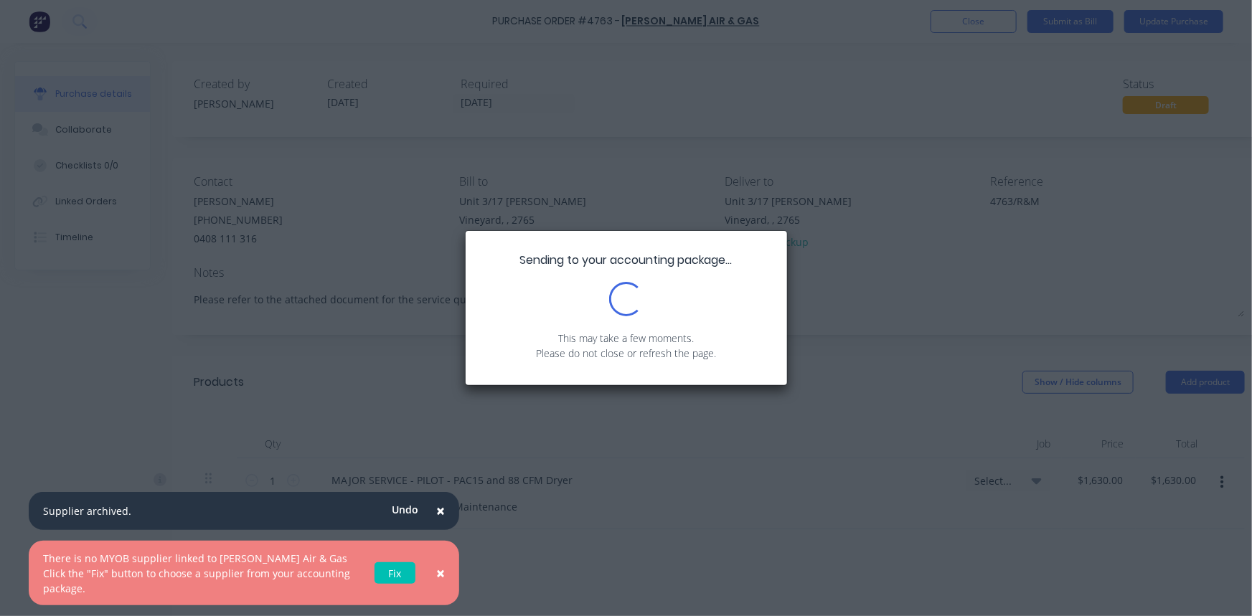
click at [438, 571] on span "×" at bounding box center [440, 573] width 9 height 20
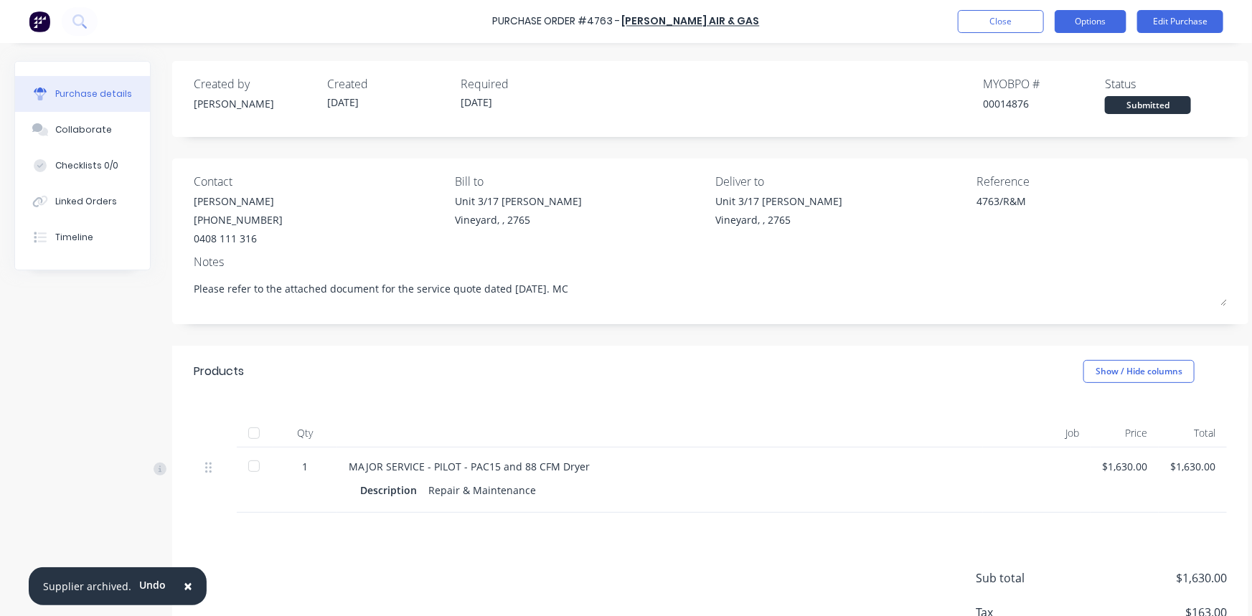
click at [1101, 14] on button "Options" at bounding box center [1091, 21] width 72 height 23
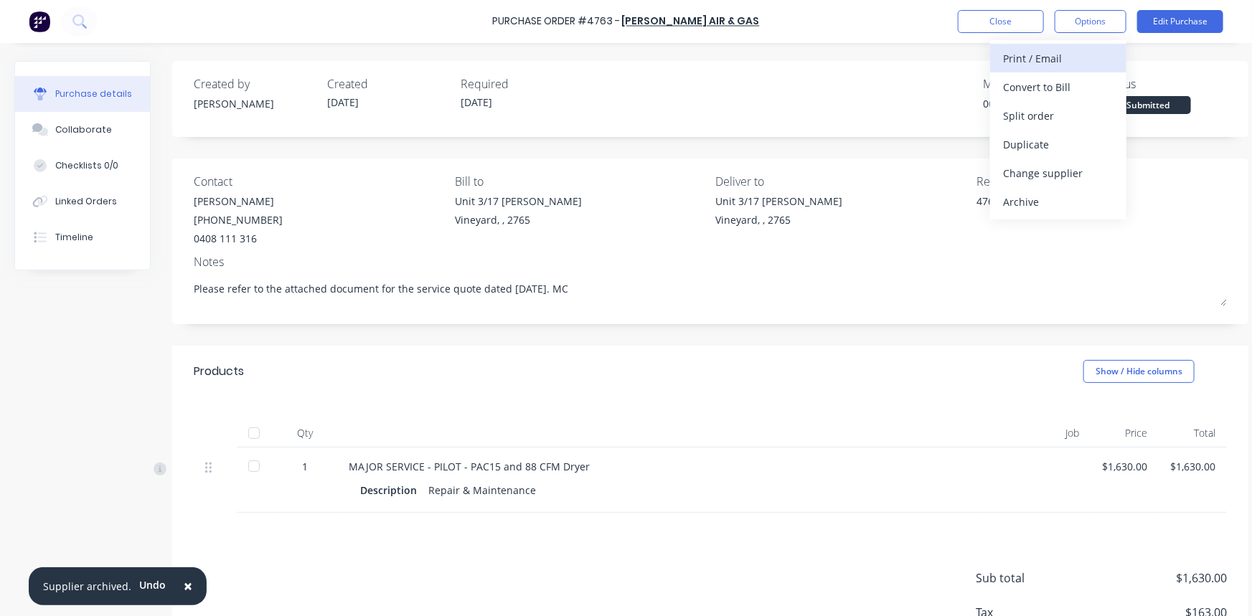
click at [1057, 63] on div "Print / Email" at bounding box center [1058, 58] width 111 height 21
click at [1072, 89] on div "With pricing" at bounding box center [1058, 87] width 111 height 21
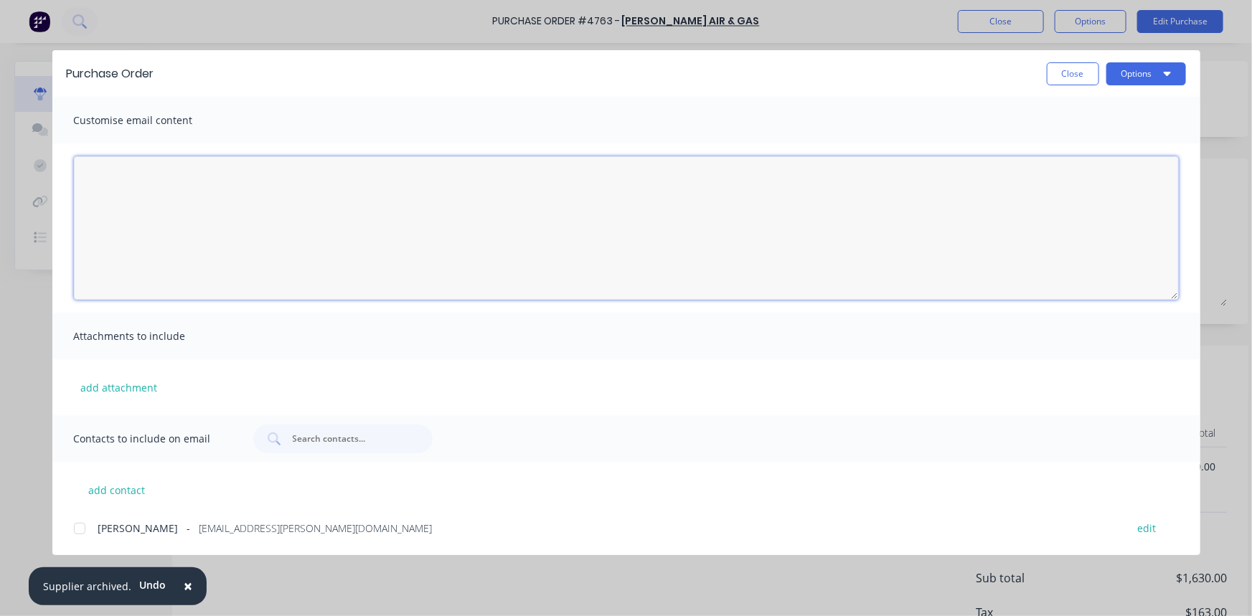
click at [291, 227] on textarea "[DATE]" at bounding box center [626, 228] width 1105 height 144
paste textarea "Hi [PERSON_NAME], Please find attached Purchase Order No. [insert number] to pr…"
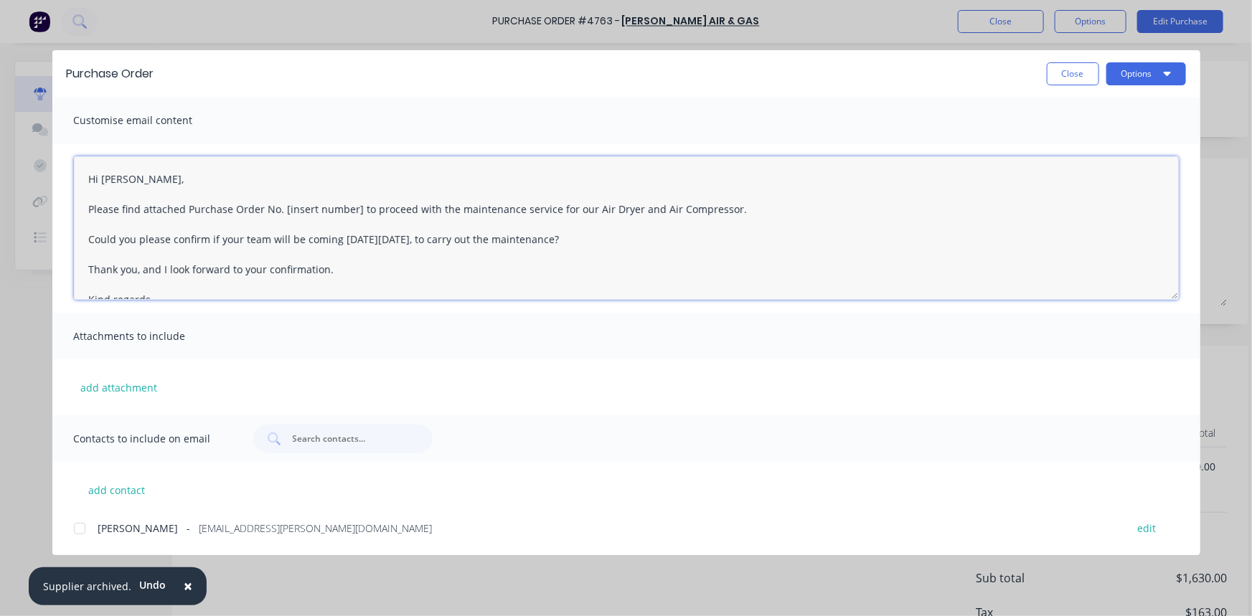
drag, startPoint x: 187, startPoint y: 297, endPoint x: 45, endPoint y: 149, distance: 204.6
click at [44, 147] on div "Purchase Order Close Options Customise email content Hi [PERSON_NAME], Please f…" at bounding box center [626, 308] width 1252 height 616
paste textarea "Subject: Confirmation of Maintenance Service Hi [PERSON_NAME], I hope this mess…"
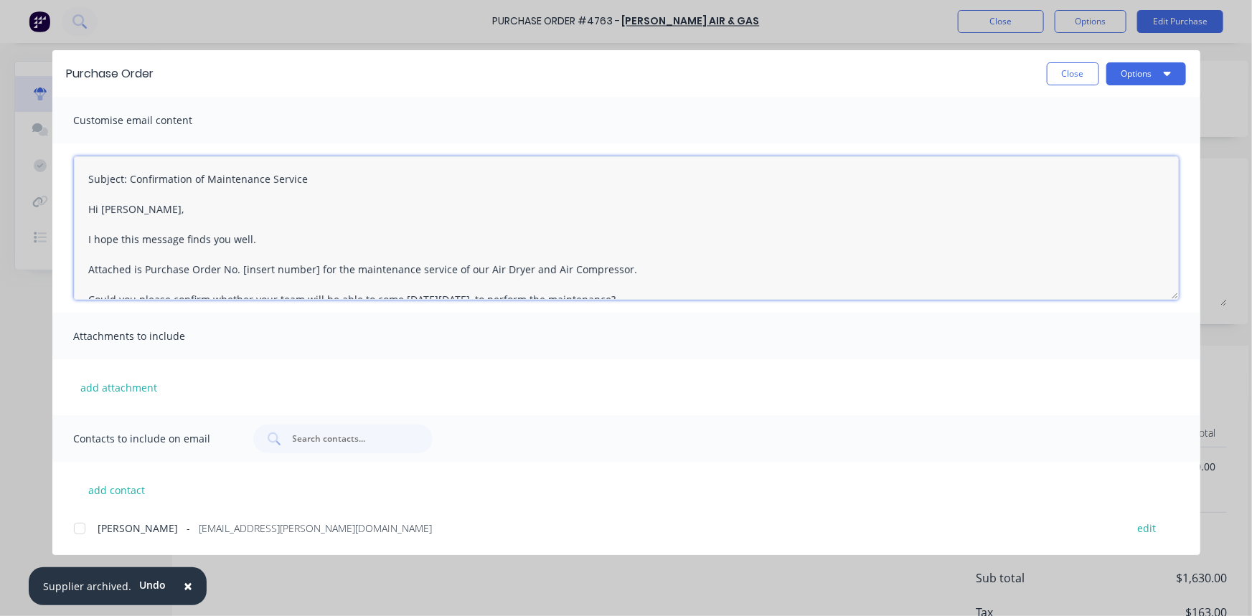
scroll to position [83, 0]
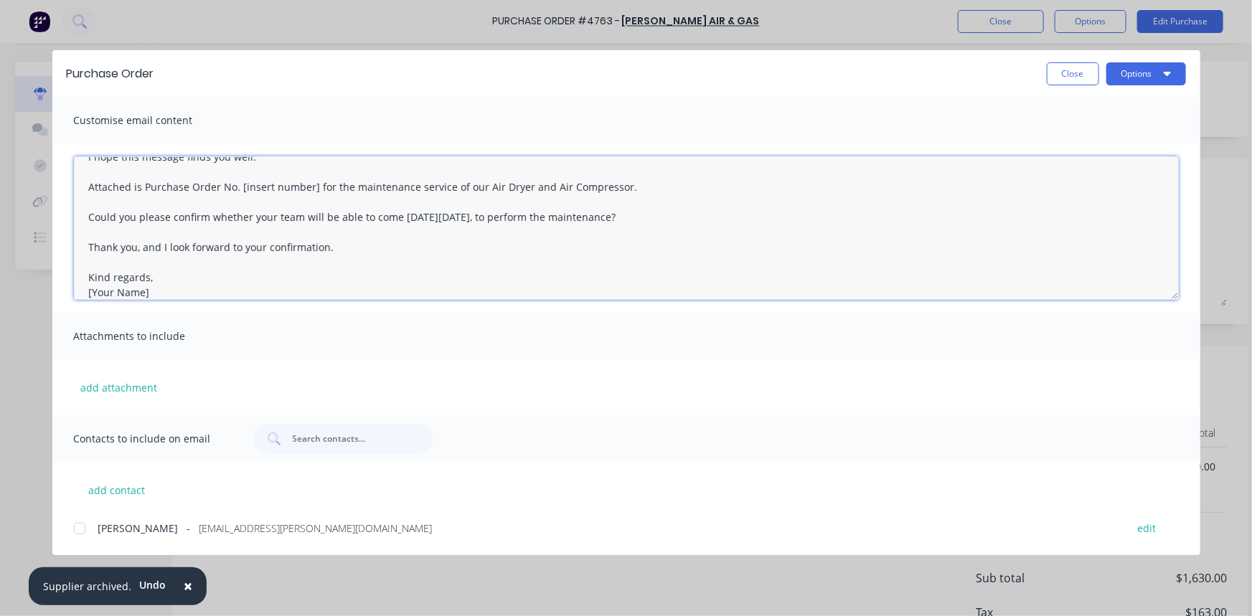
drag, startPoint x: 489, startPoint y: 215, endPoint x: 498, endPoint y: 251, distance: 37.1
click at [489, 216] on textarea "Subject: Confirmation of Maintenance Service Hi [PERSON_NAME], I hope this mess…" at bounding box center [626, 228] width 1105 height 144
click at [507, 229] on textarea "Subject: Confirmation of Maintenance Service Hi [PERSON_NAME], I hope this mess…" at bounding box center [626, 228] width 1105 height 144
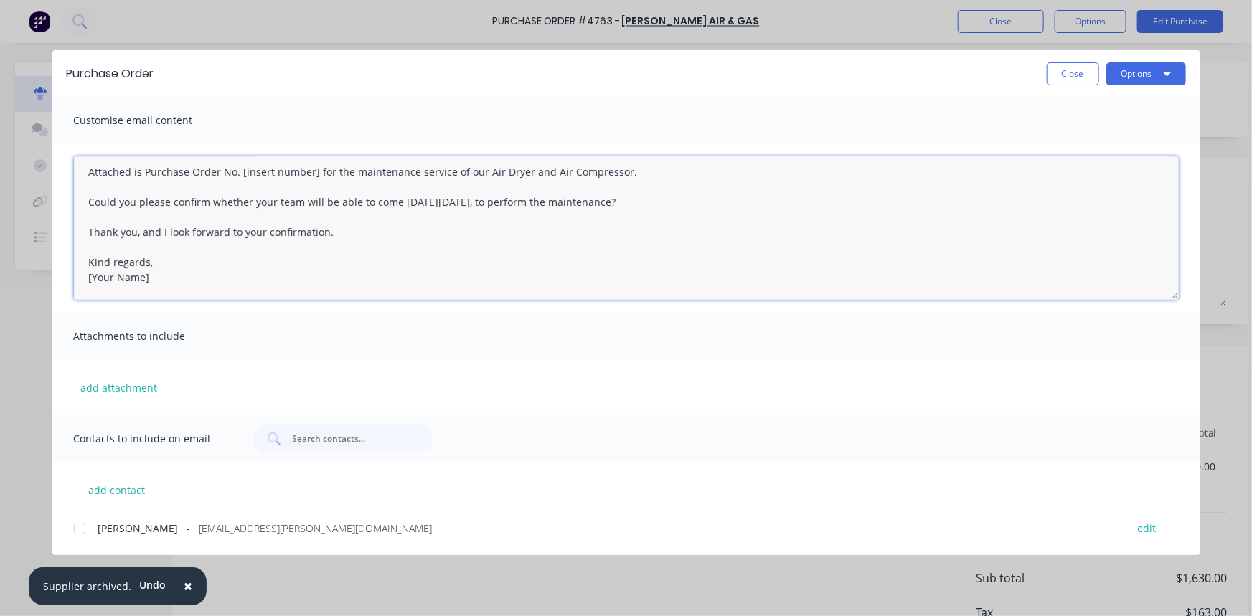
drag, startPoint x: 152, startPoint y: 290, endPoint x: 53, endPoint y: 298, distance: 99.3
click at [53, 298] on div "Subject: Confirmation of Maintenance Service Hi [PERSON_NAME], I hope this mess…" at bounding box center [626, 228] width 1148 height 169
drag, startPoint x: 154, startPoint y: 277, endPoint x: 78, endPoint y: 258, distance: 77.8
click at [78, 258] on textarea "Subject: Confirmation of Maintenance Service Hi [PERSON_NAME], I hope this mess…" at bounding box center [626, 228] width 1105 height 144
paste textarea "[PERSON_NAME] Administration [STREET_ADDRESS] PH:[PHONE_NUMBER] DIRECT:[PHONE_N…"
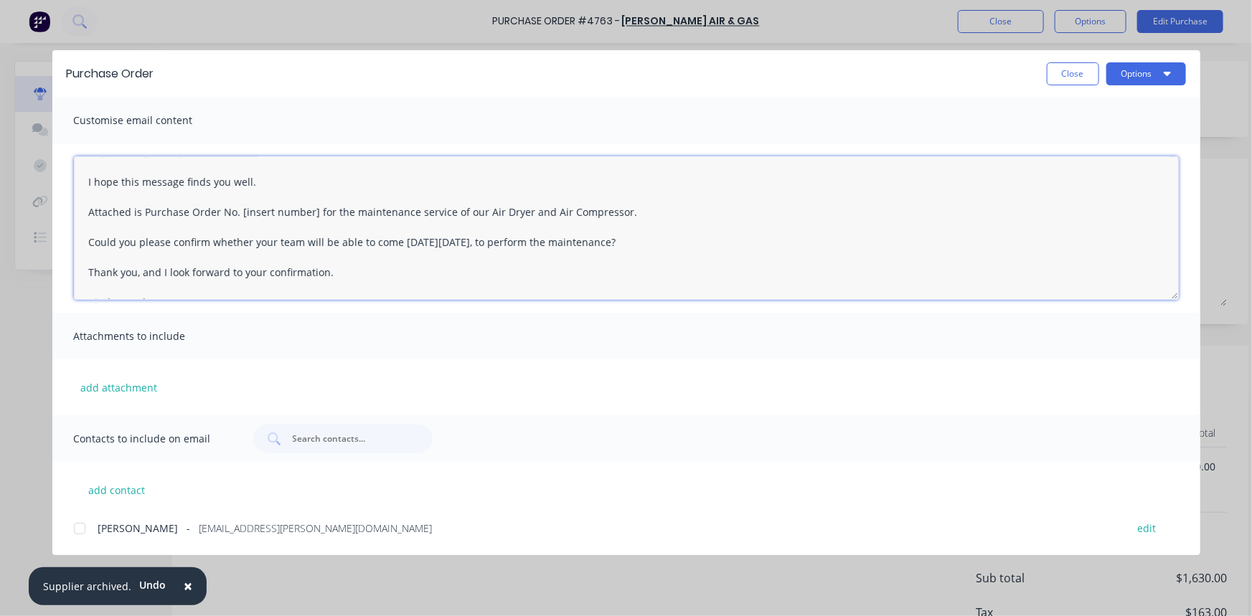
scroll to position [0, 0]
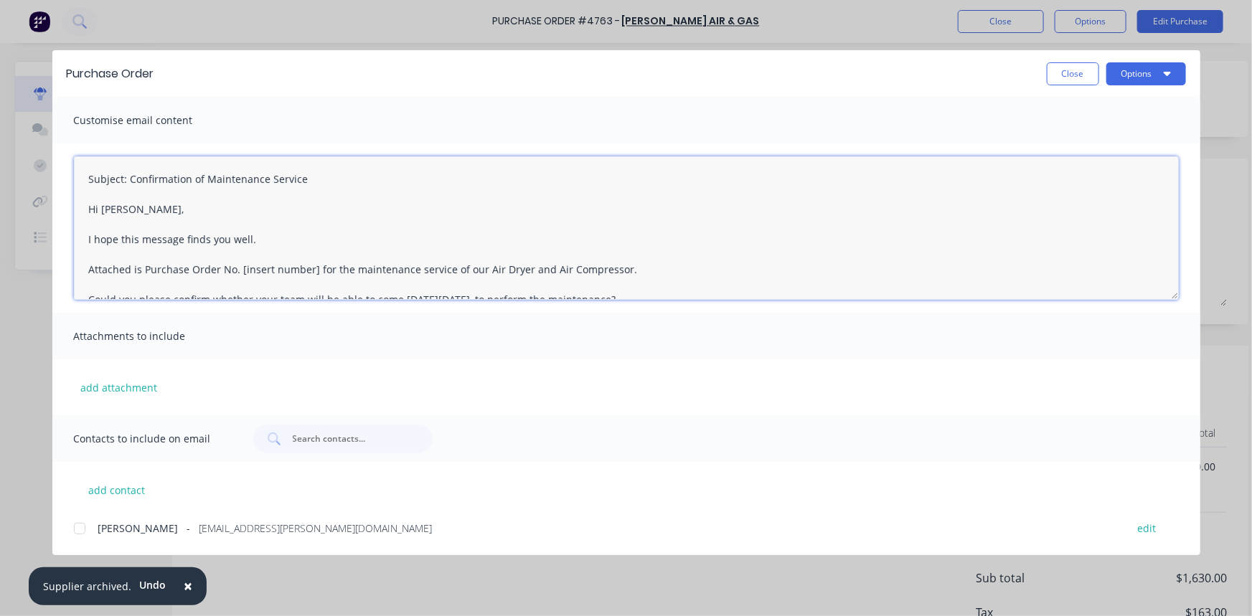
drag, startPoint x: 280, startPoint y: 171, endPoint x: 27, endPoint y: 179, distance: 252.8
click at [21, 184] on div "Purchase Order Close Options Customise email content Subject: Confirmation of M…" at bounding box center [626, 308] width 1252 height 616
drag, startPoint x: 307, startPoint y: 214, endPoint x: 335, endPoint y: 209, distance: 28.4
click at [307, 214] on textarea "Hi [PERSON_NAME], I hope this message finds you well. Attached is Purchase Orde…" at bounding box center [626, 228] width 1105 height 144
click at [311, 241] on textarea "Hi [PERSON_NAME], I hope this message finds you well. Attached is Purchase Orde…" at bounding box center [626, 228] width 1105 height 144
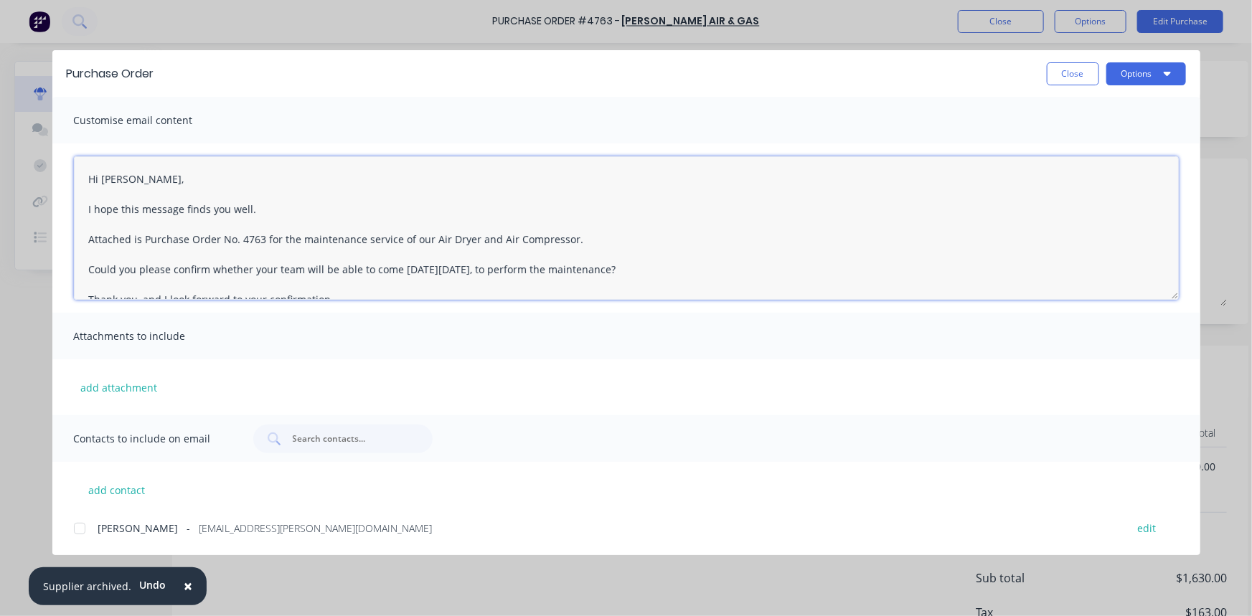
click at [77, 526] on div at bounding box center [79, 529] width 29 height 29
type textarea "Hi [PERSON_NAME], I hope this message finds you well. Attached is Purchase Orde…"
click at [108, 490] on button "add contact" at bounding box center [117, 490] width 86 height 22
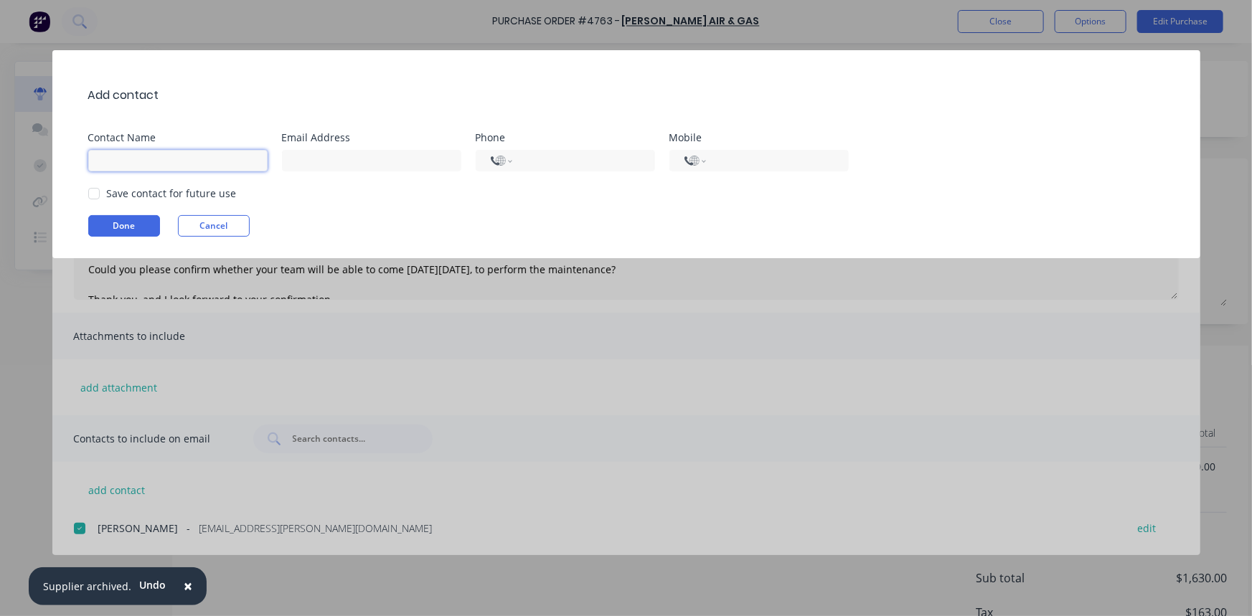
click at [177, 156] on input at bounding box center [177, 161] width 179 height 22
type input "[PERSON_NAME]"
type input "[EMAIL_ADDRESS][DOMAIN_NAME]"
select select "AU"
type input "0451 767 636"
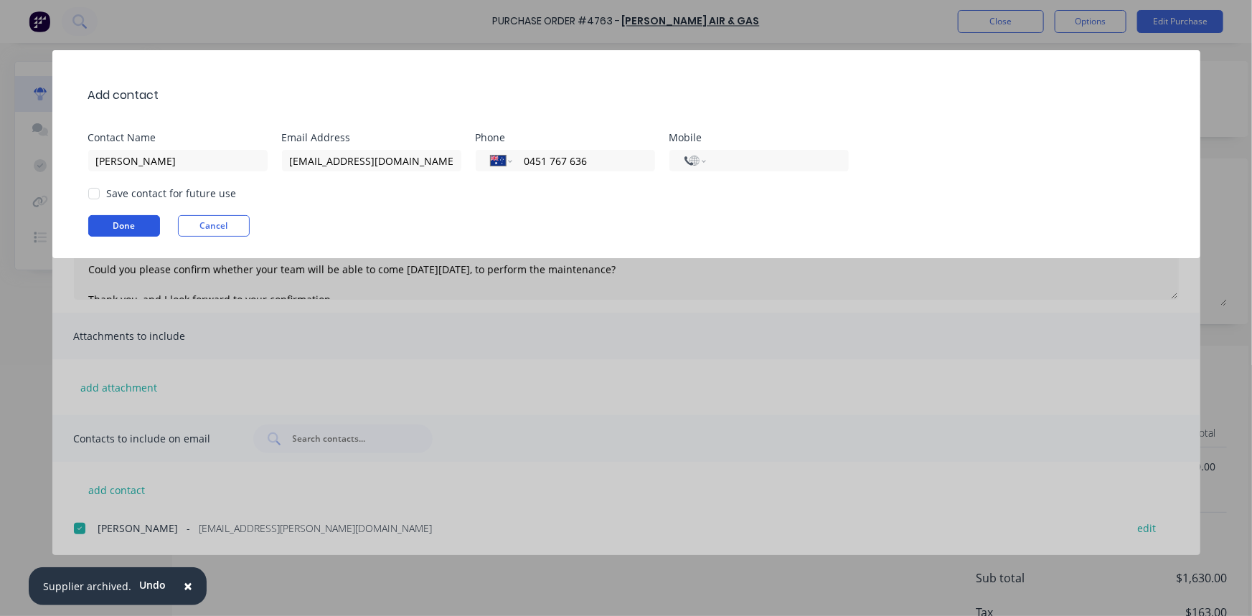
click at [124, 222] on button "Done" at bounding box center [124, 226] width 72 height 22
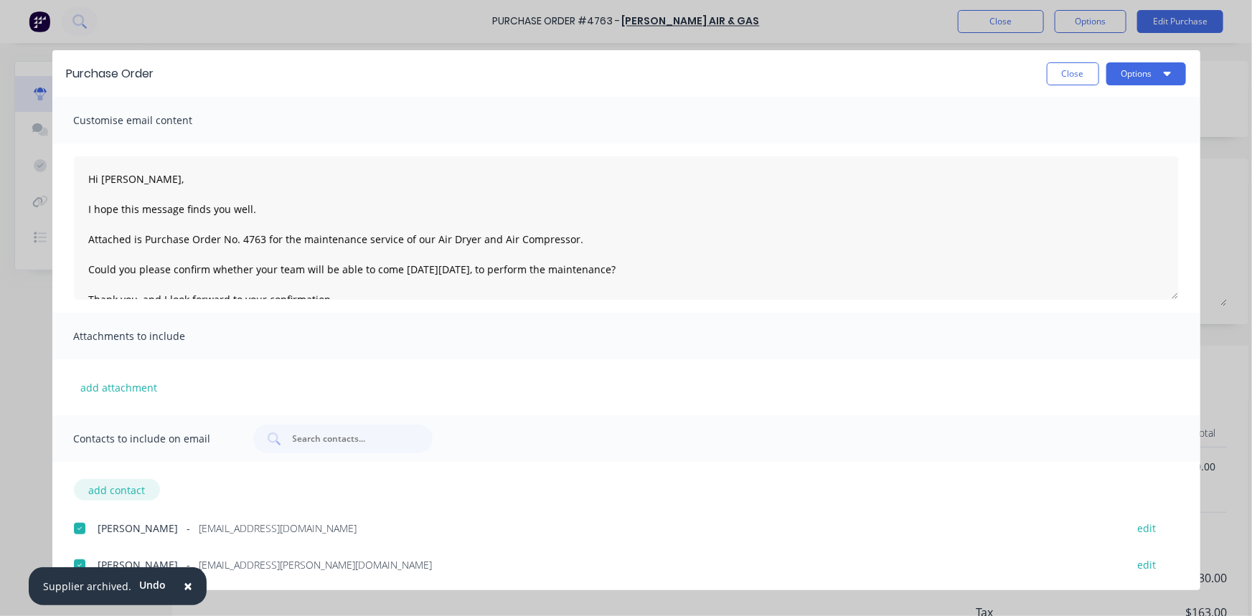
click at [136, 488] on button "add contact" at bounding box center [117, 490] width 86 height 22
select select "AU"
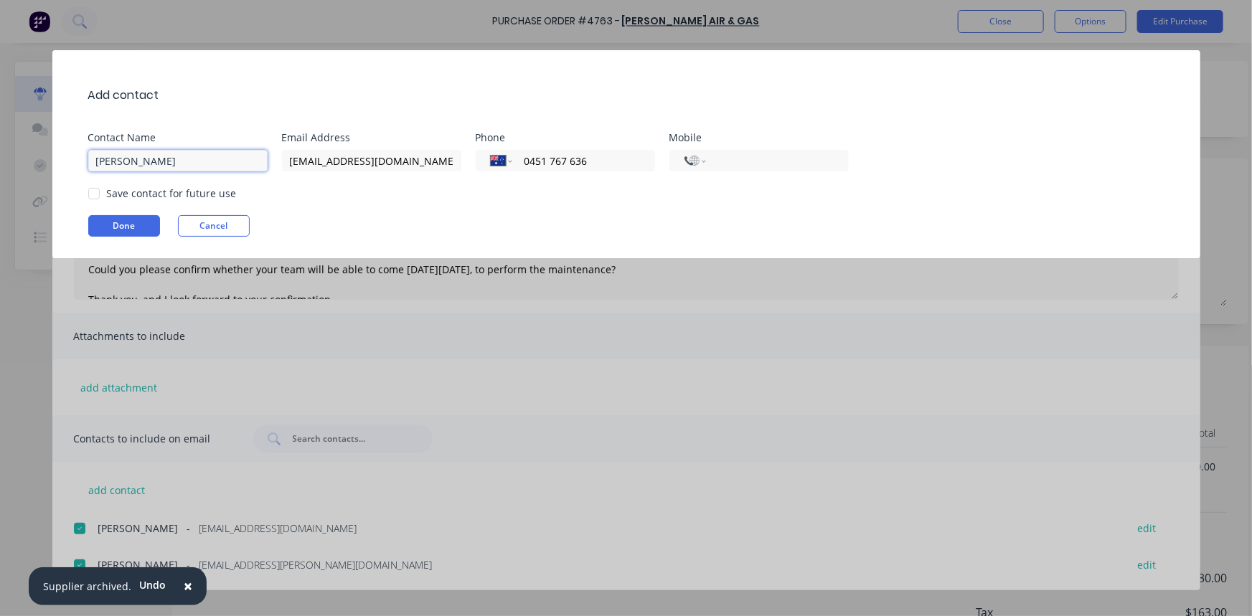
drag, startPoint x: 211, startPoint y: 160, endPoint x: 6, endPoint y: 164, distance: 204.6
click at [6, 164] on div "Add contact Contact Name [PERSON_NAME] Email Address [EMAIL_ADDRESS][DOMAIN_NAM…" at bounding box center [626, 308] width 1252 height 616
type input "[PERSON_NAME]"
click at [307, 194] on div "Save contact for future use" at bounding box center [633, 193] width 1091 height 15
drag, startPoint x: 421, startPoint y: 159, endPoint x: 126, endPoint y: 159, distance: 295.0
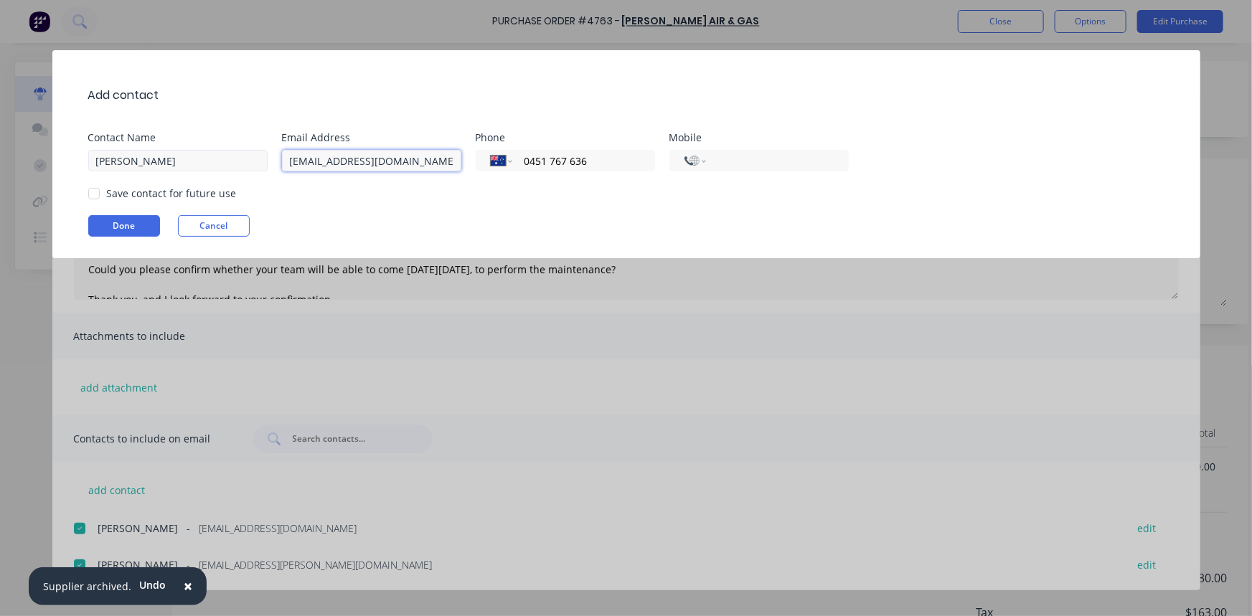
click at [126, 159] on div "Contact Name [PERSON_NAME] Email Address [EMAIL_ADDRESS][DOMAIN_NAME] Phone Int…" at bounding box center [633, 152] width 1091 height 39
paste input "[PERSON_NAME]"
type input "[PERSON_NAME][EMAIL_ADDRESS][DOMAIN_NAME]"
drag, startPoint x: 592, startPoint y: 164, endPoint x: 512, endPoint y: 167, distance: 80.4
click at [512, 167] on div "International [GEOGRAPHIC_DATA] [GEOGRAPHIC_DATA] [GEOGRAPHIC_DATA] [GEOGRAPHIC…" at bounding box center [565, 161] width 179 height 22
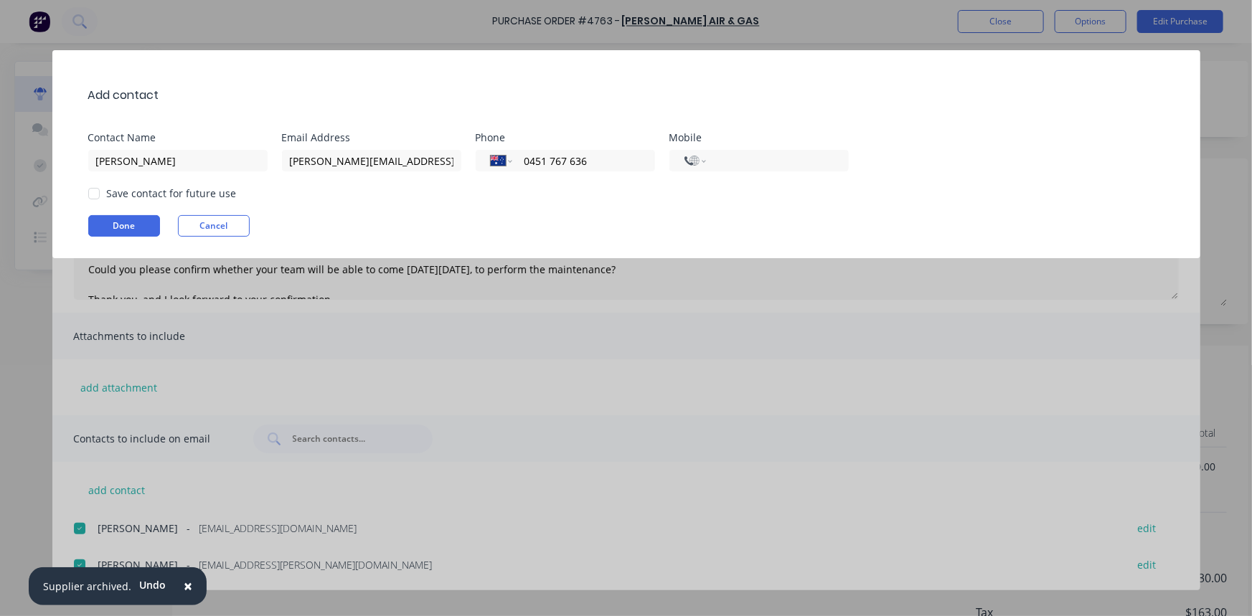
paste input "18 242 739"
type input "0418 242 739"
drag, startPoint x: 547, startPoint y: 161, endPoint x: 505, endPoint y: 161, distance: 41.6
click at [505, 161] on div "International [GEOGRAPHIC_DATA] [GEOGRAPHIC_DATA] [GEOGRAPHIC_DATA] [GEOGRAPHIC…" at bounding box center [565, 161] width 179 height 22
click at [776, 164] on input "tel" at bounding box center [774, 161] width 117 height 17
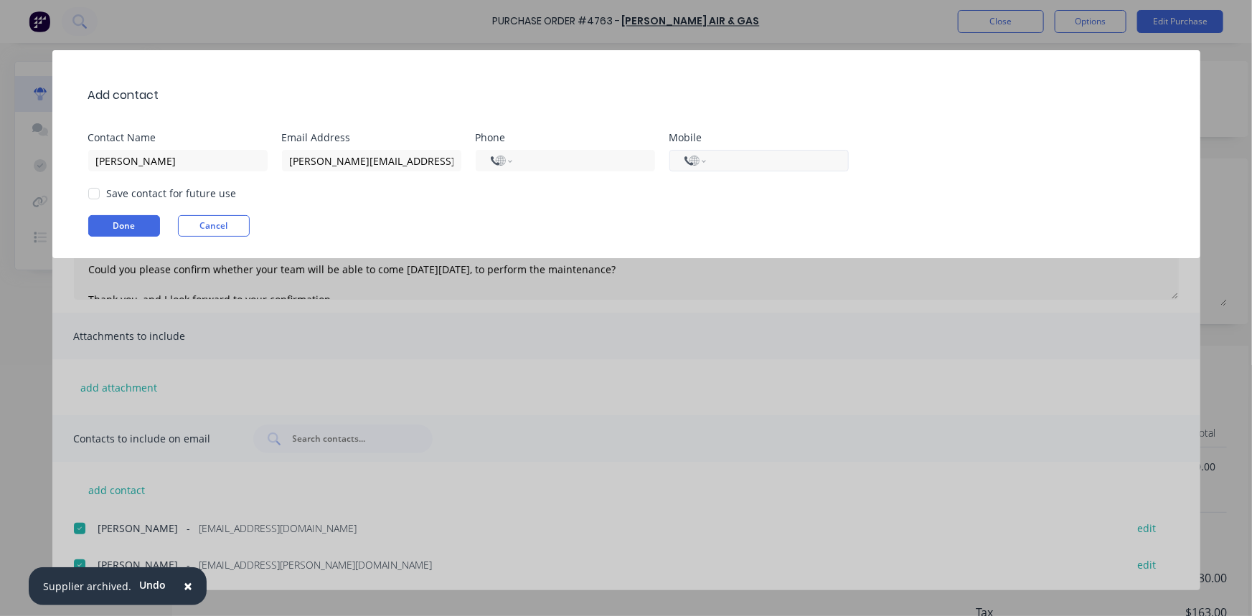
paste input "[PHONE_NUMBER]"
click at [639, 194] on div "Save contact for future use" at bounding box center [633, 193] width 1091 height 15
click at [131, 228] on button "Done" at bounding box center [124, 226] width 72 height 22
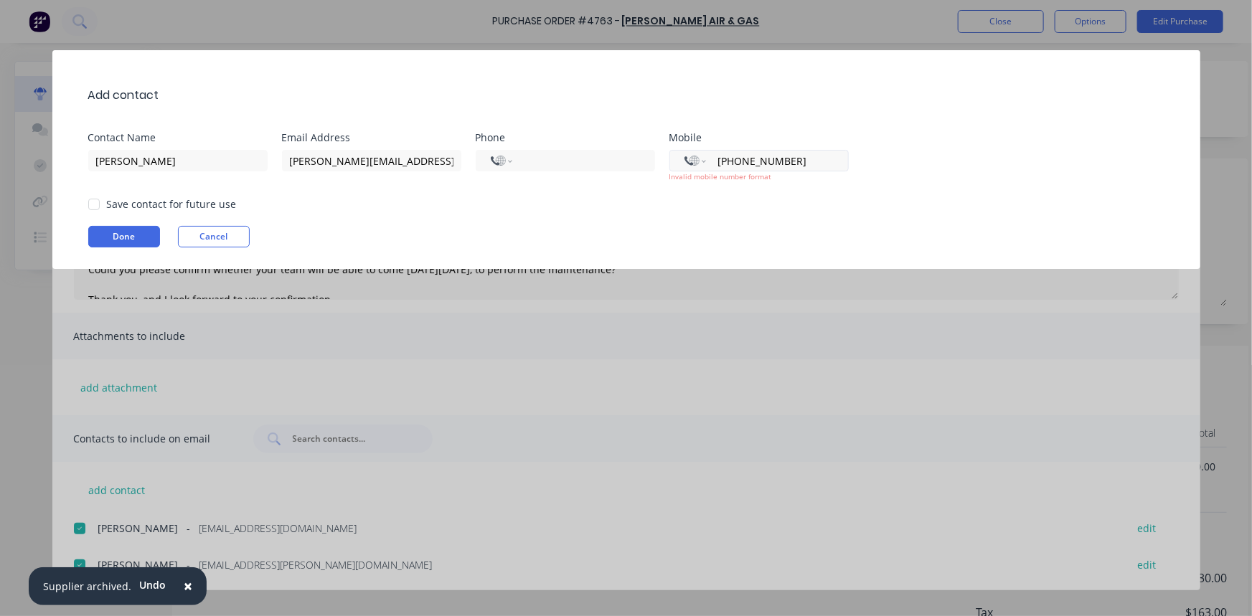
click at [721, 161] on input "[PHONE_NUMBER]" at bounding box center [774, 161] width 117 height 17
click at [726, 159] on input "[PHONE_NUMBER]" at bounding box center [774, 161] width 117 height 17
type input "[PHONE_NUMBER]"
click at [782, 206] on div "Save contact for future use" at bounding box center [633, 204] width 1091 height 15
drag, startPoint x: 797, startPoint y: 164, endPoint x: 601, endPoint y: 174, distance: 195.4
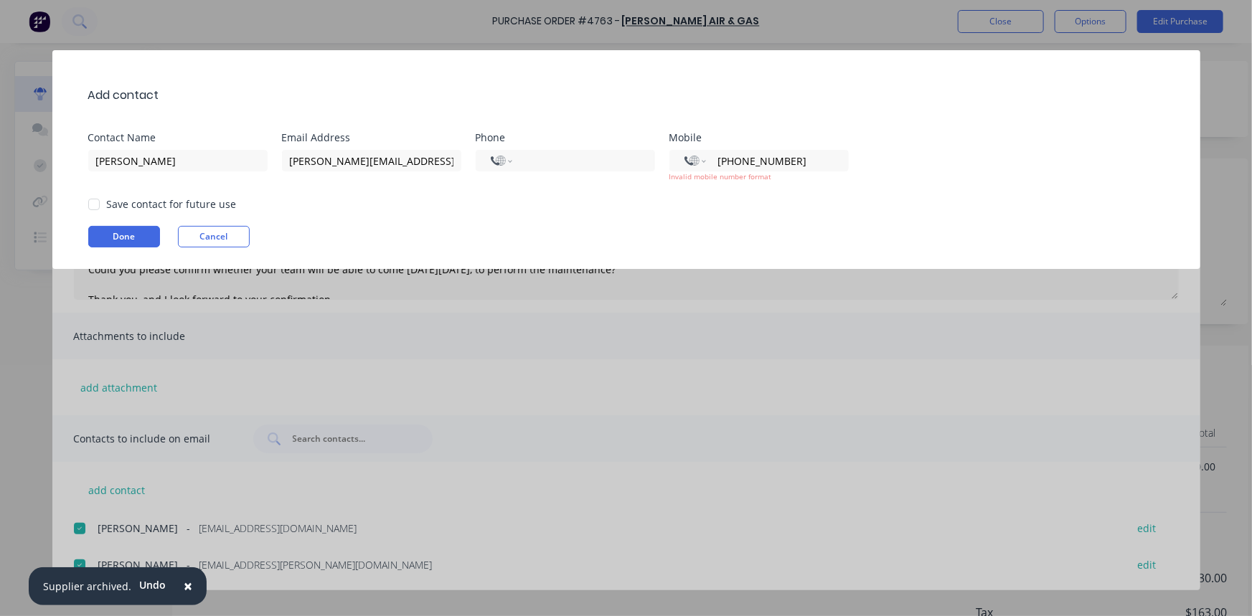
click at [601, 174] on div "Contact Name [PERSON_NAME] Email Address [PERSON_NAME][EMAIL_ADDRESS][DOMAIN_NA…" at bounding box center [633, 158] width 1091 height 50
click at [575, 159] on input "tel" at bounding box center [580, 161] width 117 height 17
click at [757, 157] on input "tel" at bounding box center [774, 161] width 117 height 17
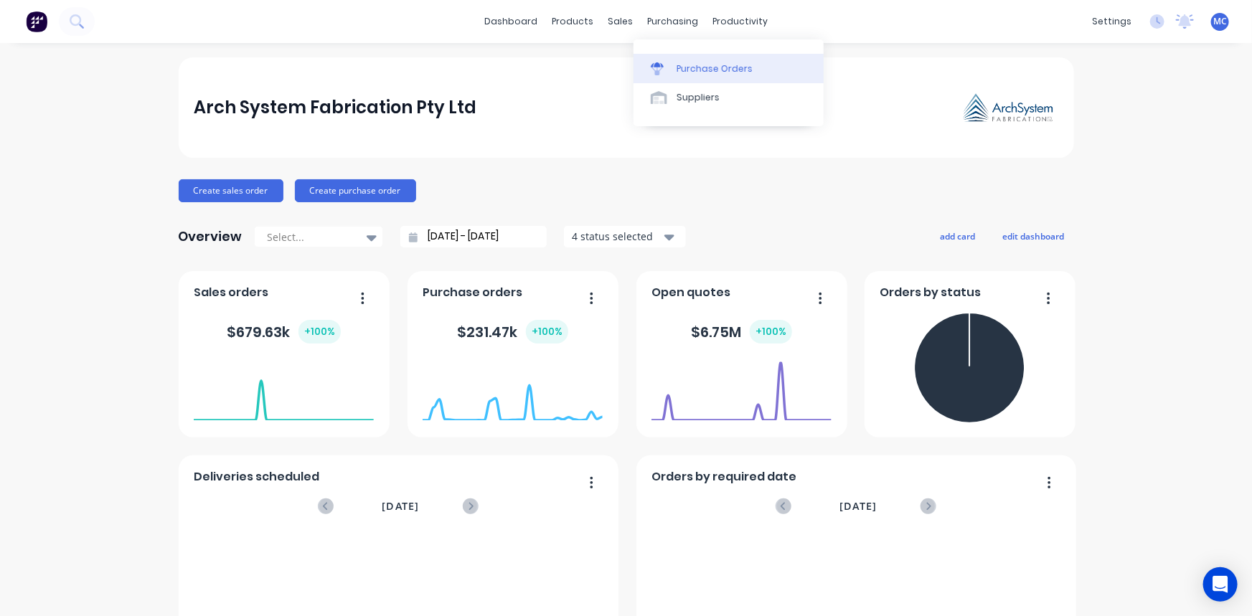
click at [704, 67] on div "Purchase Orders" at bounding box center [715, 68] width 76 height 13
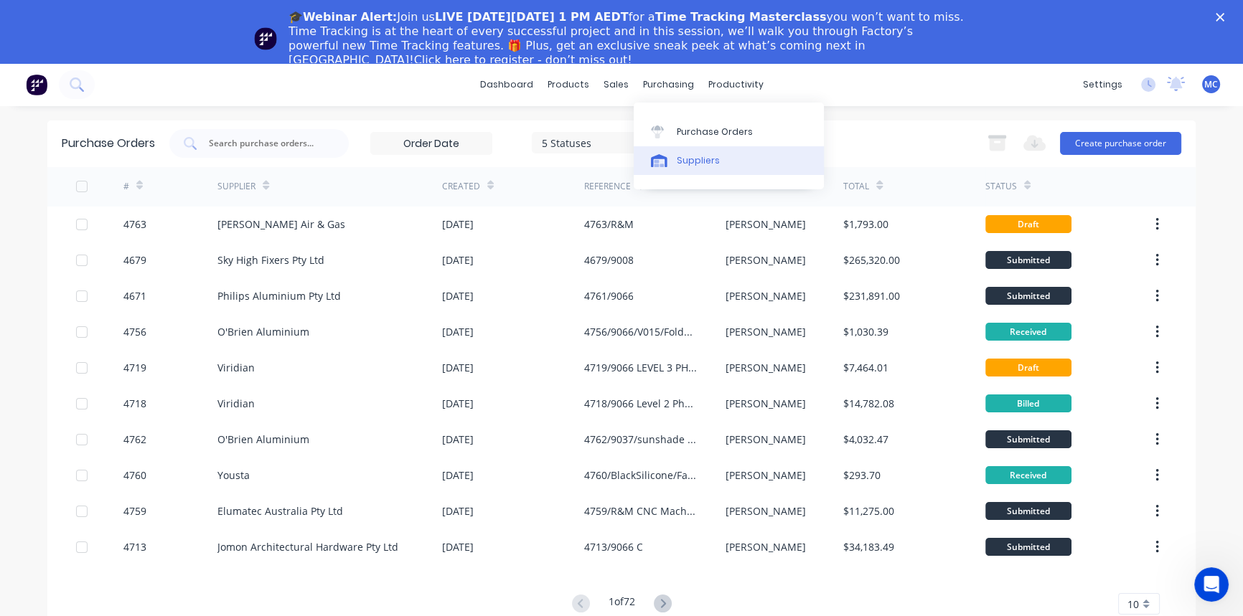
click at [682, 156] on div "Suppliers" at bounding box center [698, 160] width 43 height 13
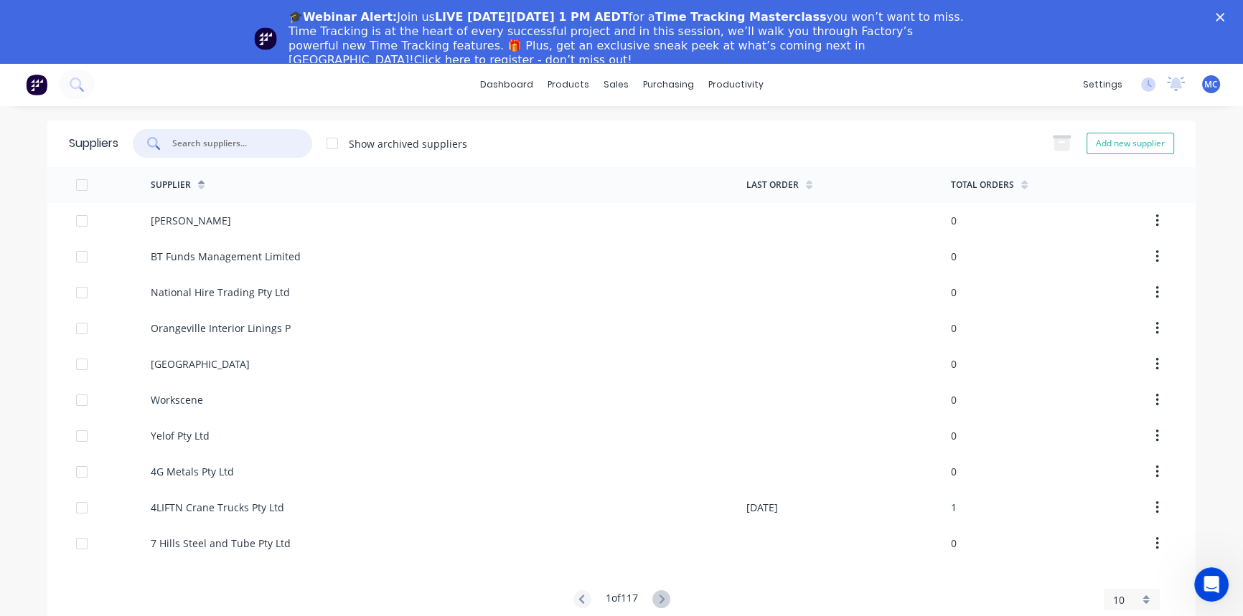
click at [238, 143] on input "text" at bounding box center [230, 143] width 119 height 14
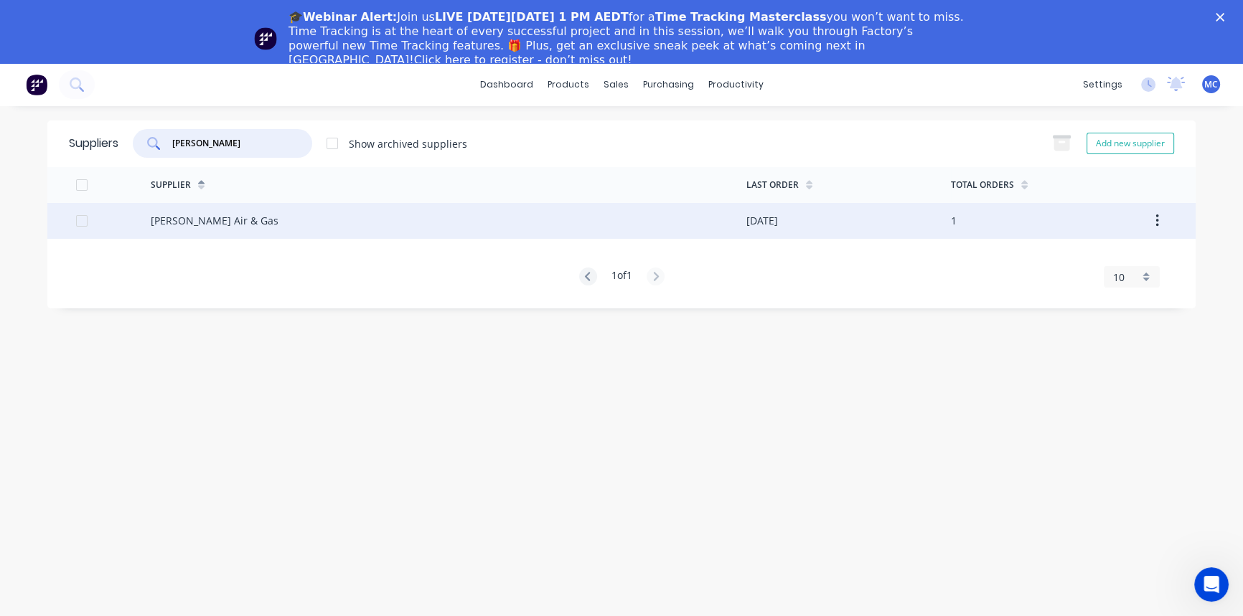
type input "PULFORD"
click at [192, 227] on div "[PERSON_NAME] Air & Gas" at bounding box center [215, 220] width 128 height 15
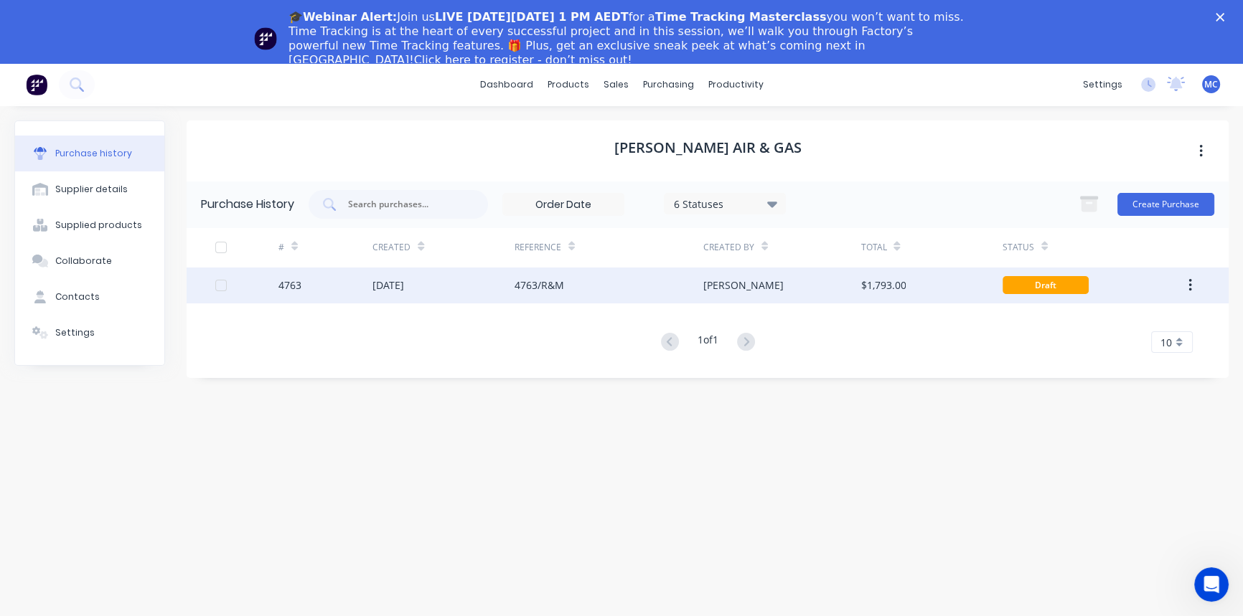
click at [739, 287] on div "[PERSON_NAME]" at bounding box center [781, 286] width 157 height 36
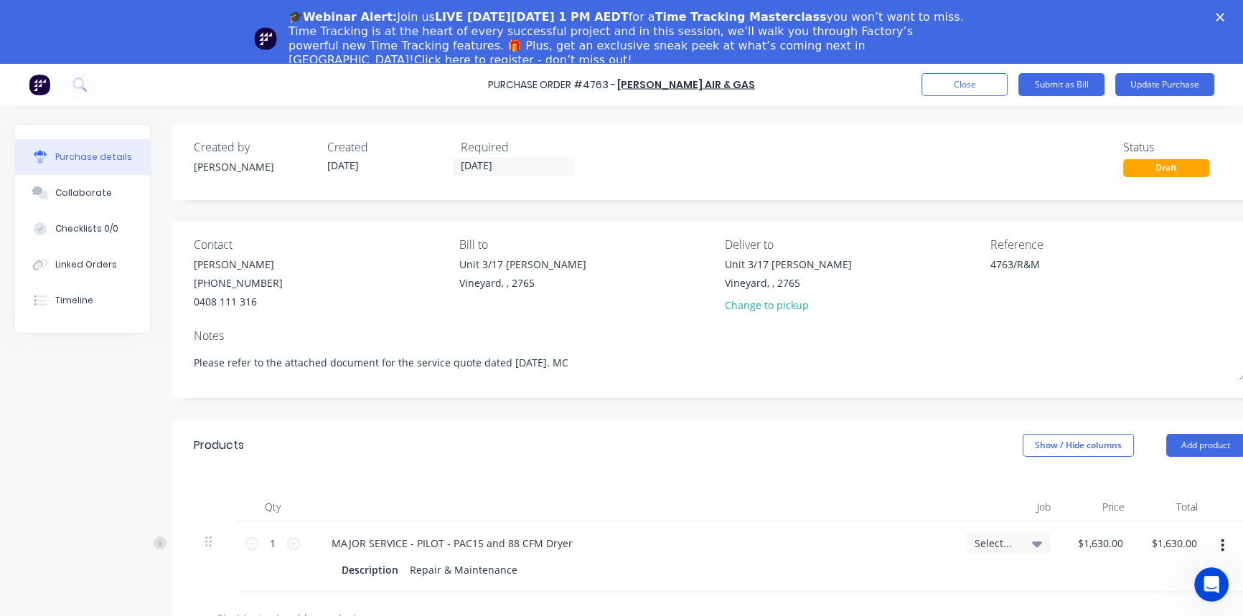
type textarea "x"
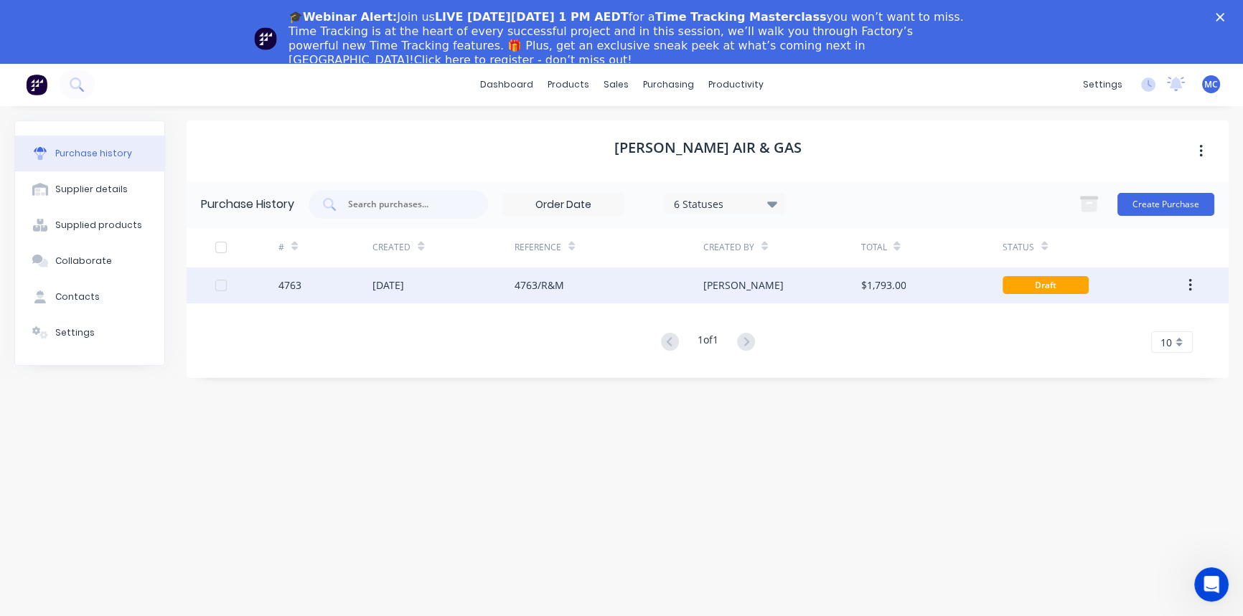
click at [1192, 288] on button "button" at bounding box center [1190, 286] width 34 height 26
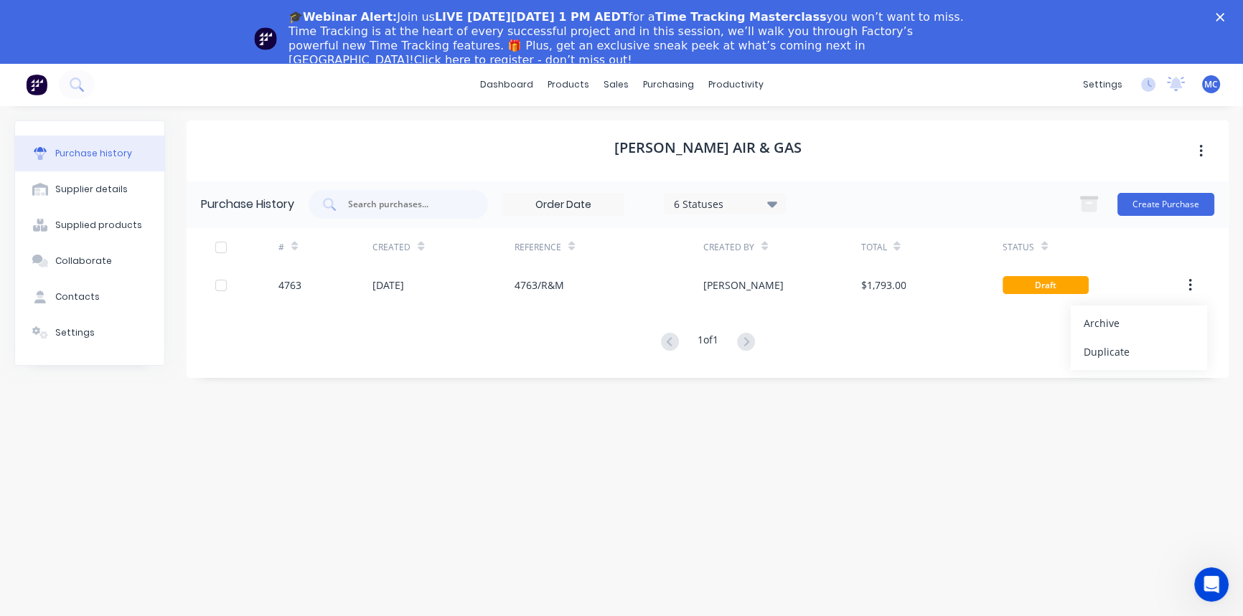
click at [472, 311] on div "# Created Reference Created By Total Status 4763 01 Oct 2025 4763/R&M Monica $1…" at bounding box center [708, 290] width 1042 height 125
click at [1199, 149] on icon "button" at bounding box center [1201, 152] width 4 height 16
drag, startPoint x: 965, startPoint y: 148, endPoint x: 883, endPoint y: 155, distance: 82.1
click at [965, 147] on div "Pulford Air & Gas Archive" at bounding box center [708, 151] width 1042 height 61
click at [98, 187] on div "Supplier details" at bounding box center [91, 189] width 72 height 13
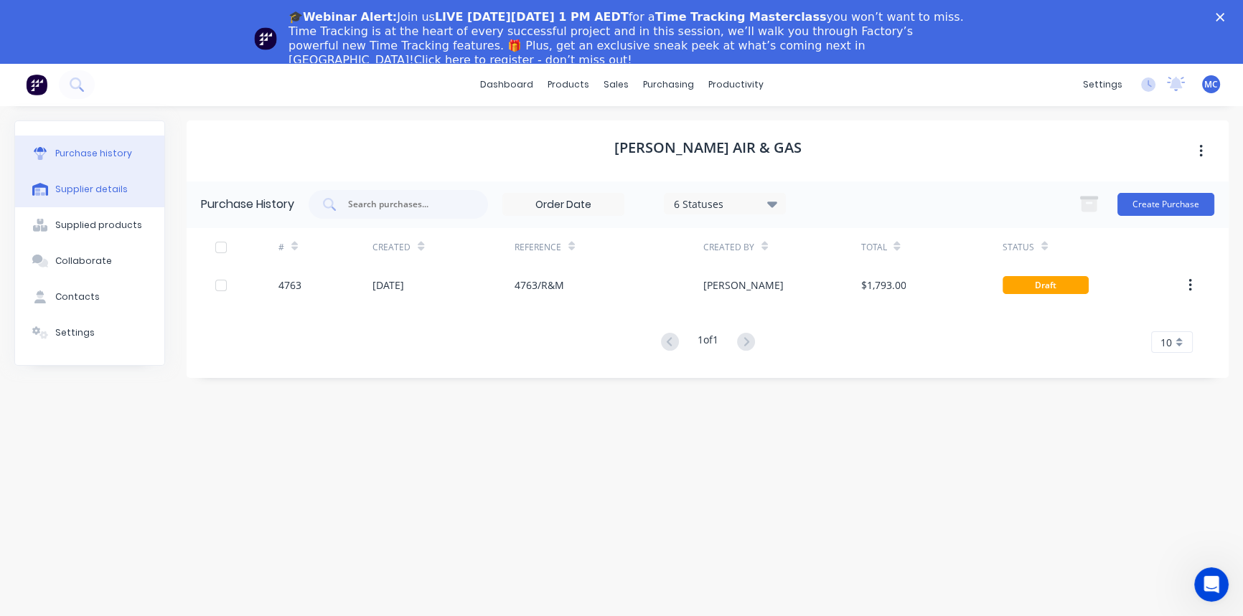
select select "AU"
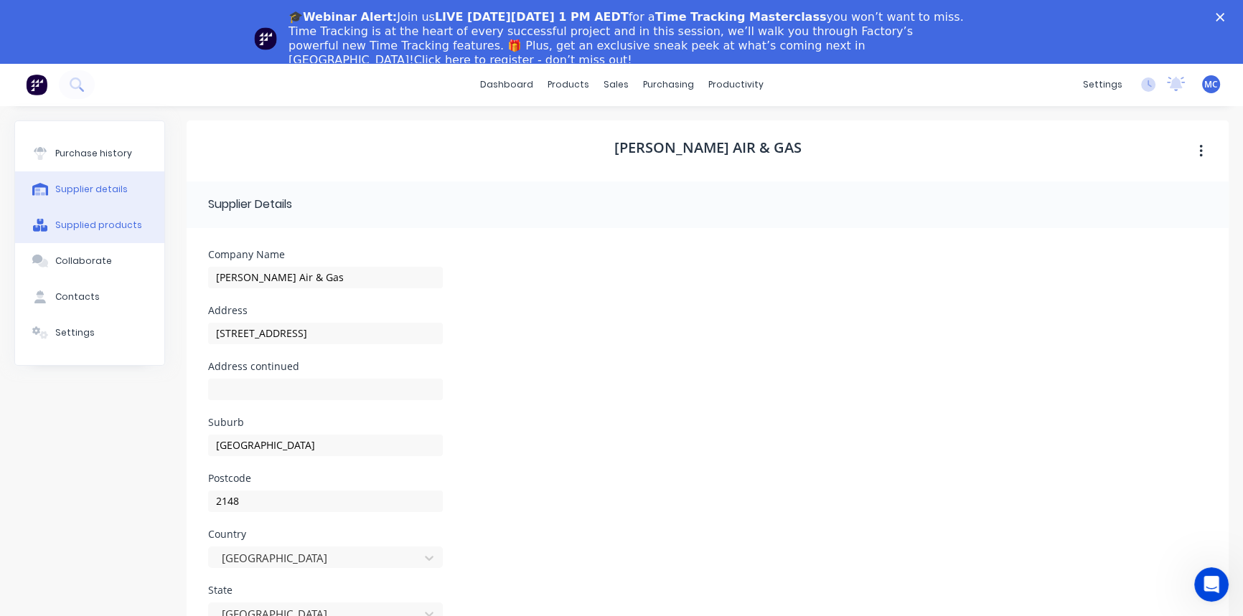
click at [50, 221] on div at bounding box center [40, 225] width 22 height 13
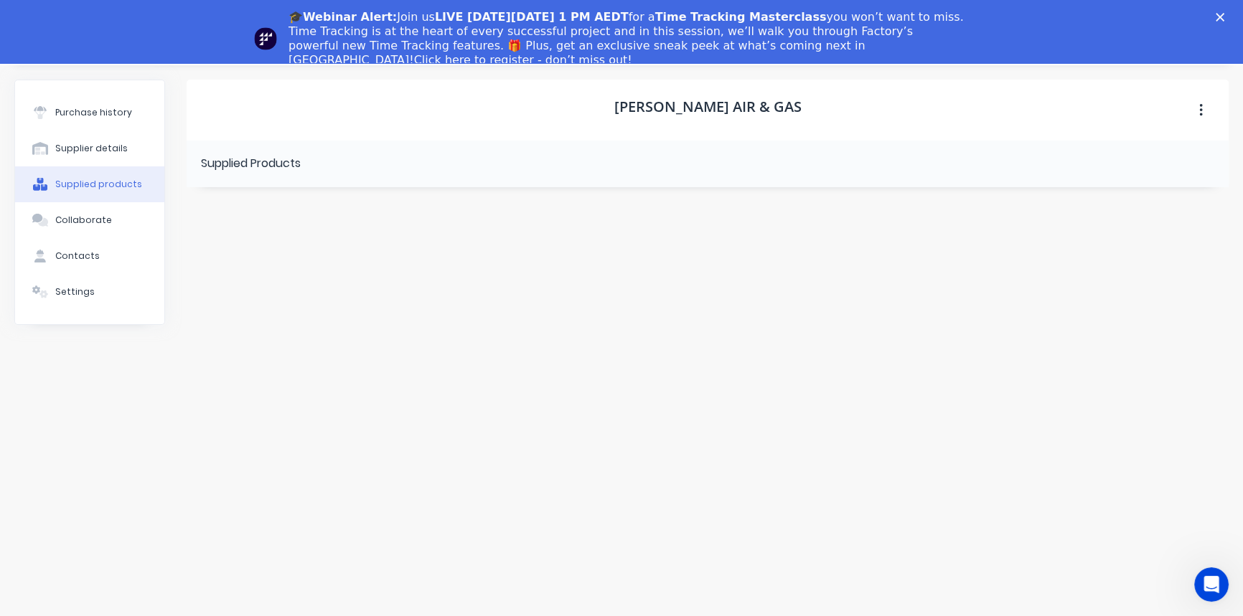
scroll to position [63, 0]
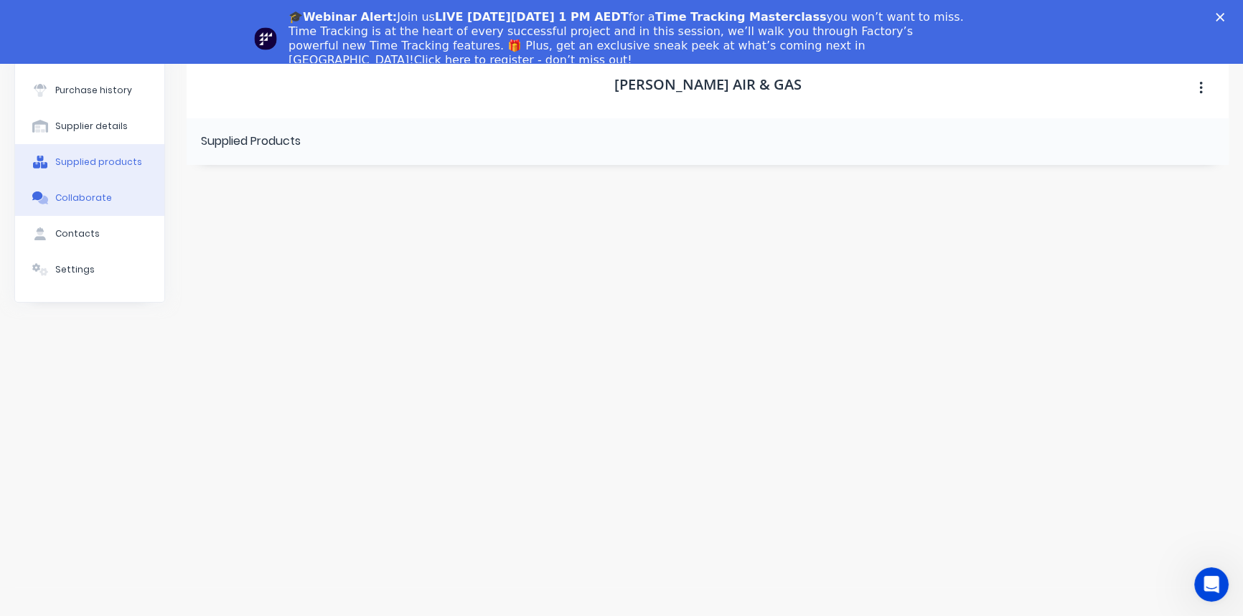
click at [90, 192] on div "Collaborate" at bounding box center [83, 198] width 57 height 13
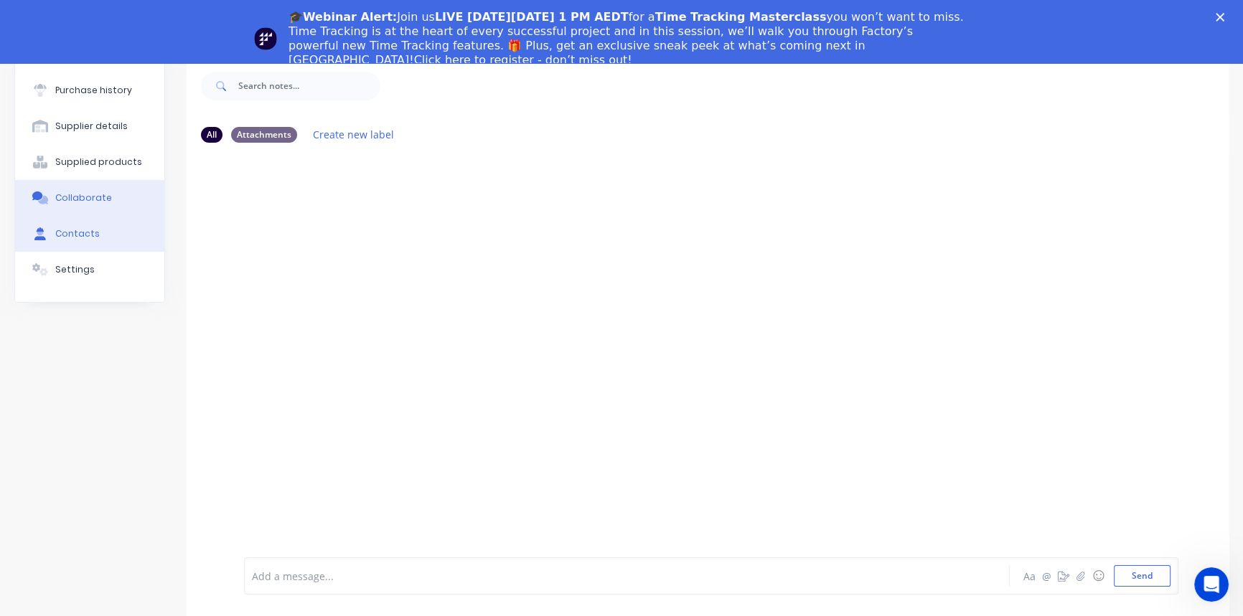
click at [70, 236] on div "Contacts" at bounding box center [77, 233] width 44 height 13
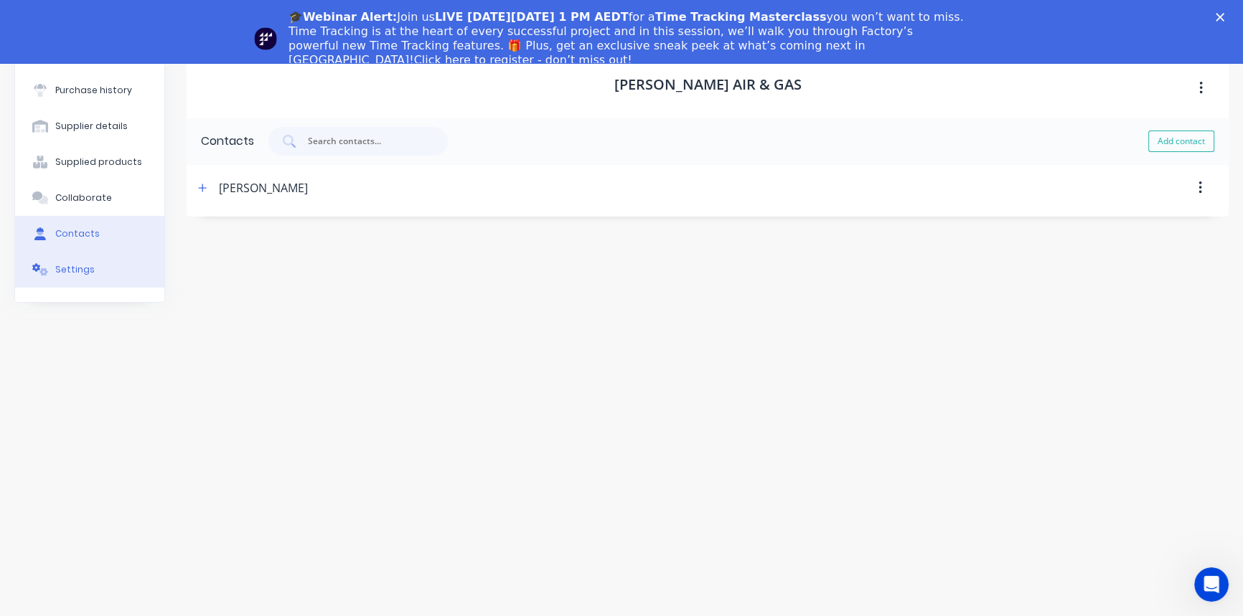
click at [83, 273] on div "Settings" at bounding box center [74, 269] width 39 height 13
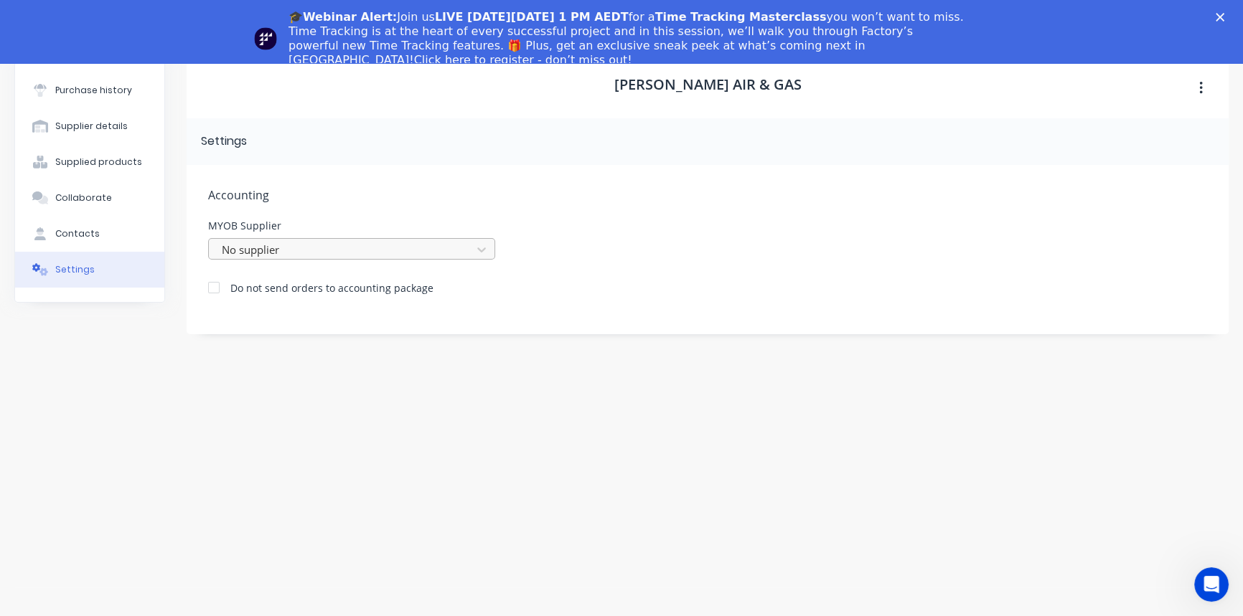
click at [320, 249] on div at bounding box center [342, 249] width 244 height 18
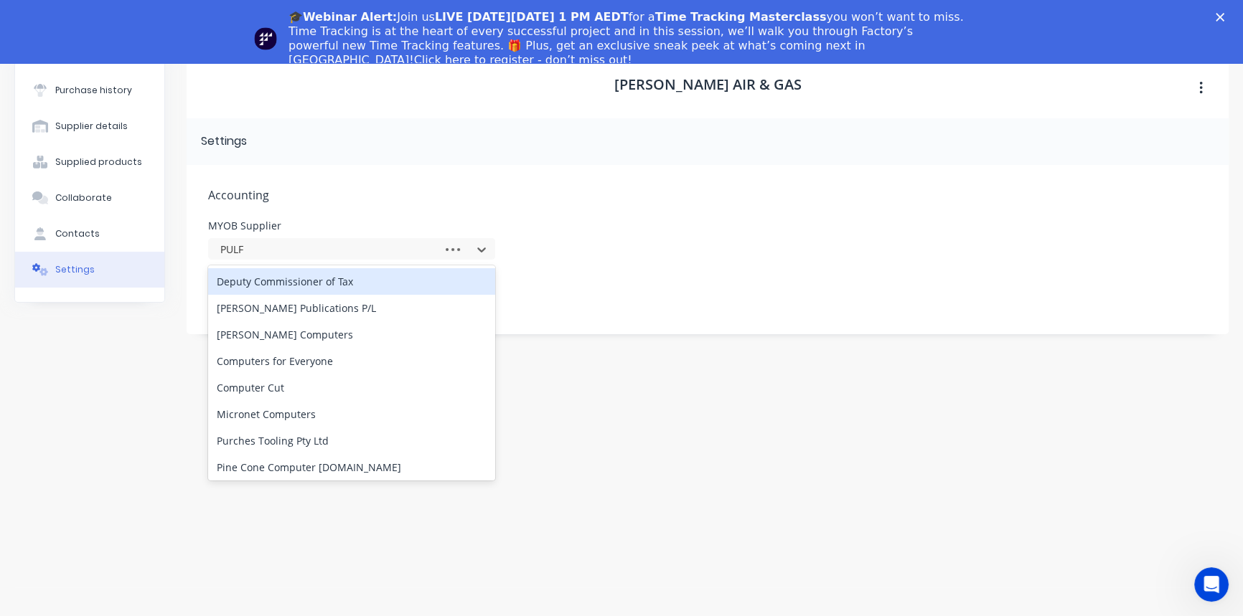
type input "PULFO"
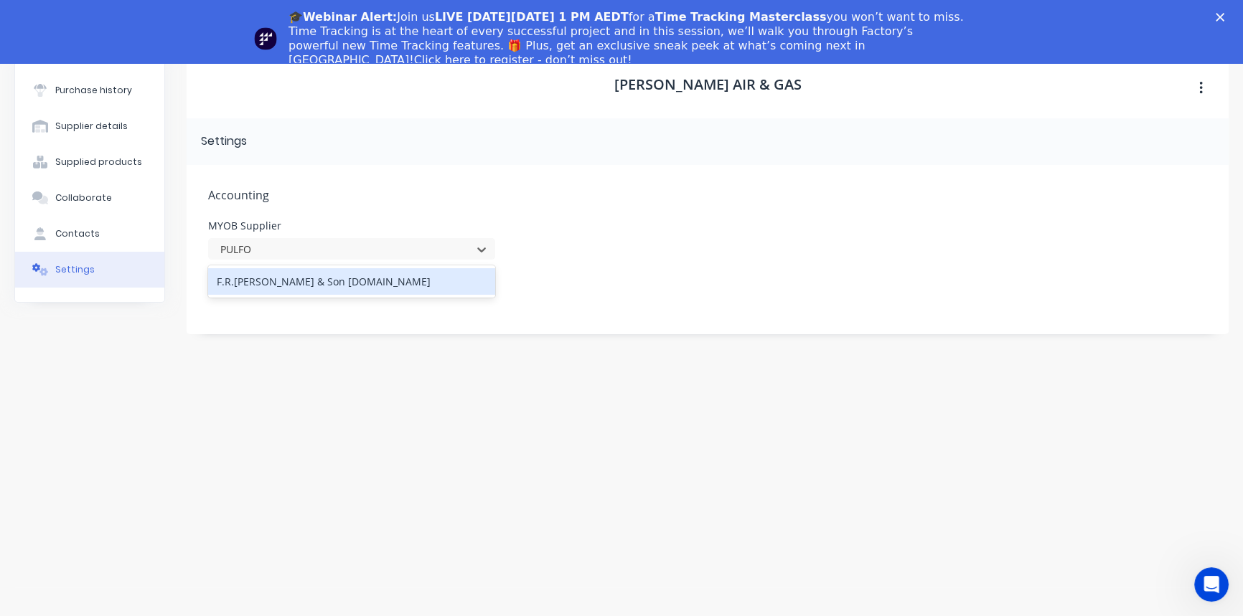
click at [313, 283] on div "F.R.[PERSON_NAME] & Son [DOMAIN_NAME]" at bounding box center [351, 281] width 287 height 27
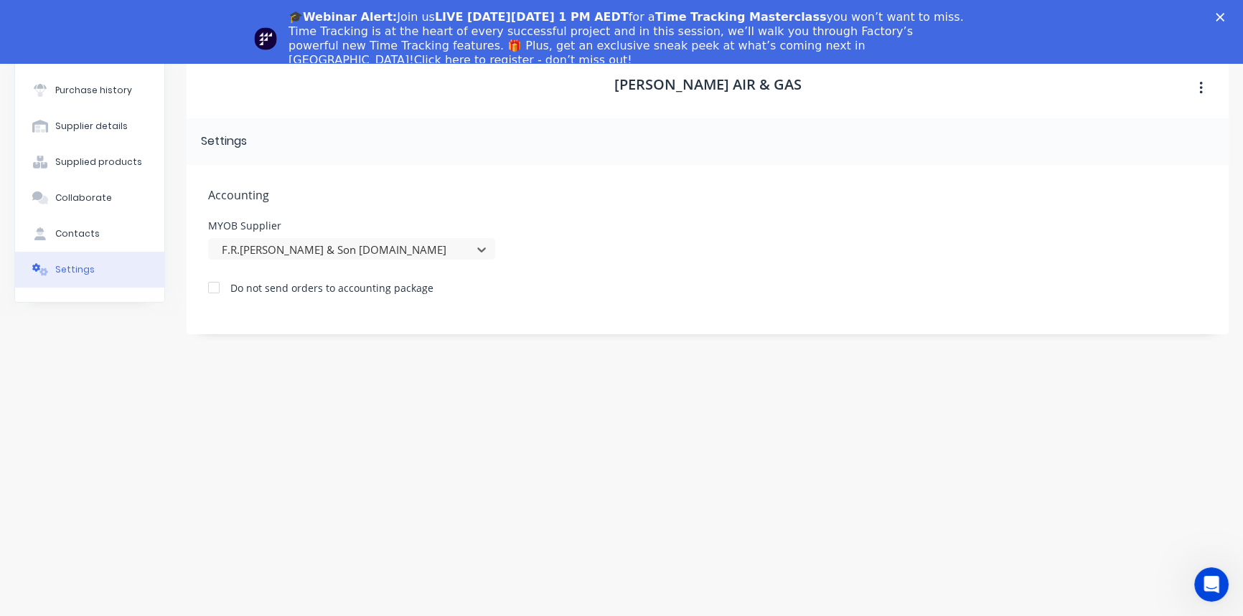
click at [857, 224] on div "MYOB Supplier option F.R.Pulford & Son Py.Ltd, selected. F.R.Pulford & Son Py.L…" at bounding box center [707, 240] width 999 height 39
click at [527, 136] on div "Settings" at bounding box center [708, 141] width 1042 height 47
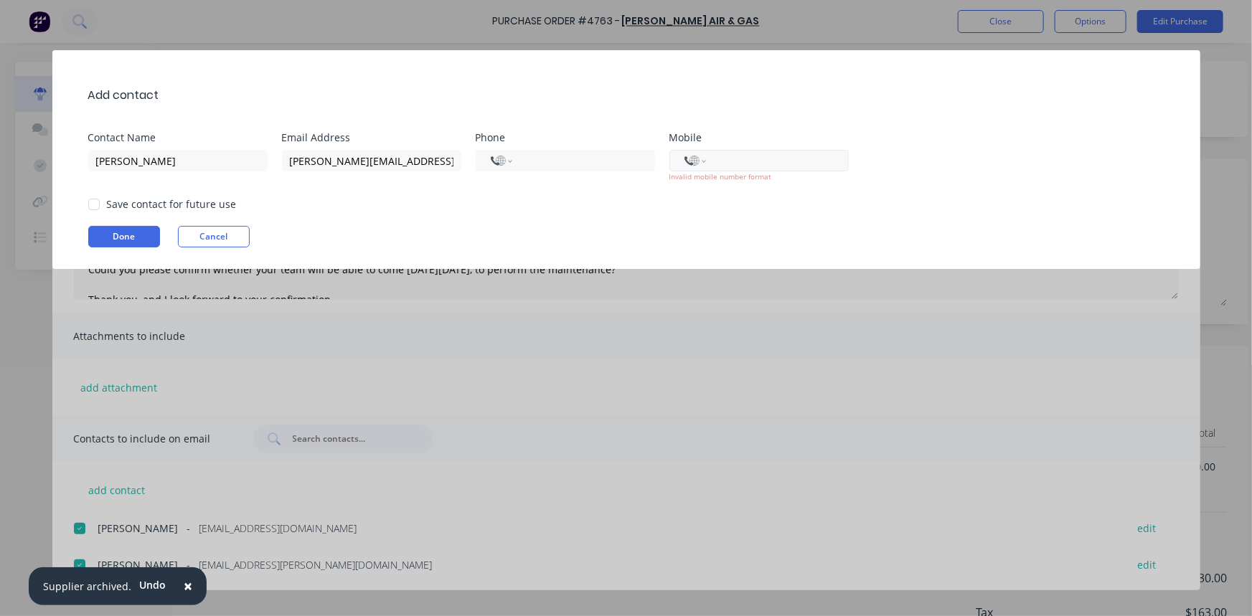
drag, startPoint x: 0, startPoint y: 0, endPoint x: 757, endPoint y: 157, distance: 773.3
click at [757, 157] on input "tel" at bounding box center [774, 161] width 117 height 17
type input "+0418242739"
click at [703, 164] on select "International Afghanistan Åland Islands Albania Algeria American Samoa Andorra …" at bounding box center [696, 161] width 22 height 20
select select "AU"
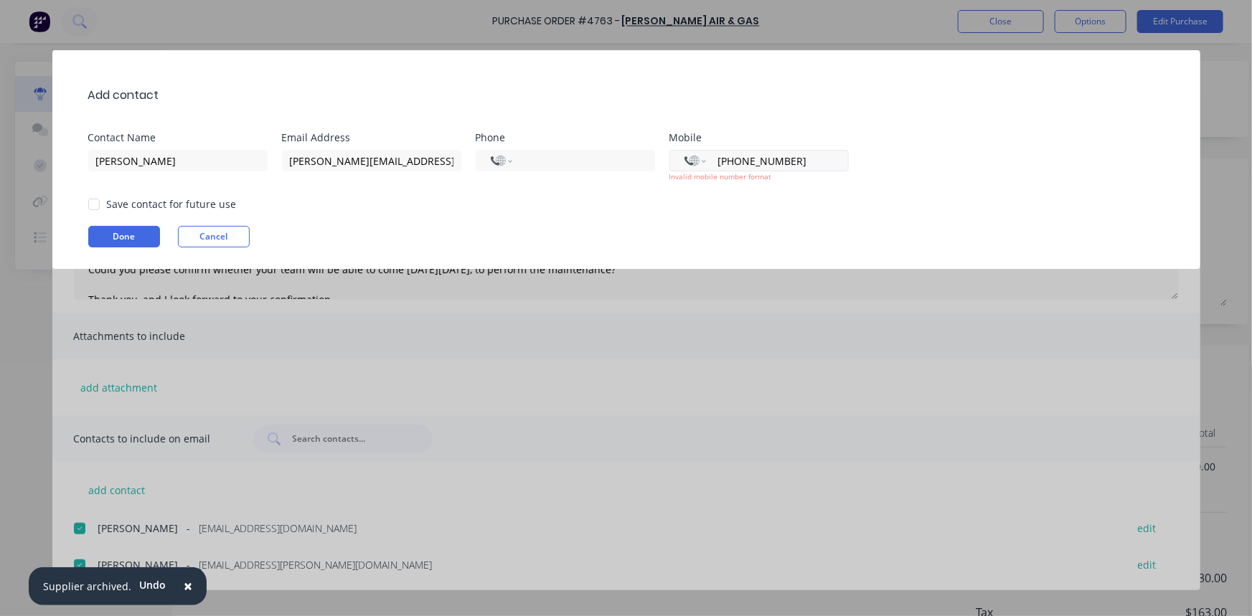
click at [685, 151] on select "International Afghanistan Åland Islands Albania Algeria American Samoa Andorra …" at bounding box center [696, 161] width 22 height 20
click at [738, 161] on input "tel" at bounding box center [774, 161] width 117 height 17
click at [746, 221] on div "Add contact Contact Name [PERSON_NAME] Email Address [PERSON_NAME][EMAIL_ADDRES…" at bounding box center [626, 159] width 1148 height 219
click at [722, 162] on input "0418 242 739" at bounding box center [774, 161] width 117 height 17
type input "418242739"
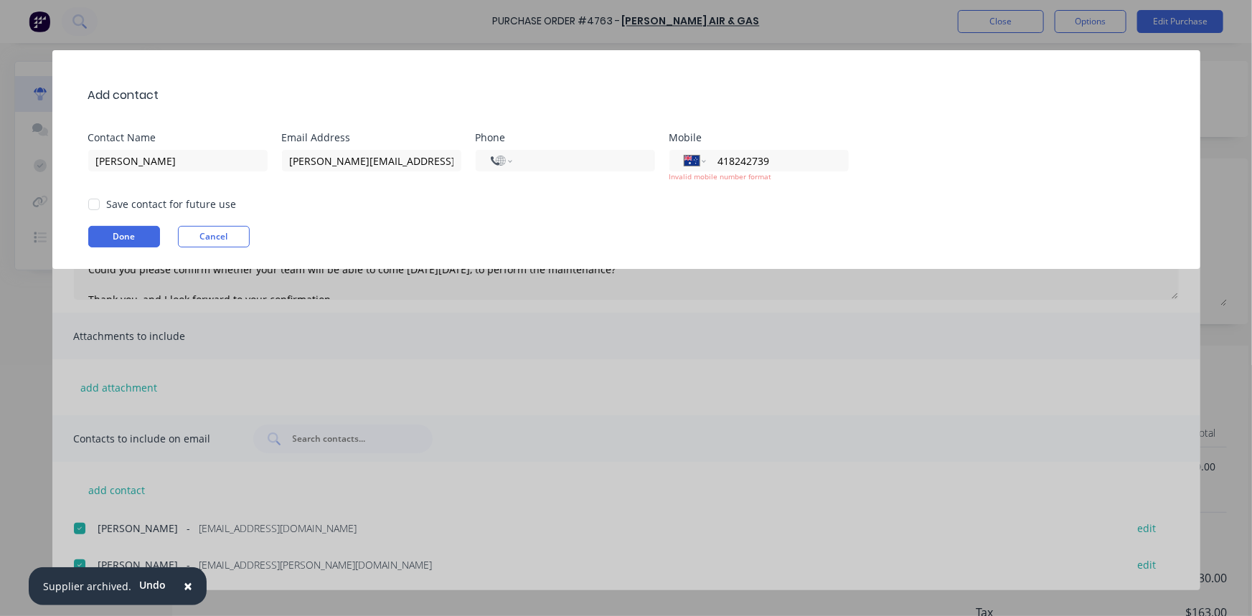
click at [737, 192] on div "Add contact Contact Name [PERSON_NAME] Email Address [PERSON_NAME][EMAIL_ADDRES…" at bounding box center [626, 159] width 1148 height 219
click at [611, 217] on div "Add contact Contact Name [PERSON_NAME] Email Address [PERSON_NAME][EMAIL_ADDRES…" at bounding box center [626, 159] width 1148 height 219
click at [681, 201] on div "Save contact for future use" at bounding box center [633, 204] width 1091 height 15
click at [111, 240] on button "Done" at bounding box center [124, 237] width 72 height 22
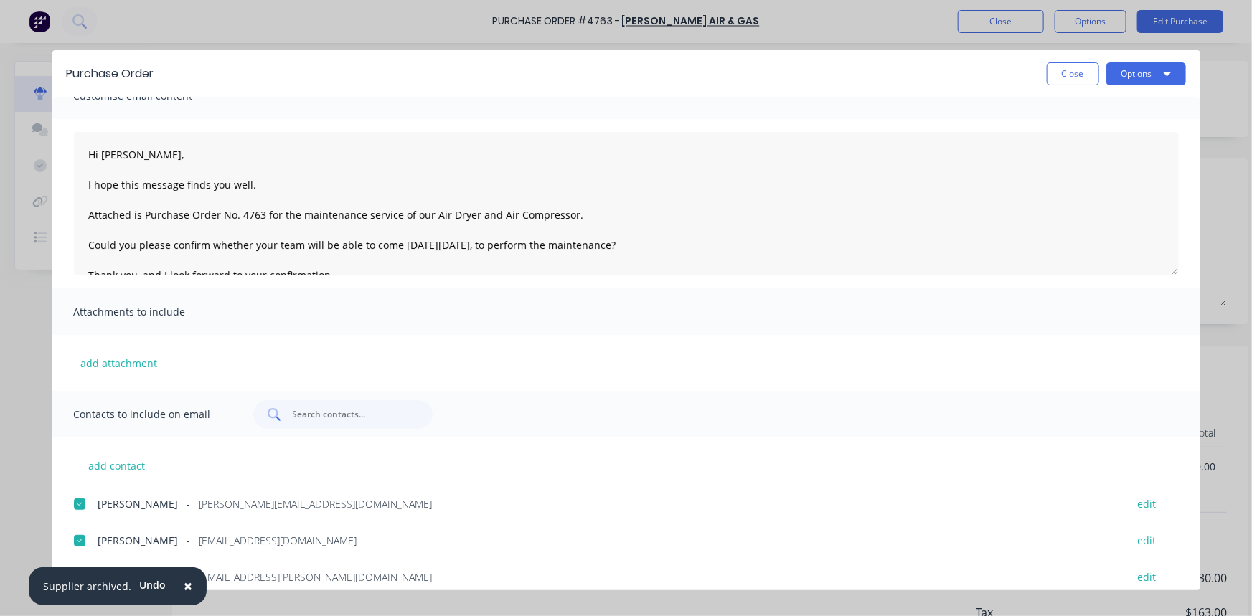
scroll to position [38, 0]
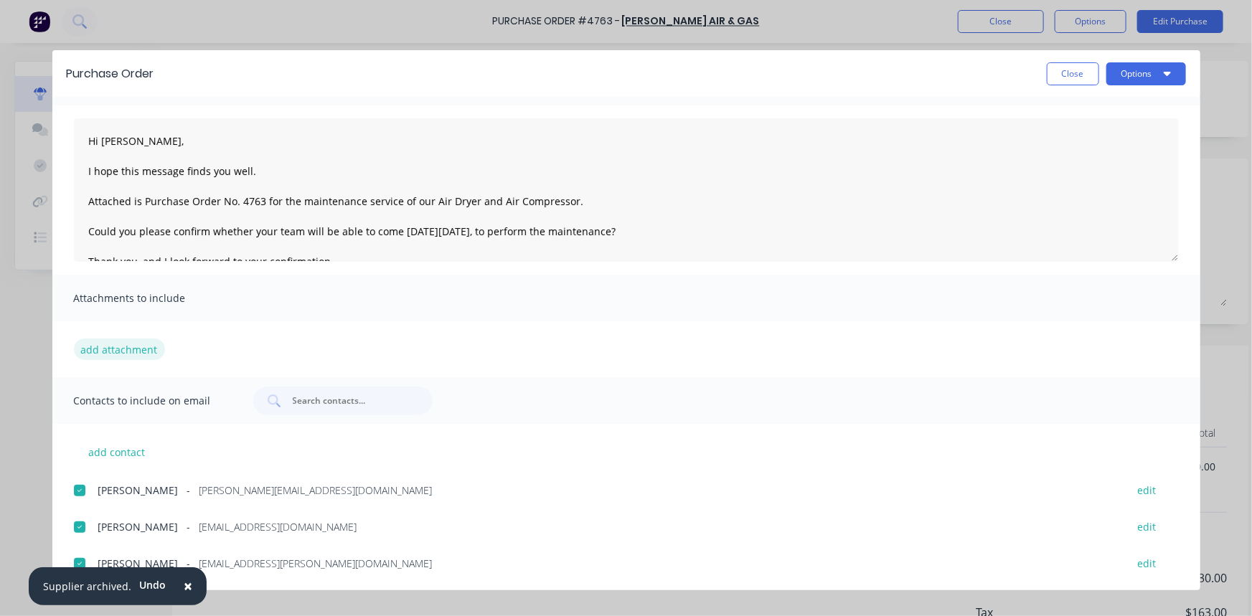
click at [121, 348] on button "add attachment" at bounding box center [119, 350] width 91 height 22
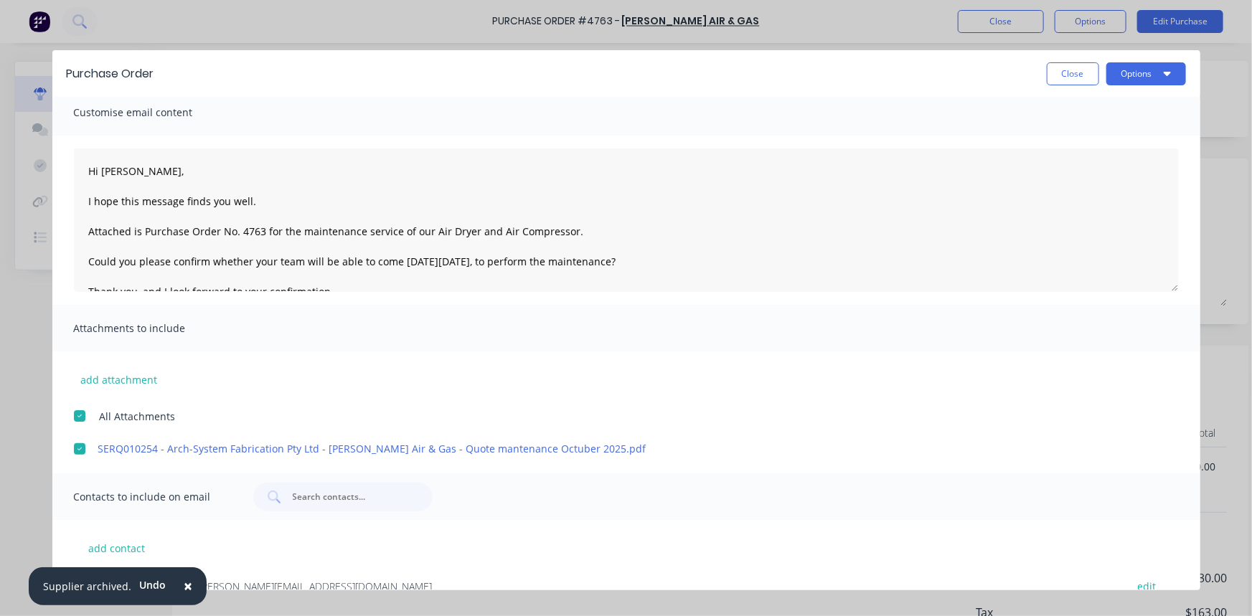
scroll to position [0, 0]
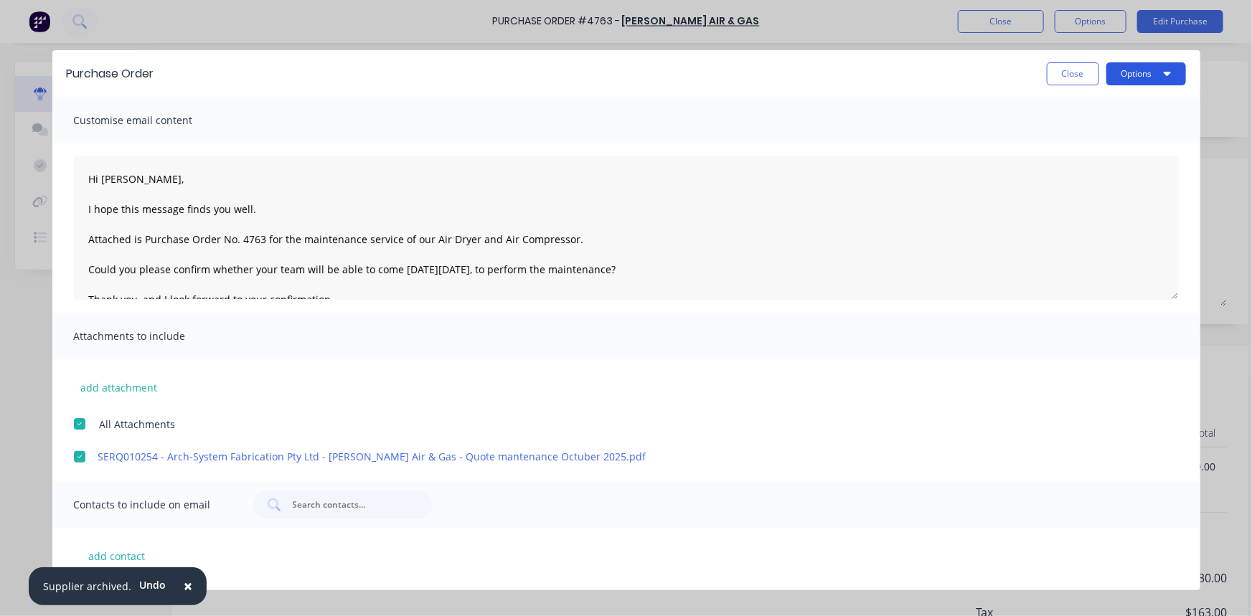
click at [1168, 72] on icon "button" at bounding box center [1166, 74] width 7 height 4
click at [782, 129] on div "Customise email content" at bounding box center [626, 120] width 1148 height 47
click at [177, 126] on span "Customise email content" at bounding box center [153, 121] width 158 height 20
click at [187, 116] on span "Customise email content" at bounding box center [153, 121] width 158 height 20
click at [1148, 72] on button "Options" at bounding box center [1147, 73] width 80 height 23
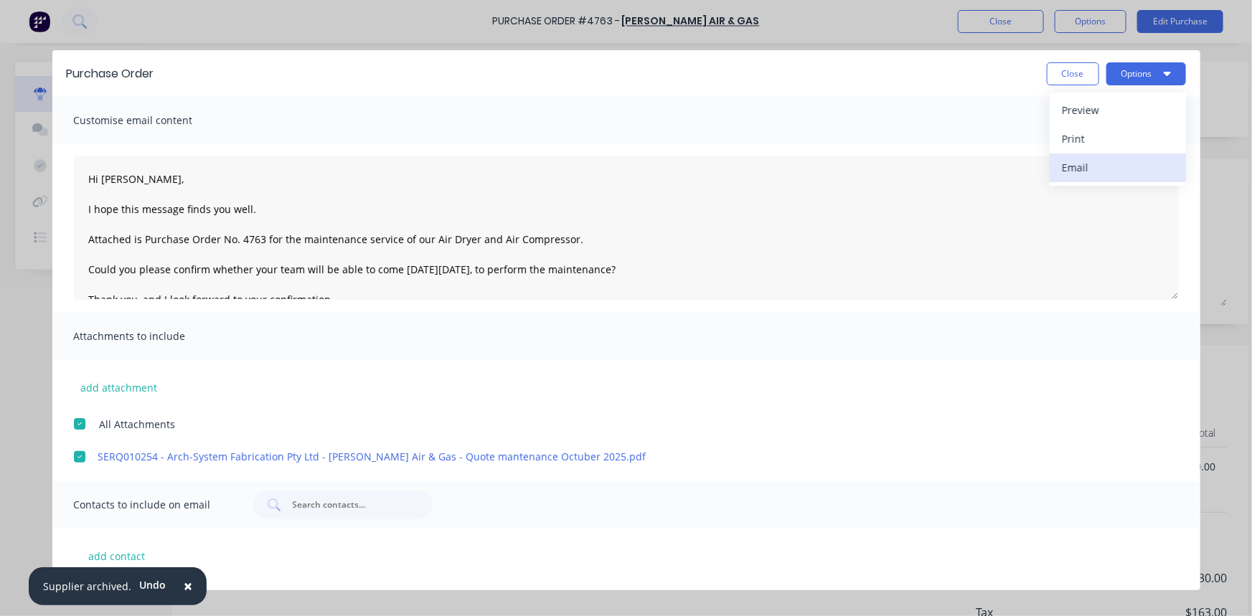
click at [1107, 162] on div "Email" at bounding box center [1118, 167] width 111 height 21
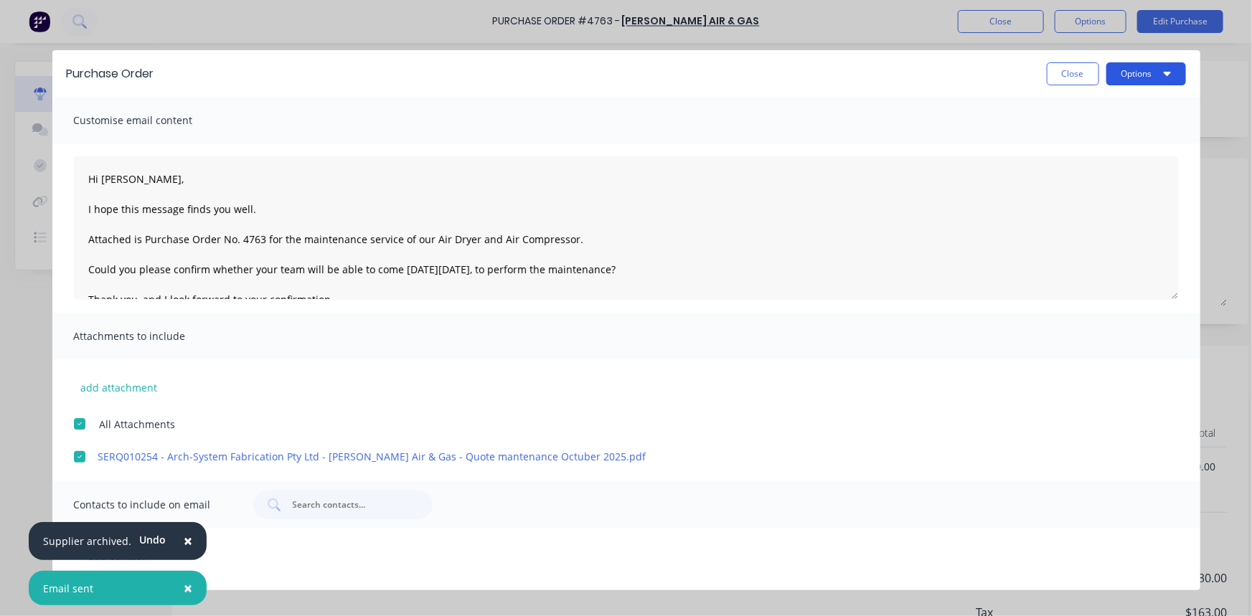
click at [1161, 72] on button "Options" at bounding box center [1147, 73] width 80 height 23
click at [1104, 134] on div "Print" at bounding box center [1118, 138] width 111 height 21
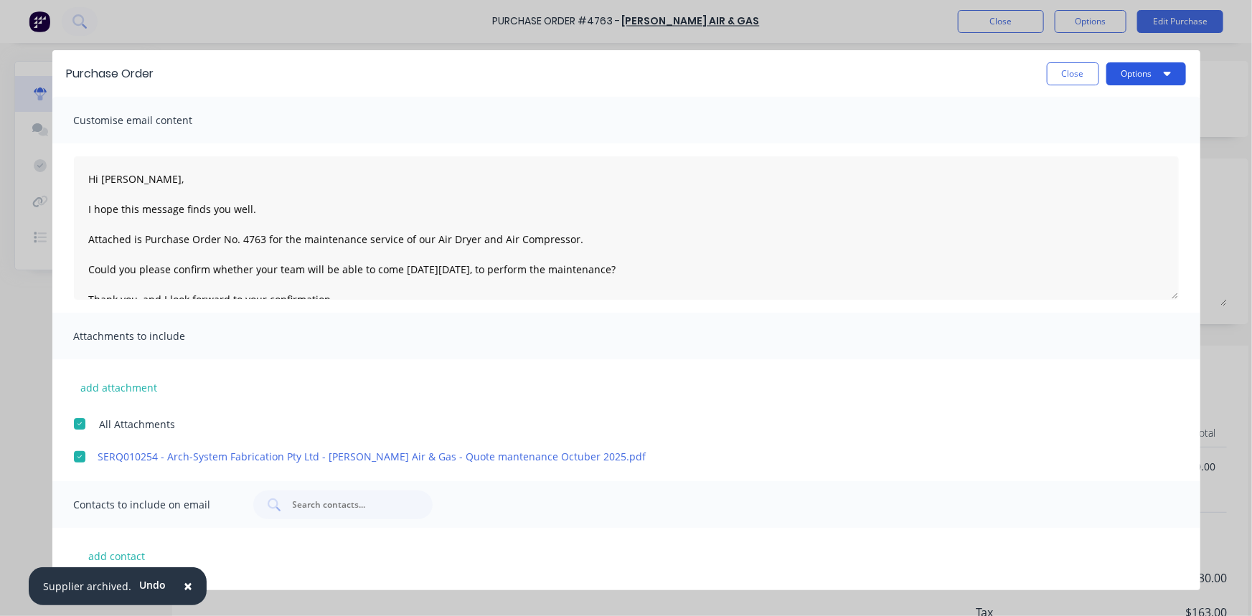
click at [1131, 76] on button "Options" at bounding box center [1147, 73] width 80 height 23
click at [1086, 113] on div "Preview" at bounding box center [1118, 110] width 111 height 21
click at [1074, 82] on button "Close" at bounding box center [1073, 73] width 52 height 23
type textarea "x"
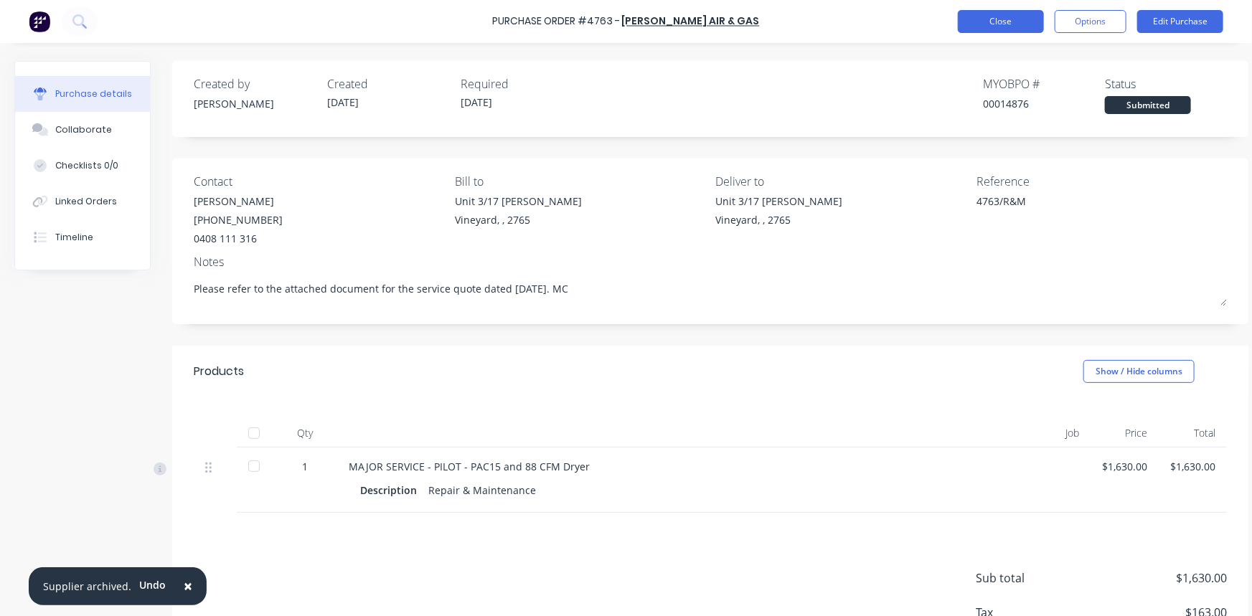
click at [990, 25] on button "Close" at bounding box center [1001, 21] width 86 height 23
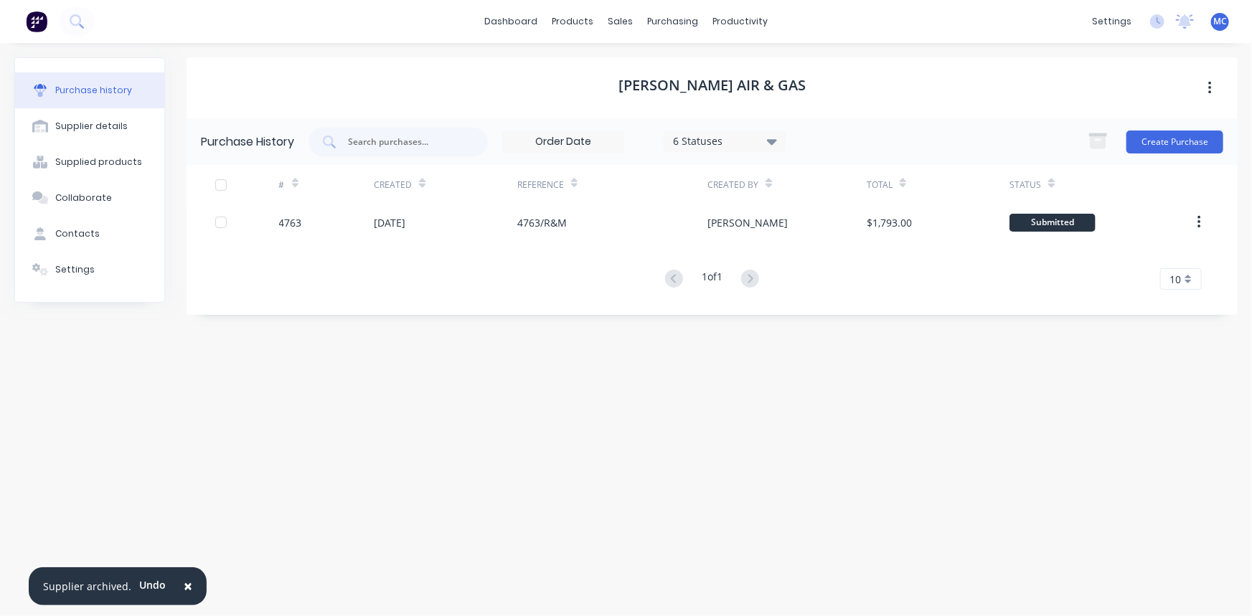
click at [666, 362] on div "Pulford Air & Gas Purchase History 6 Statuses 6 Statuses Create Purchase # Crea…" at bounding box center [712, 322] width 1051 height 530
